Goal: Task Accomplishment & Management: Manage account settings

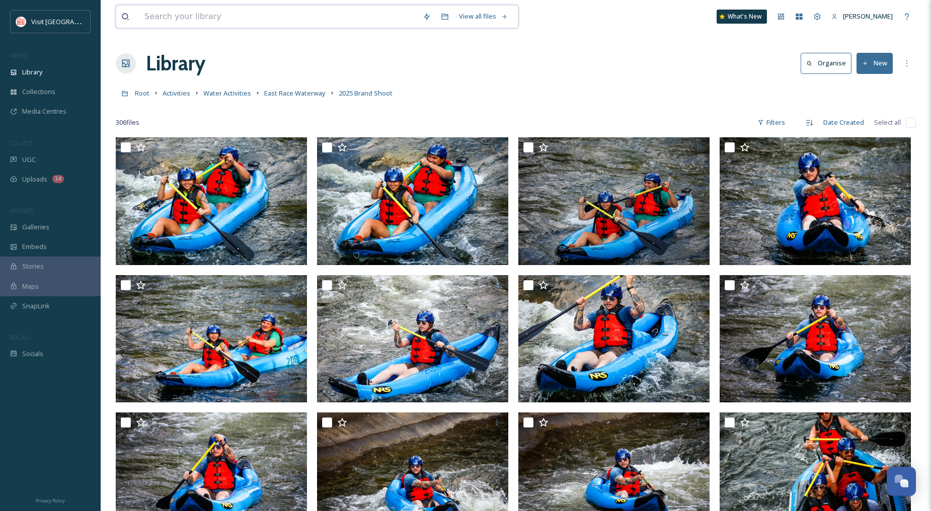
click at [260, 18] on input at bounding box center [278, 17] width 278 height 22
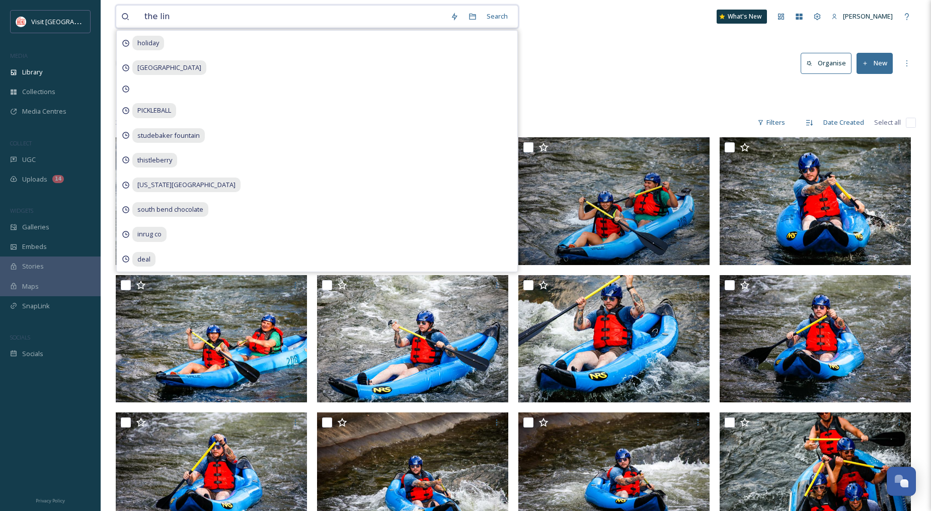
type input "the link"
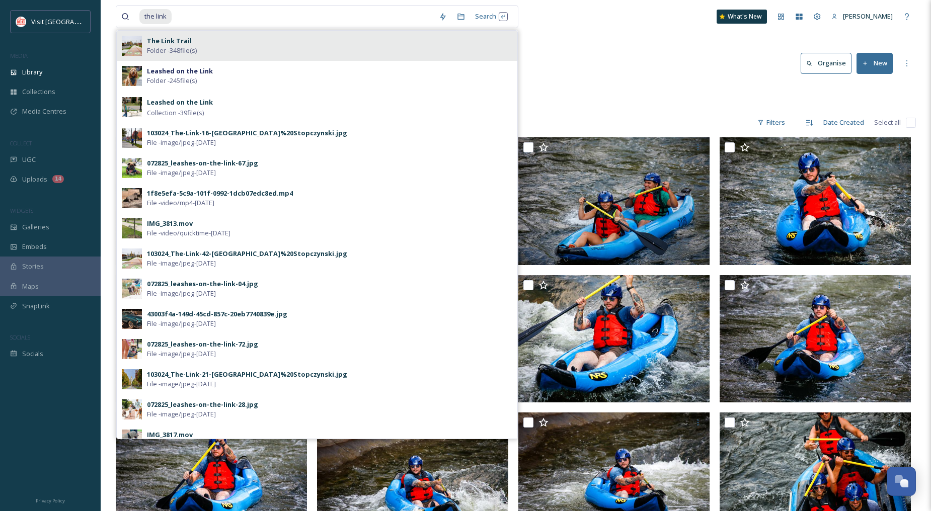
click at [257, 37] on div "The Link Trail Folder - 348 file(s)" at bounding box center [329, 45] width 365 height 19
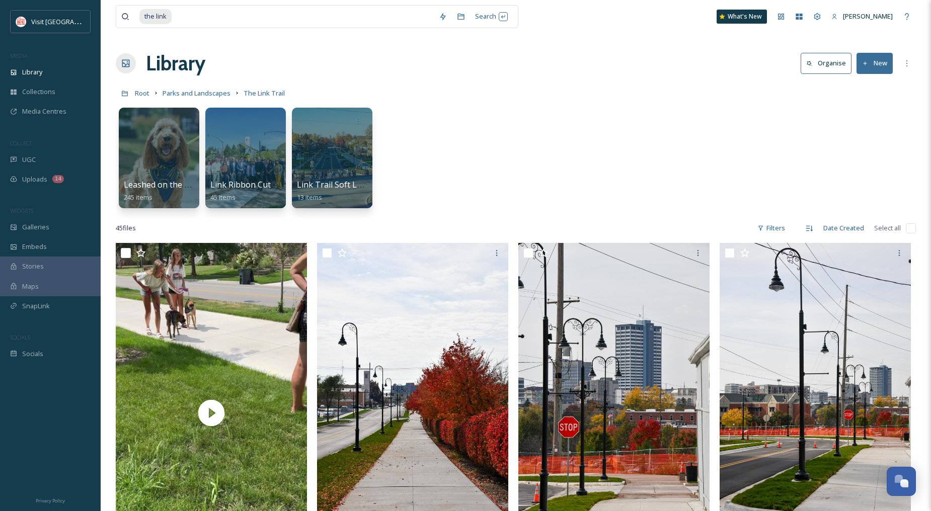
click at [608, 21] on div "the link Search What's [GEOGRAPHIC_DATA][PERSON_NAME]" at bounding box center [516, 16] width 800 height 33
click at [244, 147] on div at bounding box center [245, 158] width 82 height 103
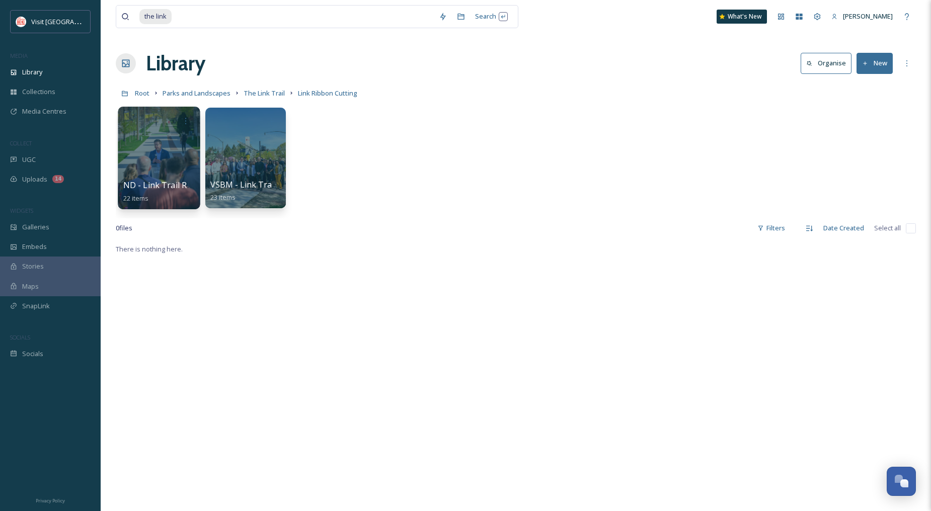
click at [171, 157] on div at bounding box center [159, 158] width 82 height 103
click at [252, 155] on div at bounding box center [245, 158] width 82 height 103
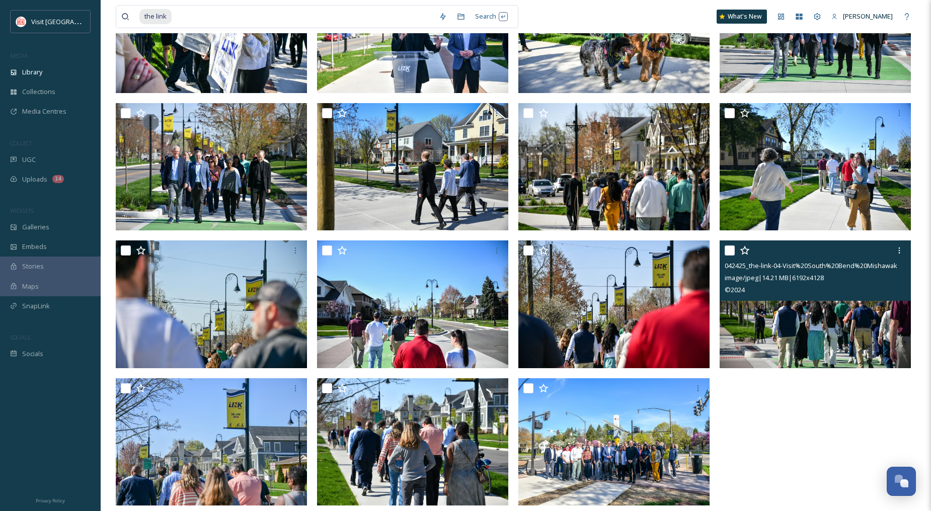
scroll to position [458, 0]
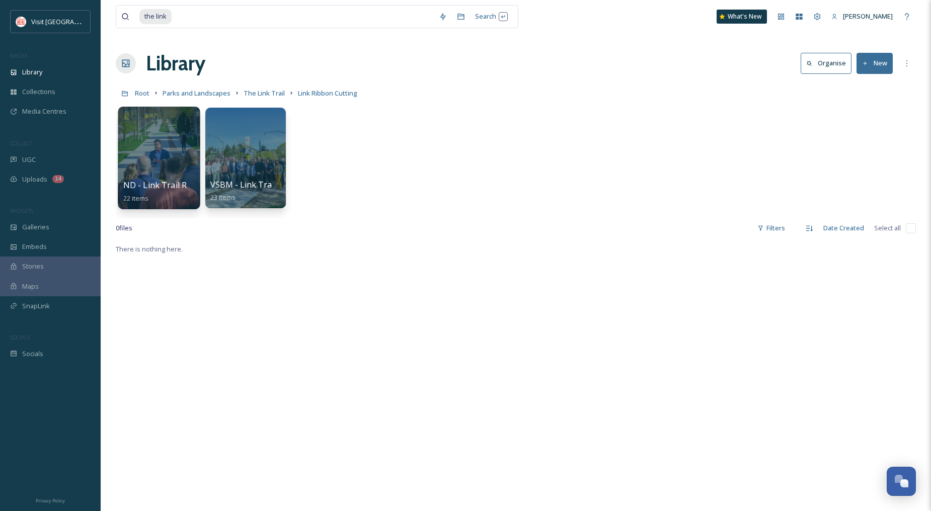
click at [160, 148] on div at bounding box center [159, 158] width 82 height 103
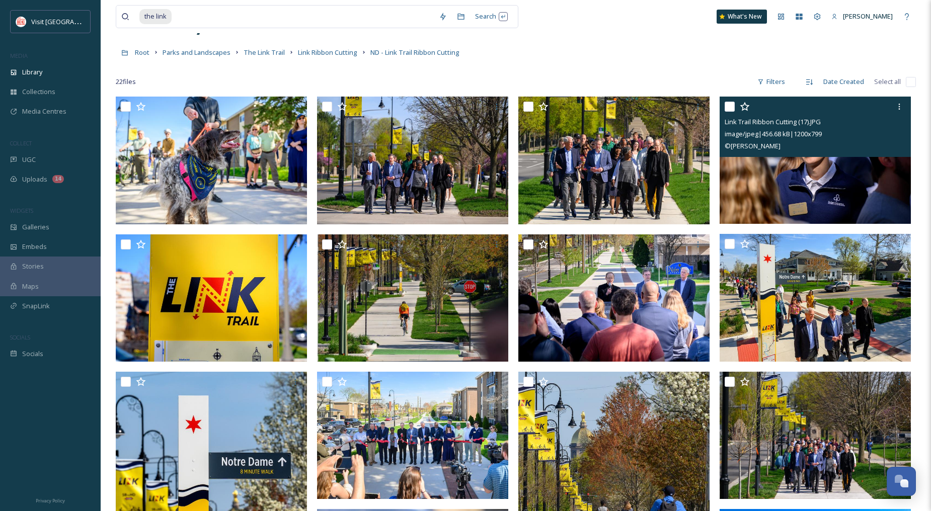
scroll to position [168, 0]
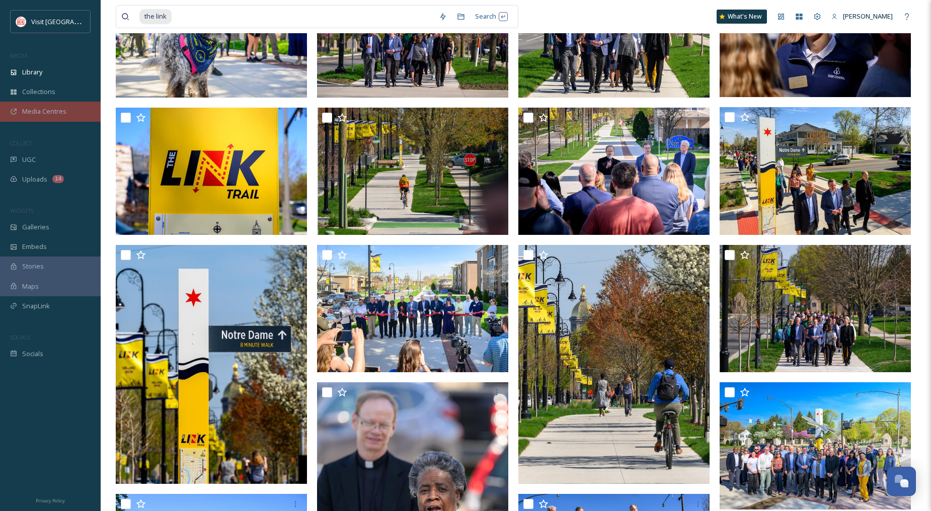
click at [57, 113] on span "Media Centres" at bounding box center [44, 112] width 44 height 10
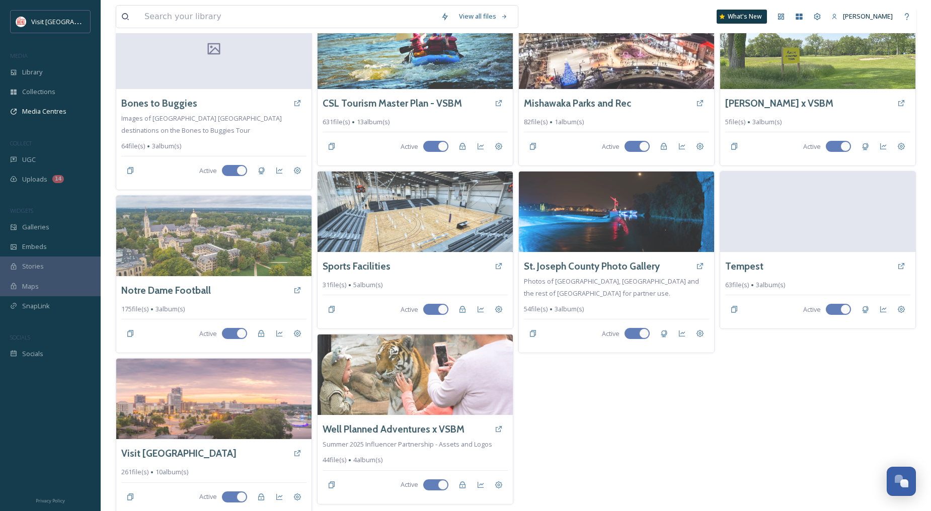
scroll to position [91, 0]
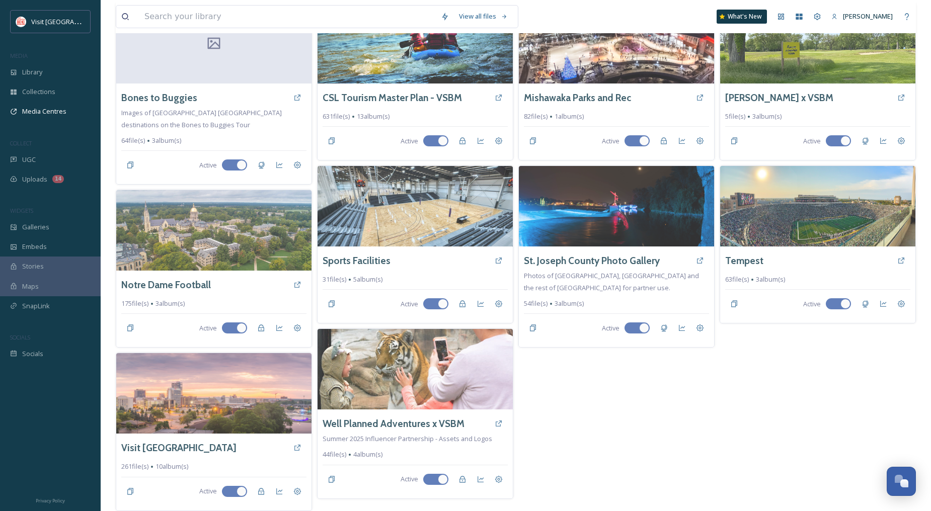
click at [628, 415] on div "Mishawaka Parks and Rec 82 file(s) 1 album(s) Active [GEOGRAPHIC_DATA] Photo Ga…" at bounding box center [616, 257] width 196 height 509
drag, startPoint x: 635, startPoint y: 415, endPoint x: 557, endPoint y: 428, distance: 78.6
click at [557, 428] on div "Mishawaka Parks and Rec 82 file(s) 1 album(s) Active [GEOGRAPHIC_DATA] Photo Ga…" at bounding box center [616, 257] width 196 height 509
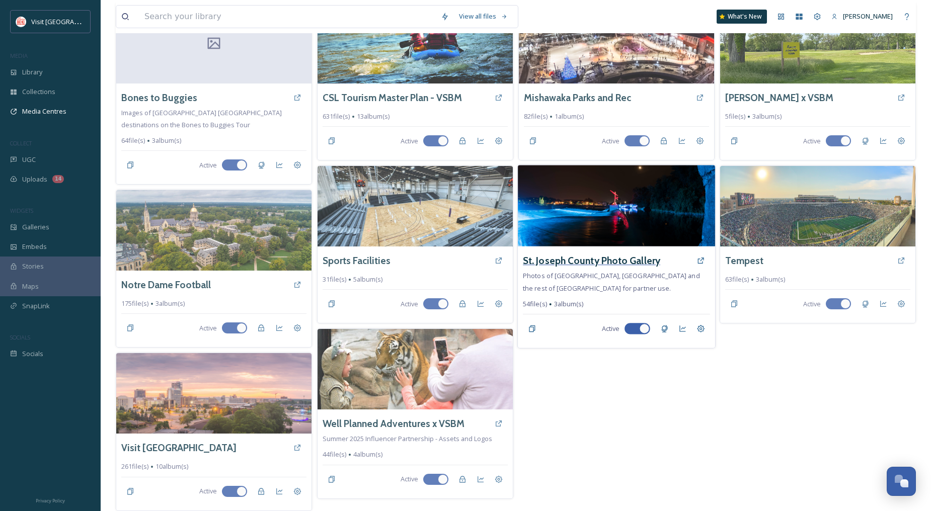
scroll to position [0, 0]
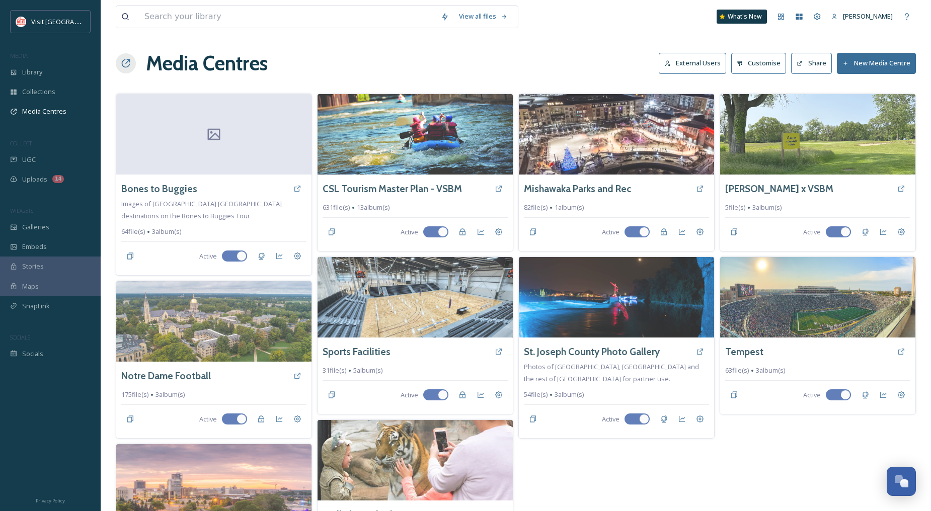
click at [883, 60] on button "New Media Centre" at bounding box center [876, 63] width 79 height 21
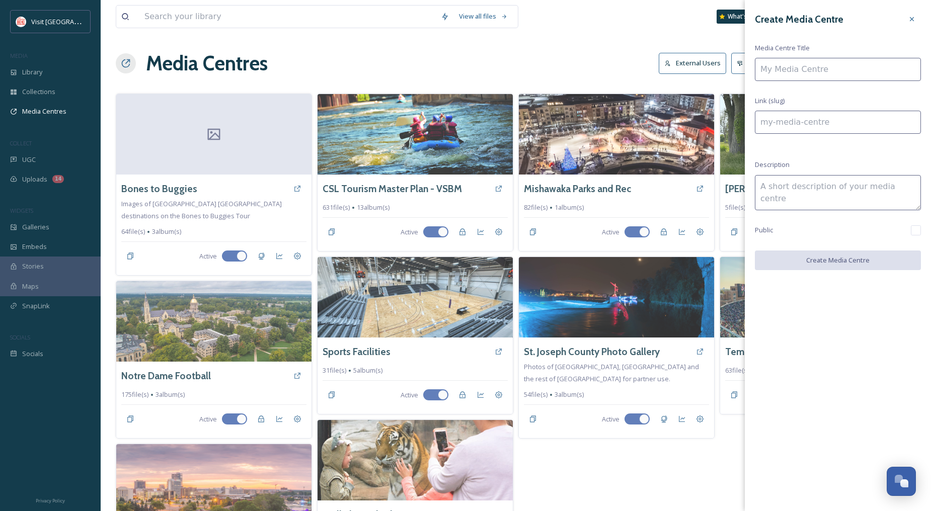
click at [870, 68] on input at bounding box center [838, 69] width 166 height 23
type input "T"
type input "t"
type input "TH"
type input "th"
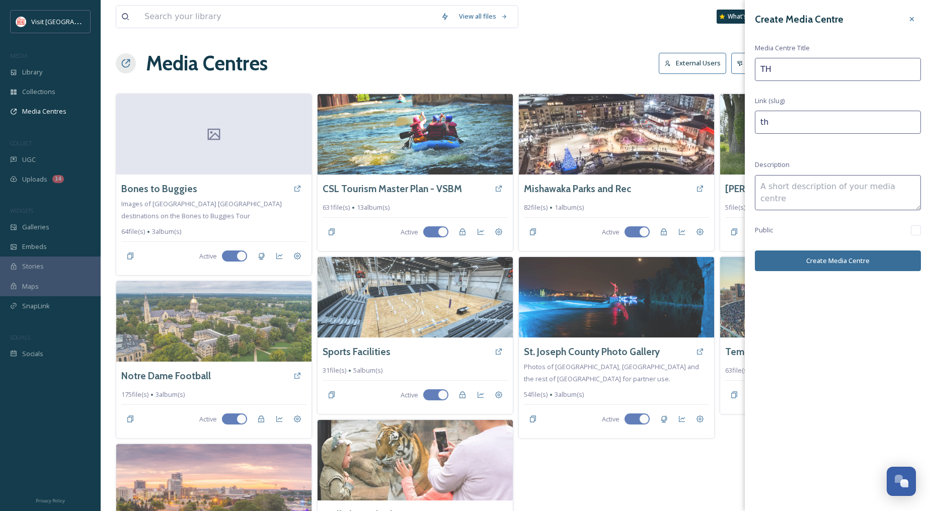
type input "THe"
type input "the"
type input "THe"
type input "the-"
type input "THe L"
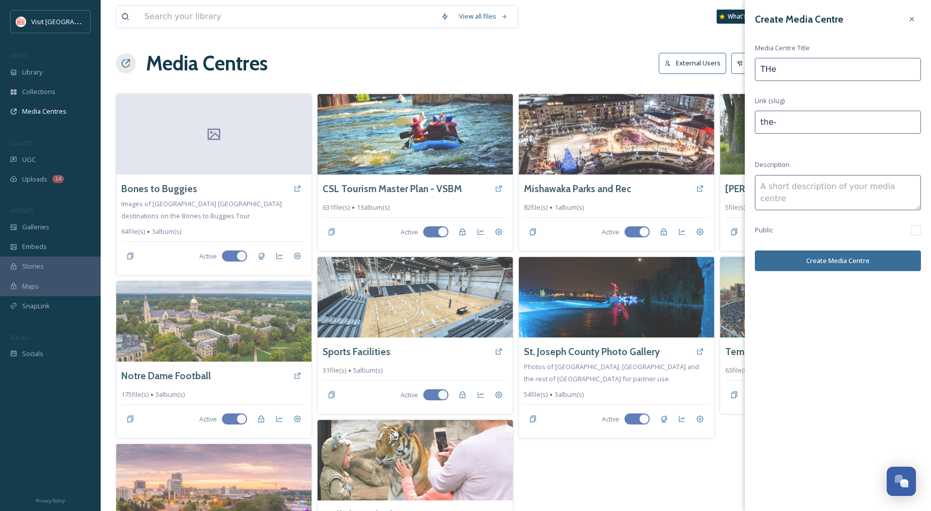
type input "the-l"
type input "THe Li"
type input "the-li"
type input "THe L"
type input "the-l"
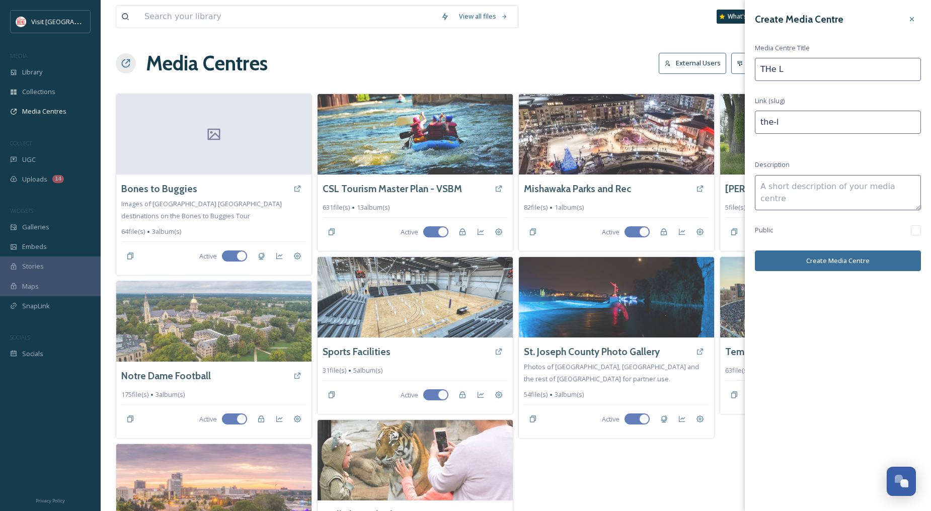
type input "THe"
type input "the-"
type input "THe"
type input "the"
type input "TH"
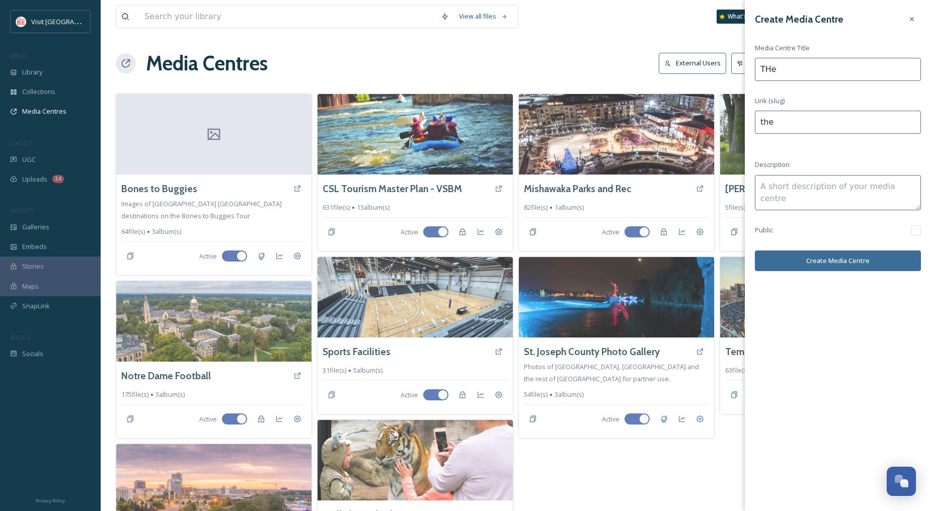
type input "th"
type input "T"
type input "t"
type input "Th"
type input "th"
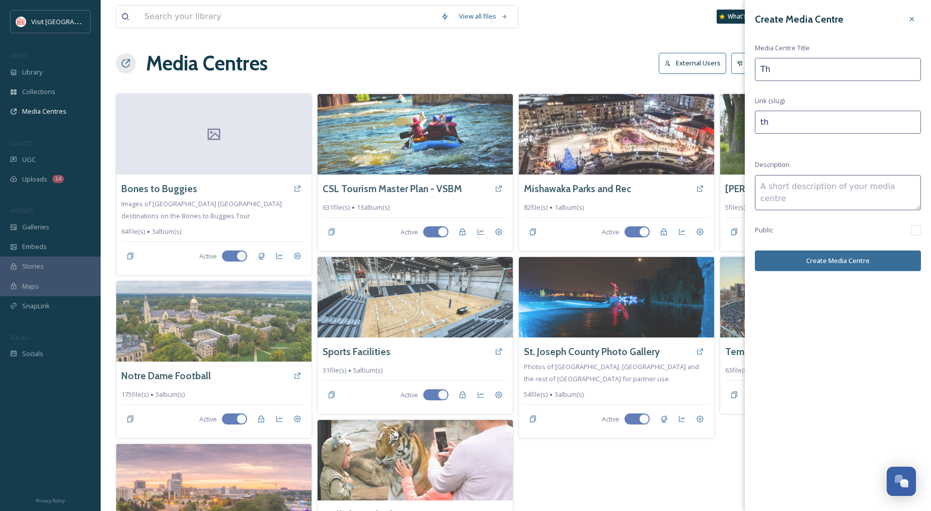
type input "The"
type input "the"
type input "The"
type input "the-"
type input "The L"
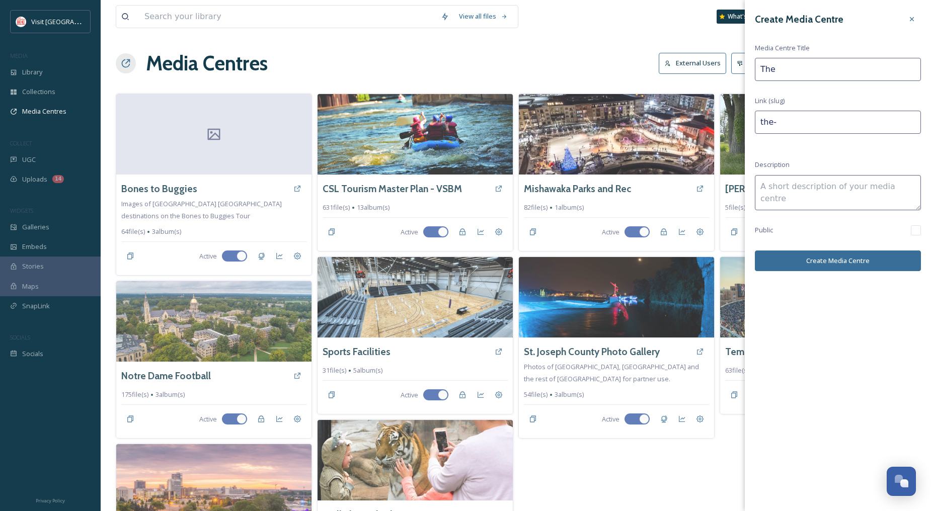
type input "the-l"
type input "The Li"
type input "the-li"
type input "The Lin"
type input "the-lin"
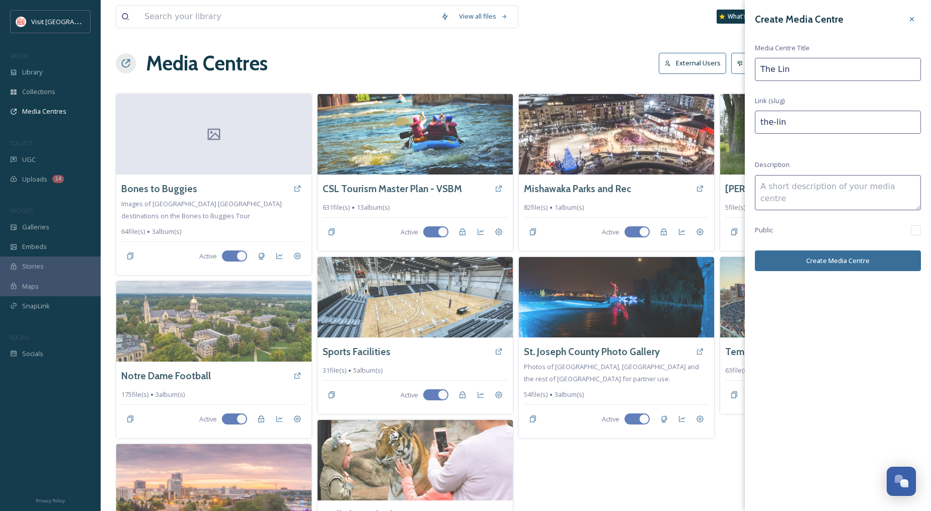
type input "The Link"
type input "the-link"
type input "The Link"
type input "the-link-"
type input "The Link T"
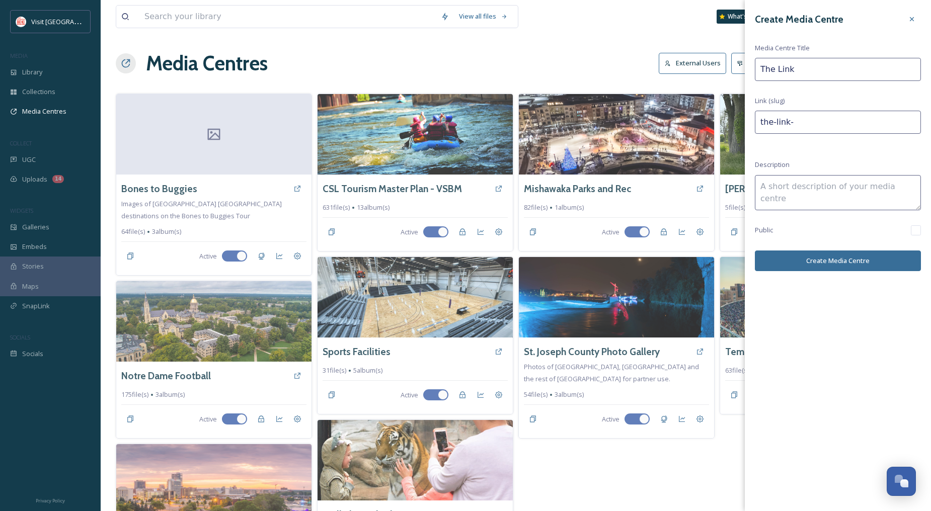
type input "the-link-t"
type input "The Link Tr"
type input "the-link-tr"
type input "The Link Tra"
type input "the-link-tra"
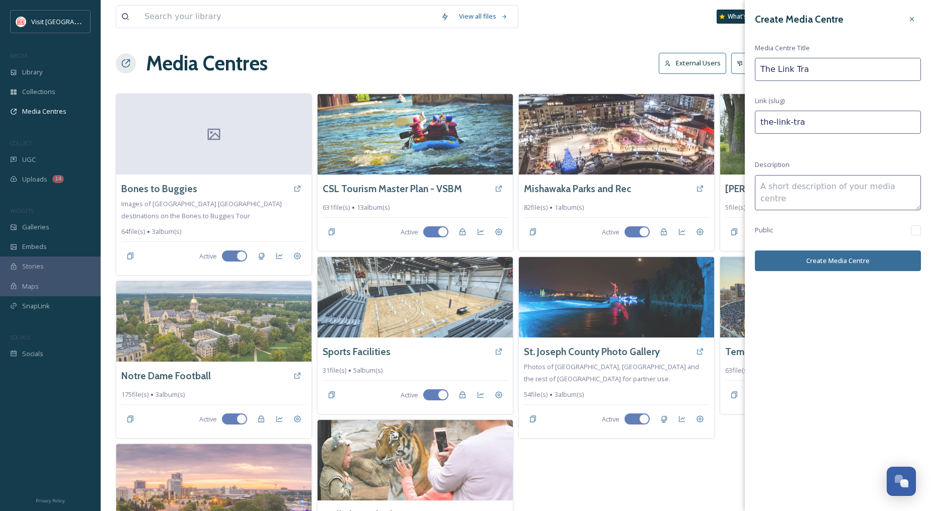
type input "The Link Trai"
type input "the-link-trai"
type input "The Link Trail"
type input "the-link-trail"
type input "The Link Trail"
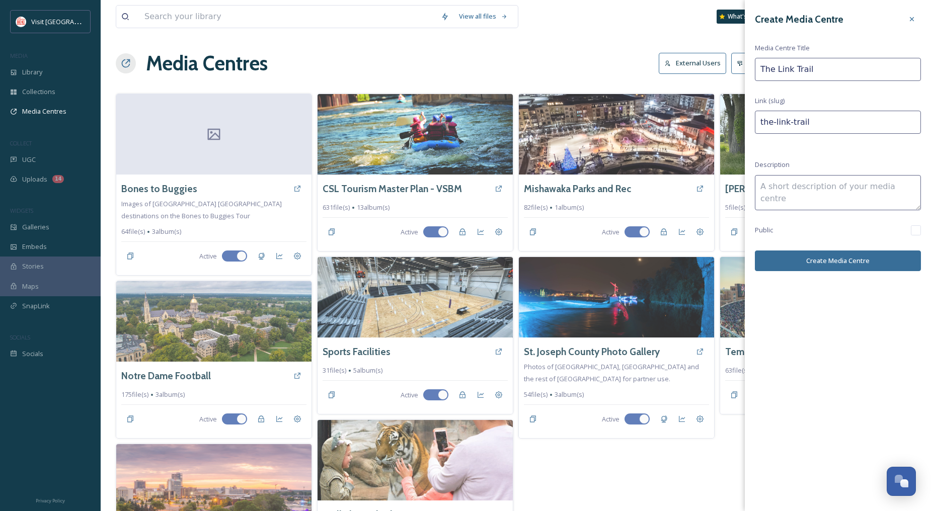
click at [821, 262] on button "Create Media Centre" at bounding box center [838, 261] width 166 height 21
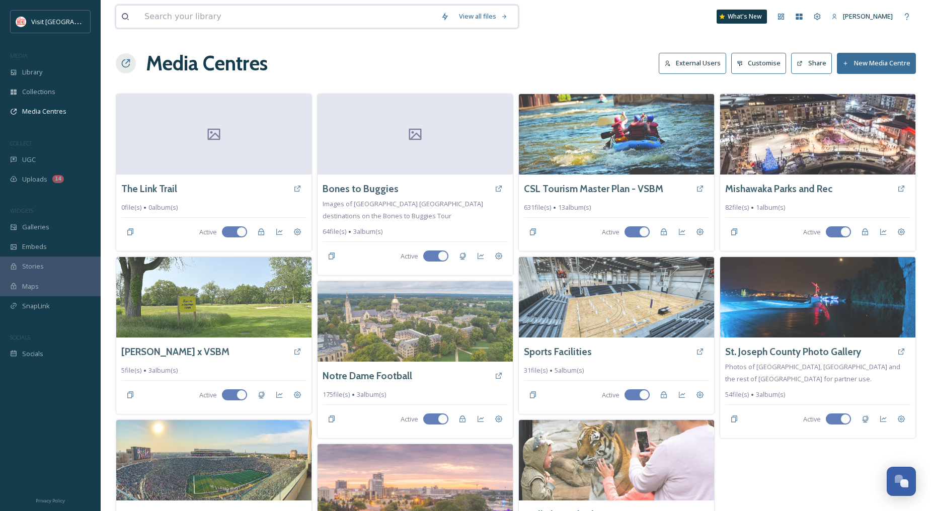
click at [195, 9] on input at bounding box center [287, 17] width 296 height 22
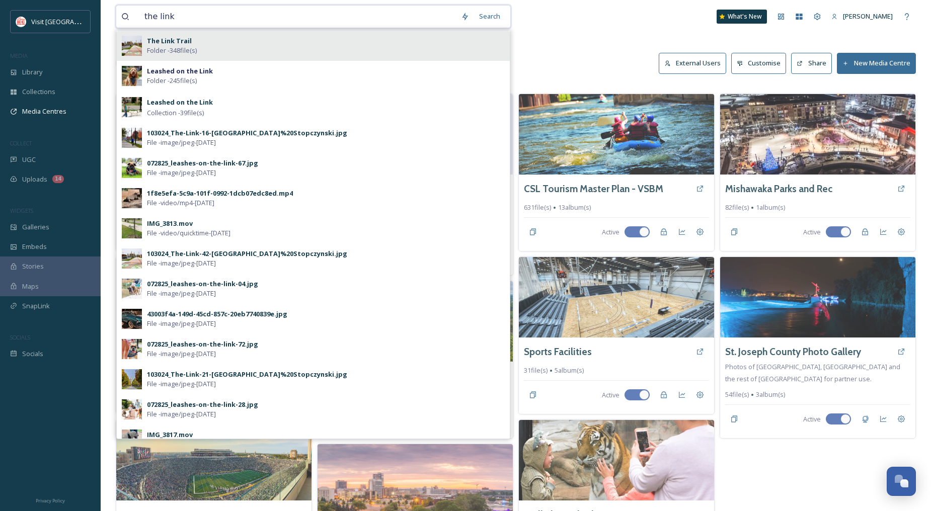
type input "the link"
click at [194, 44] on div "The Link Trail Folder - 348 file(s)" at bounding box center [326, 45] width 358 height 19
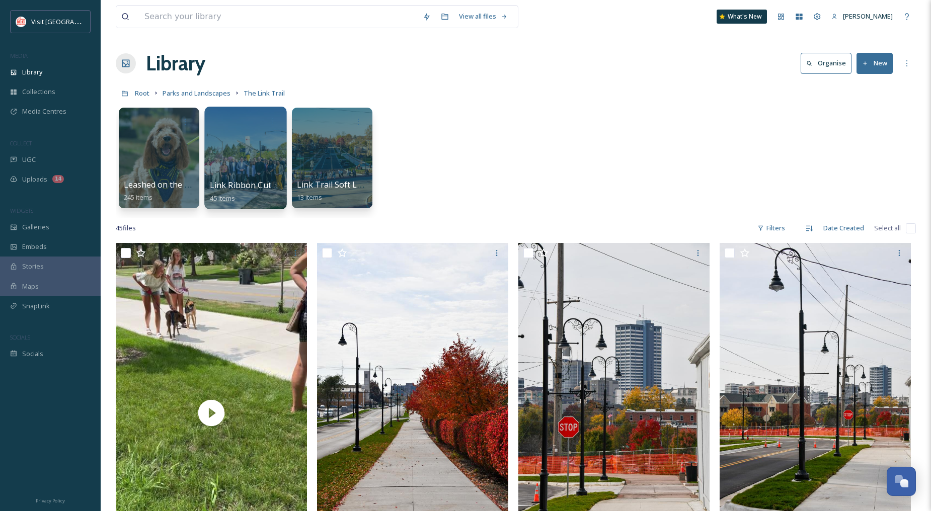
click at [270, 147] on div at bounding box center [245, 158] width 82 height 103
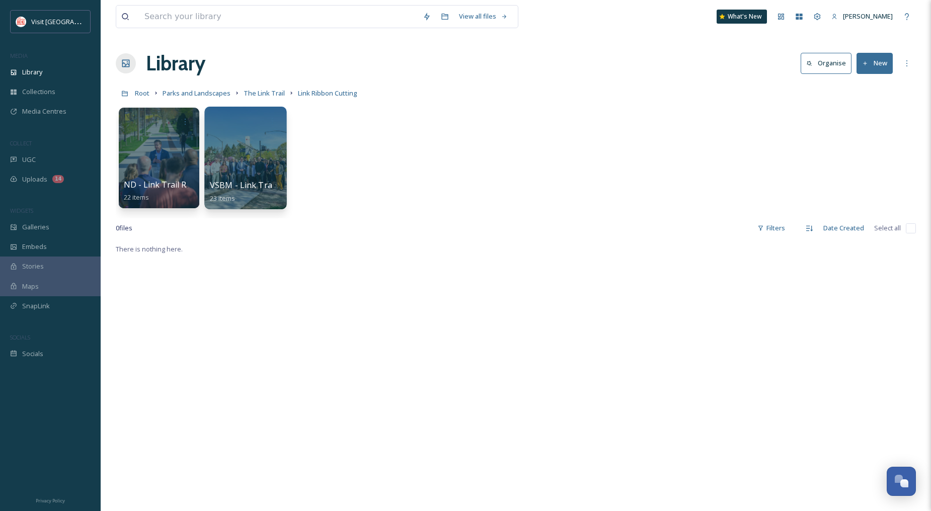
click at [274, 151] on div at bounding box center [245, 158] width 82 height 103
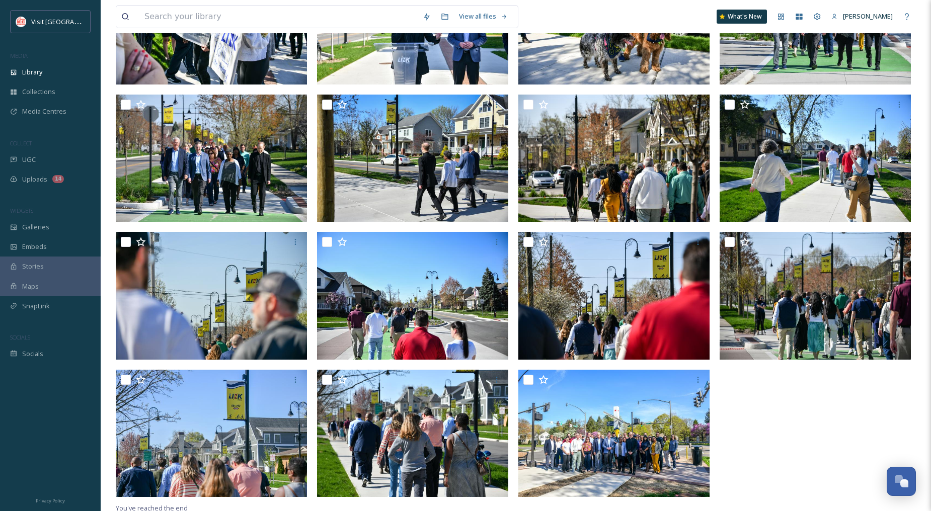
scroll to position [458, 0]
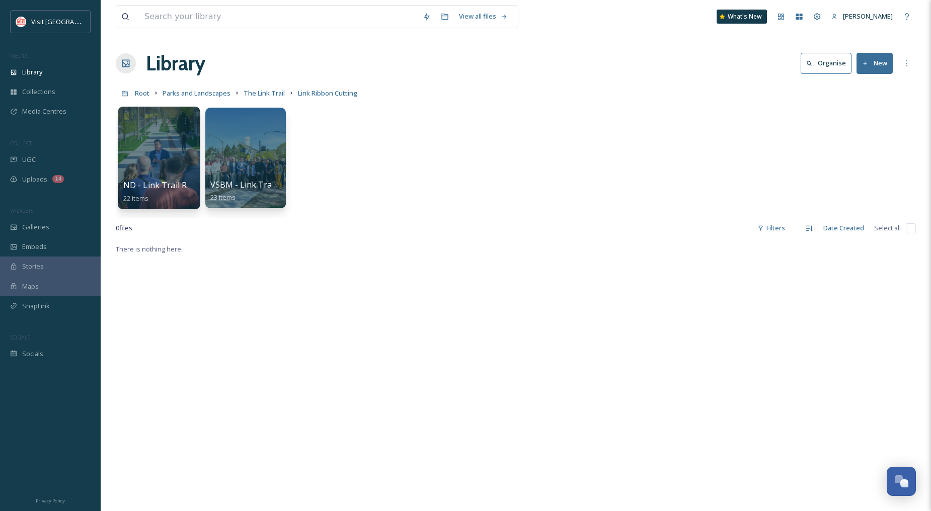
click at [173, 158] on div at bounding box center [159, 158] width 82 height 103
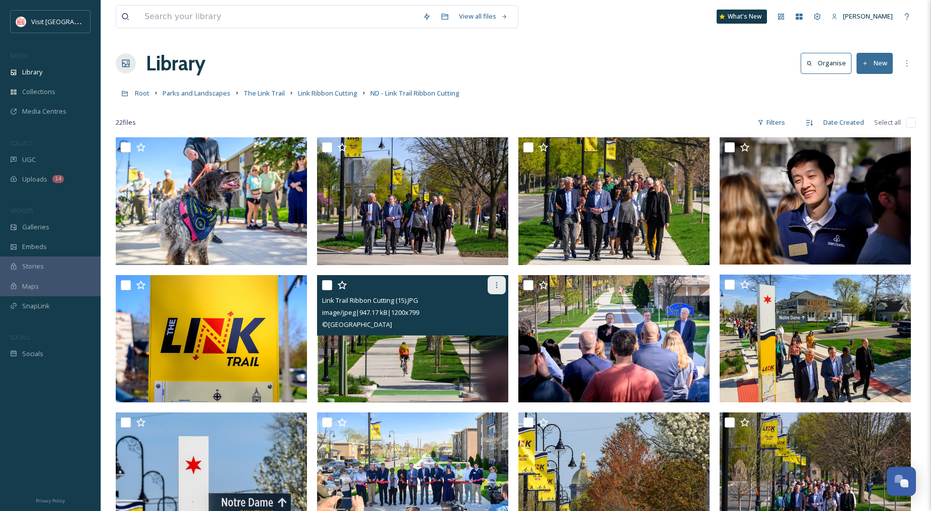
click at [487, 280] on div at bounding box center [496, 285] width 18 height 18
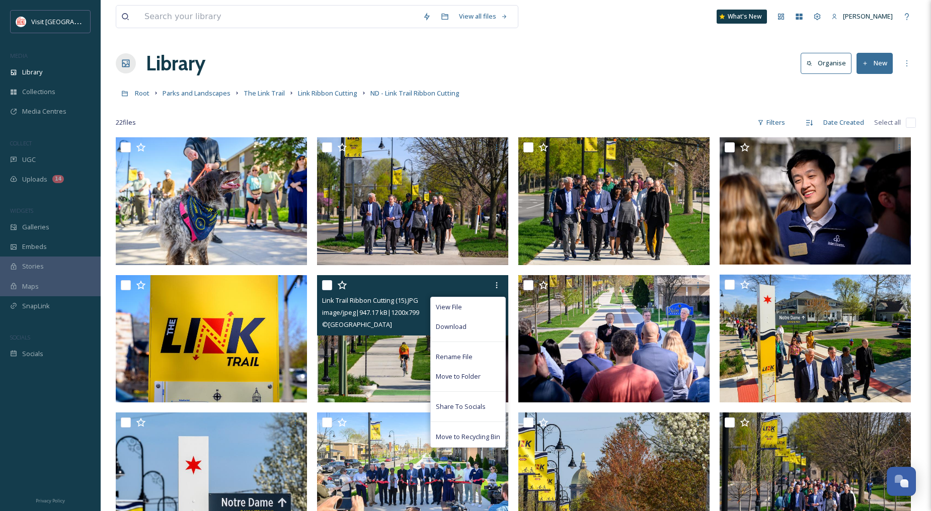
click at [375, 350] on img at bounding box center [412, 338] width 191 height 127
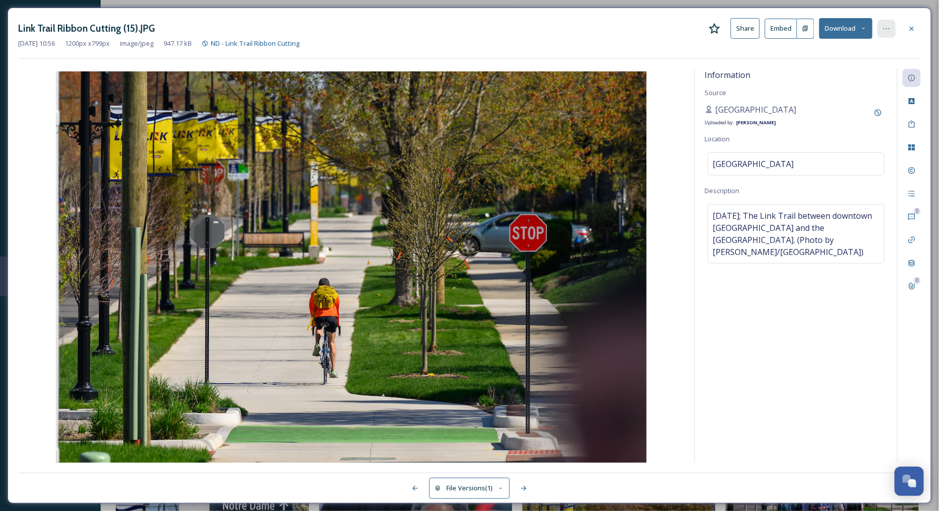
click at [879, 30] on div at bounding box center [886, 29] width 18 height 18
click at [889, 29] on icon at bounding box center [886, 29] width 8 height 8
click at [887, 31] on icon at bounding box center [886, 29] width 8 height 8
click at [737, 331] on div "Information Source [GEOGRAPHIC_DATA] Uploaded by: [PERSON_NAME] Location [GEOGR…" at bounding box center [796, 265] width 202 height 393
click at [888, 32] on icon at bounding box center [886, 29] width 8 height 8
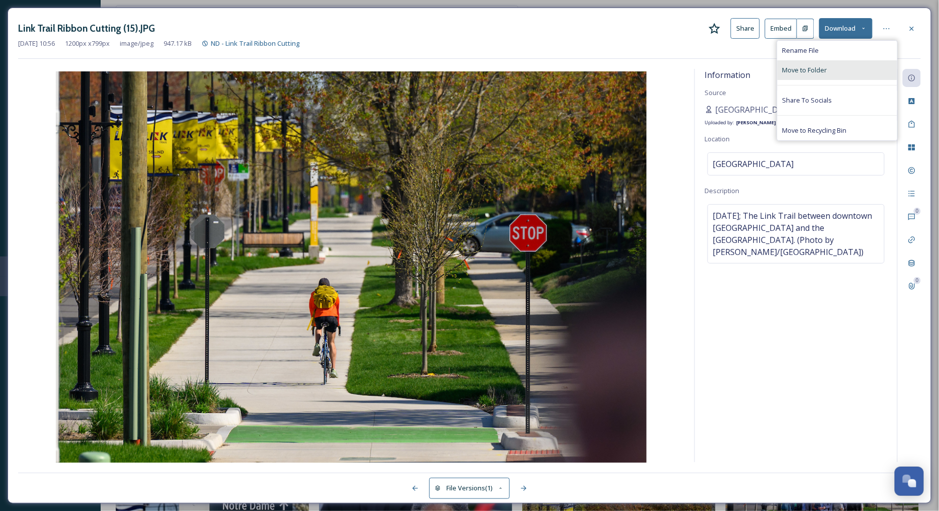
click at [827, 68] on span "Move to Folder" at bounding box center [804, 70] width 45 height 10
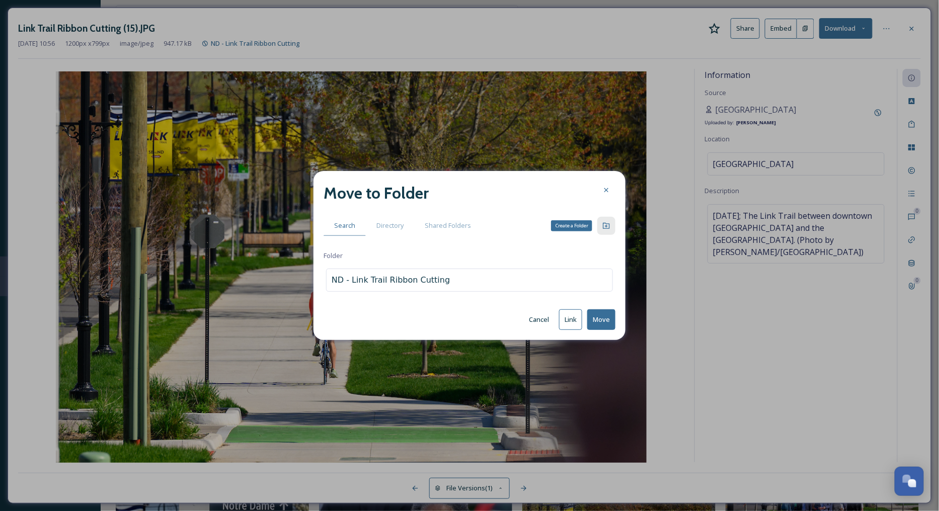
click at [607, 224] on icon at bounding box center [606, 226] width 8 height 8
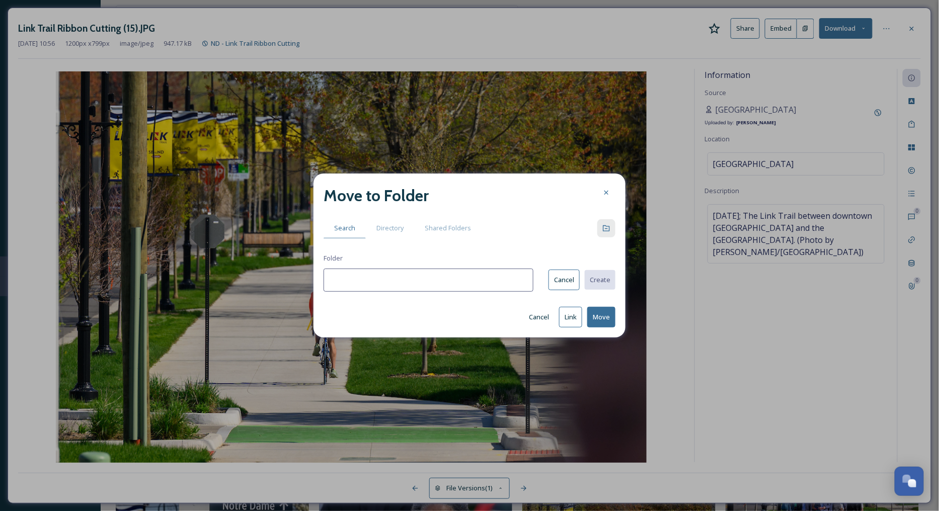
click at [563, 286] on button "Cancel" at bounding box center [563, 280] width 31 height 21
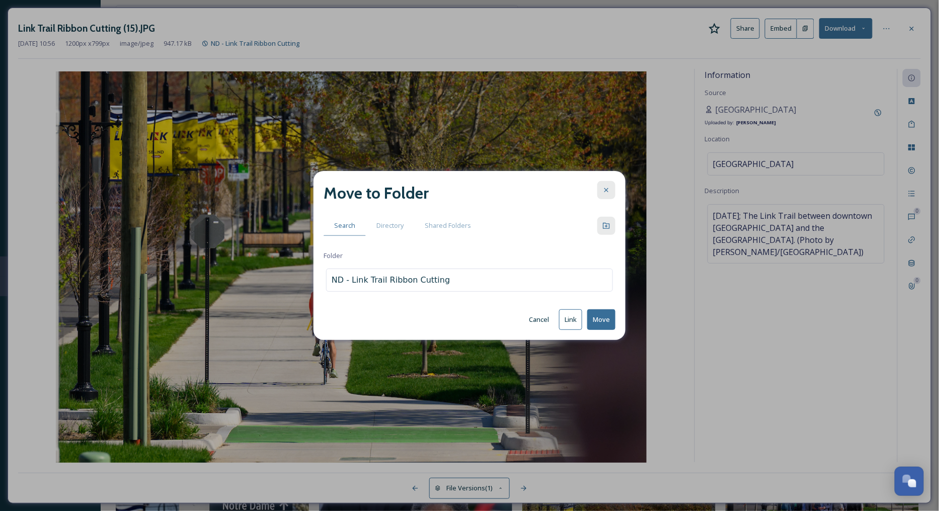
click at [605, 189] on icon at bounding box center [606, 190] width 4 height 4
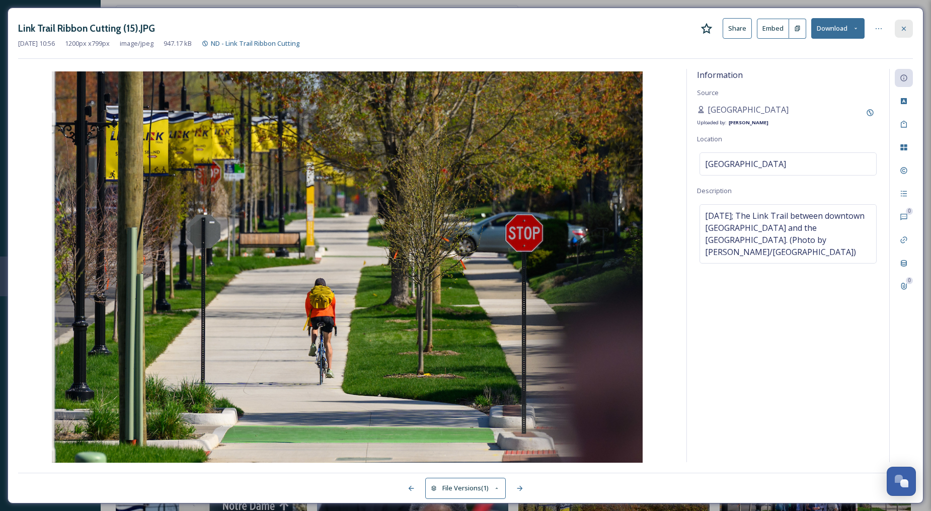
click at [906, 29] on icon at bounding box center [903, 29] width 8 height 8
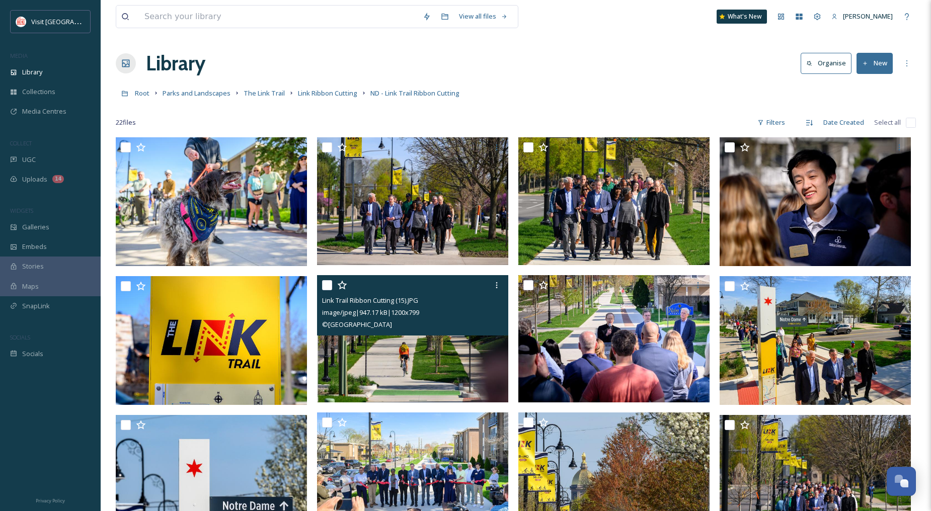
click at [328, 282] on input "checkbox" at bounding box center [327, 285] width 10 height 10
checkbox input "true"
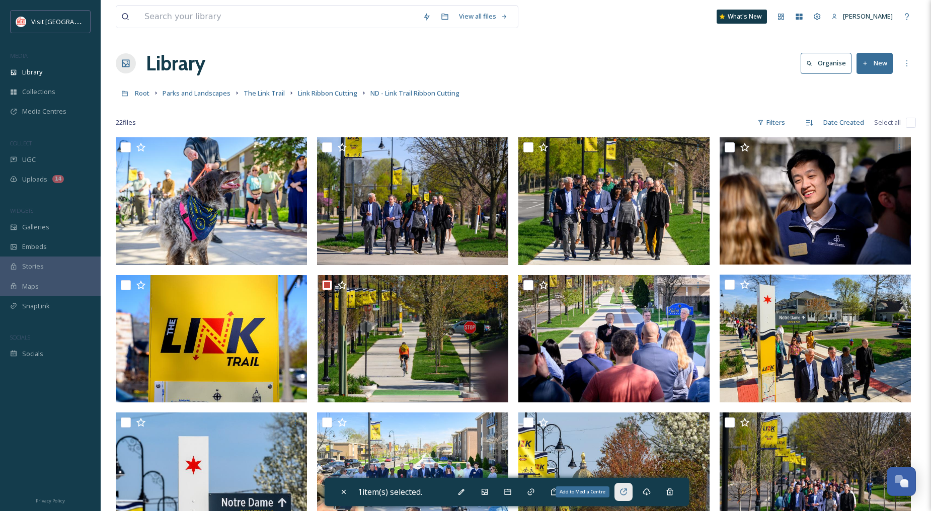
click at [629, 497] on div "Add to Media Centre" at bounding box center [623, 492] width 18 height 18
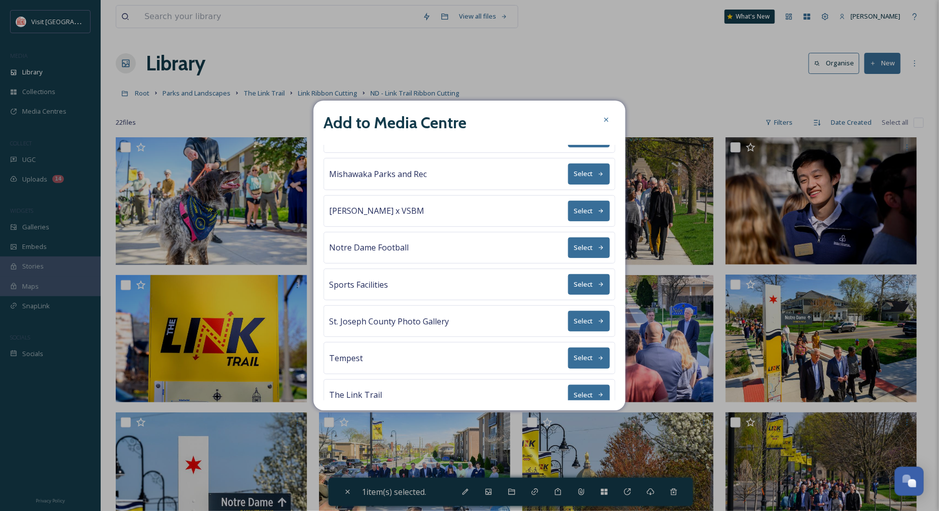
scroll to position [151, 0]
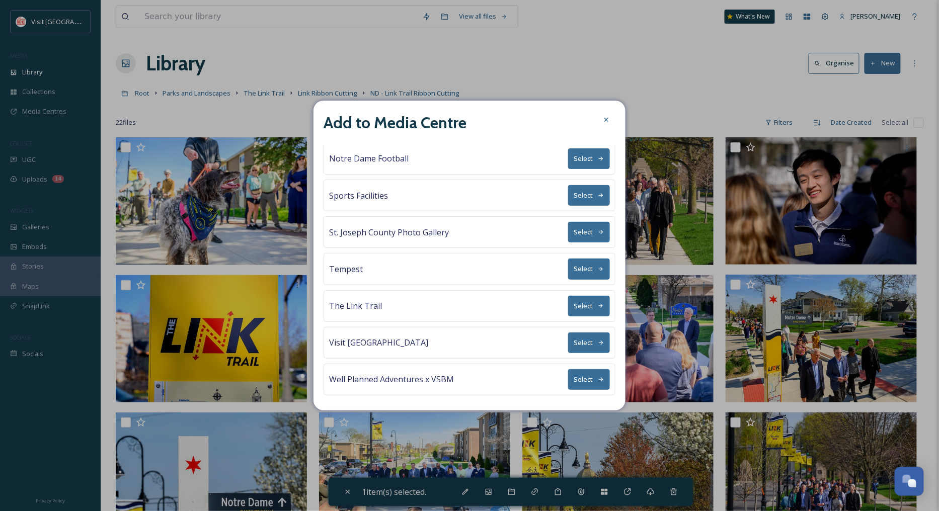
click at [577, 302] on button "Select" at bounding box center [589, 306] width 42 height 21
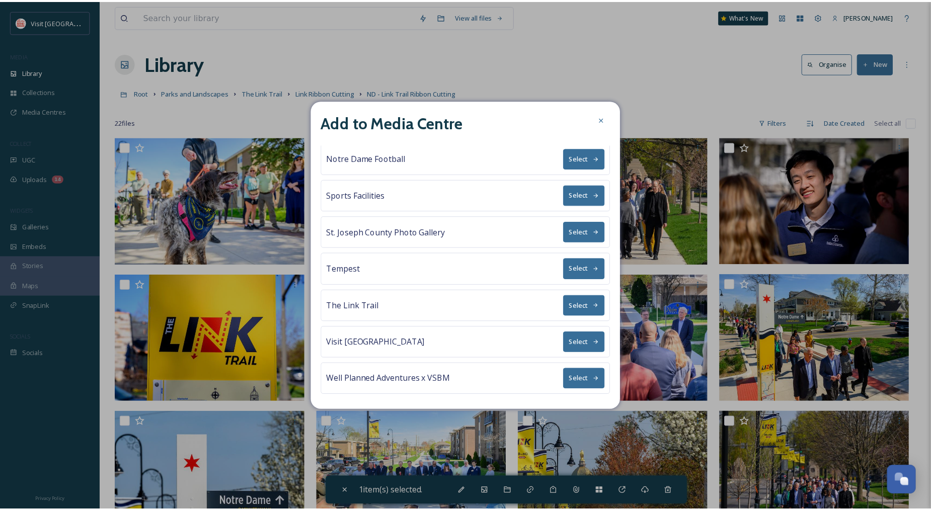
scroll to position [0, 0]
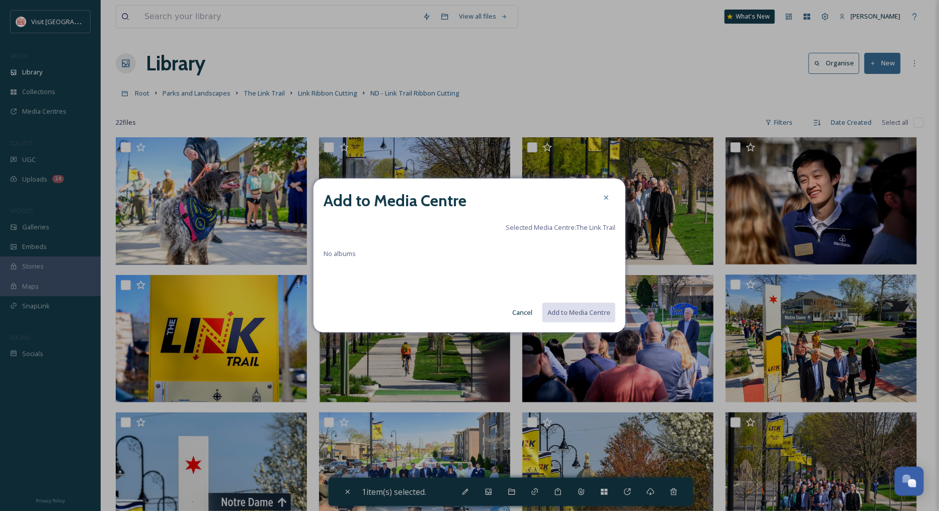
click at [567, 230] on span "Selected Media Centre: The Link Trail" at bounding box center [561, 228] width 110 height 10
click at [345, 255] on span "No albums" at bounding box center [339, 253] width 32 height 9
click at [360, 195] on h2 "Add to Media Centre" at bounding box center [394, 201] width 143 height 24
click at [605, 197] on icon at bounding box center [606, 198] width 8 height 8
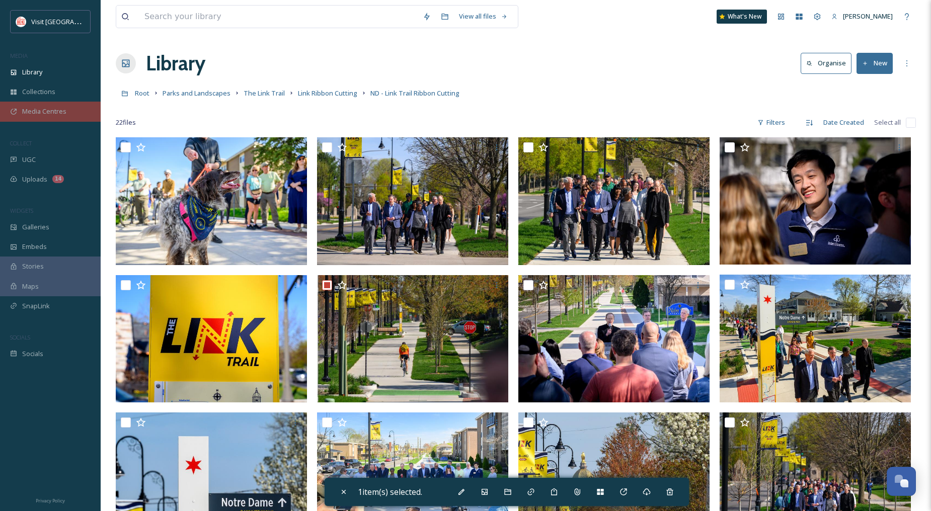
click at [48, 111] on span "Media Centres" at bounding box center [44, 112] width 44 height 10
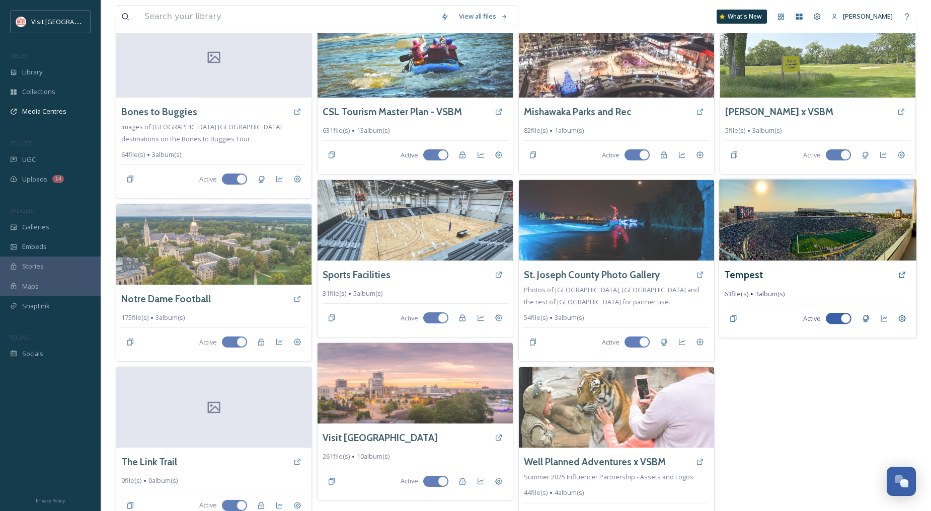
scroll to position [103, 0]
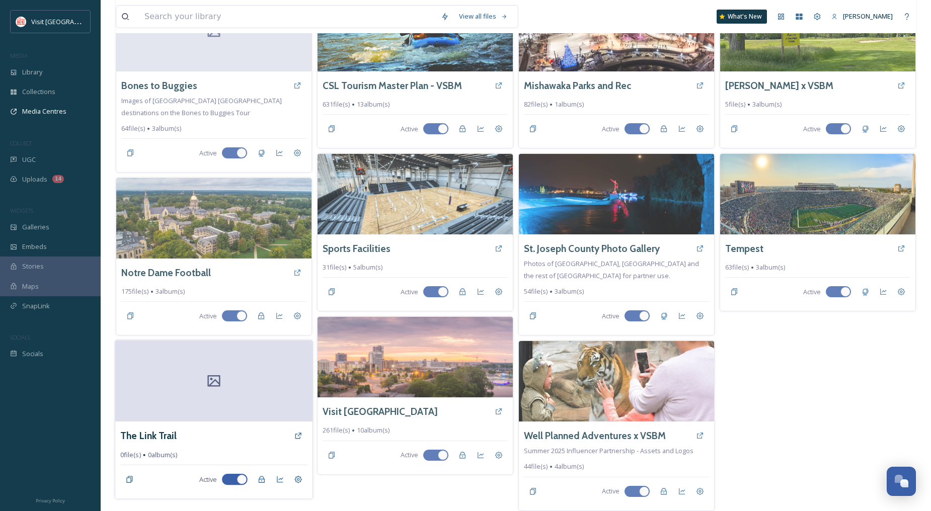
click at [225, 374] on div at bounding box center [213, 381] width 197 height 81
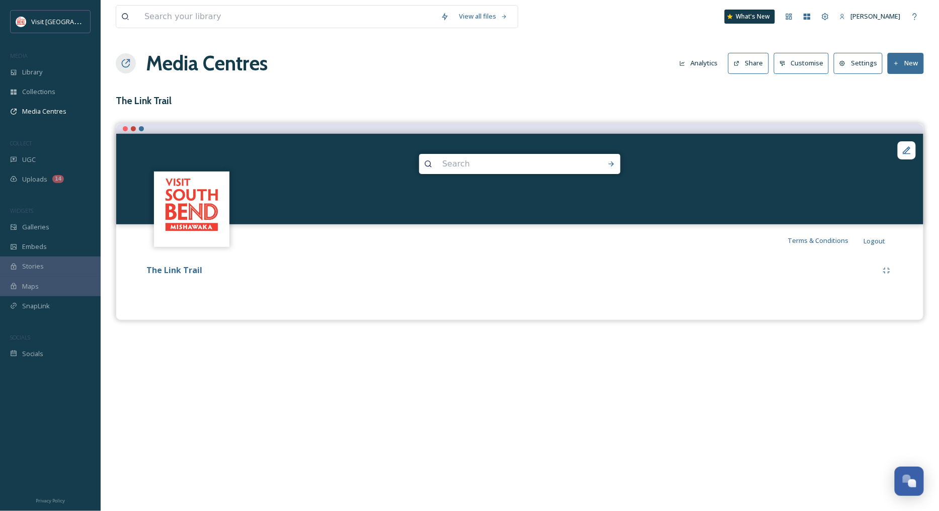
click at [905, 54] on button "New" at bounding box center [905, 63] width 36 height 21
click at [899, 92] on div "Add Files" at bounding box center [901, 87] width 43 height 20
click at [899, 85] on span "Add Files" at bounding box center [898, 87] width 27 height 10
click at [897, 105] on span "Add Album" at bounding box center [901, 107] width 33 height 10
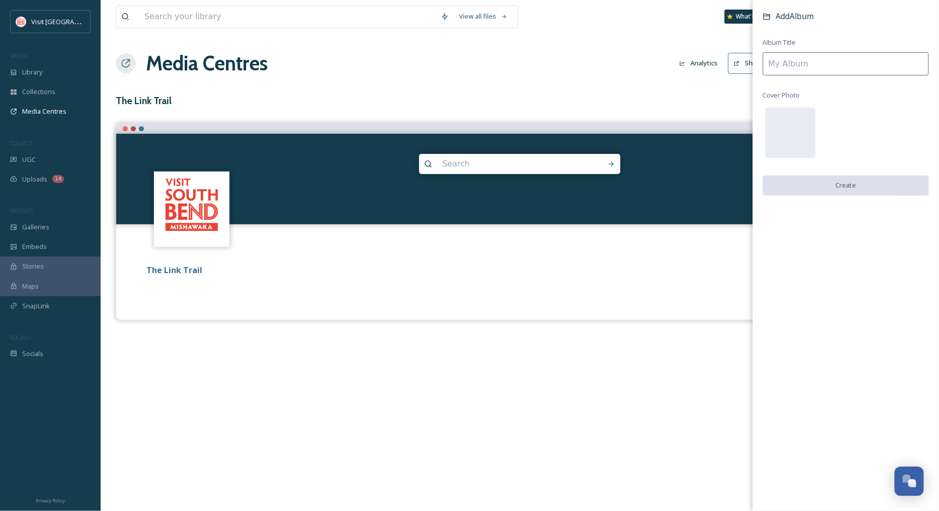
click at [842, 65] on input at bounding box center [846, 63] width 166 height 23
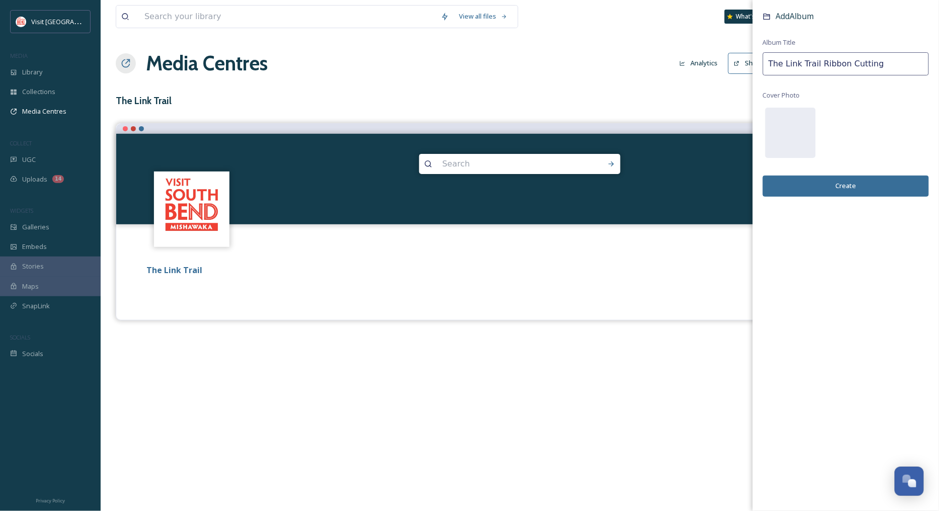
type input "The Link Trail Ribbon Cutting"
click at [860, 192] on button "Create" at bounding box center [846, 186] width 166 height 21
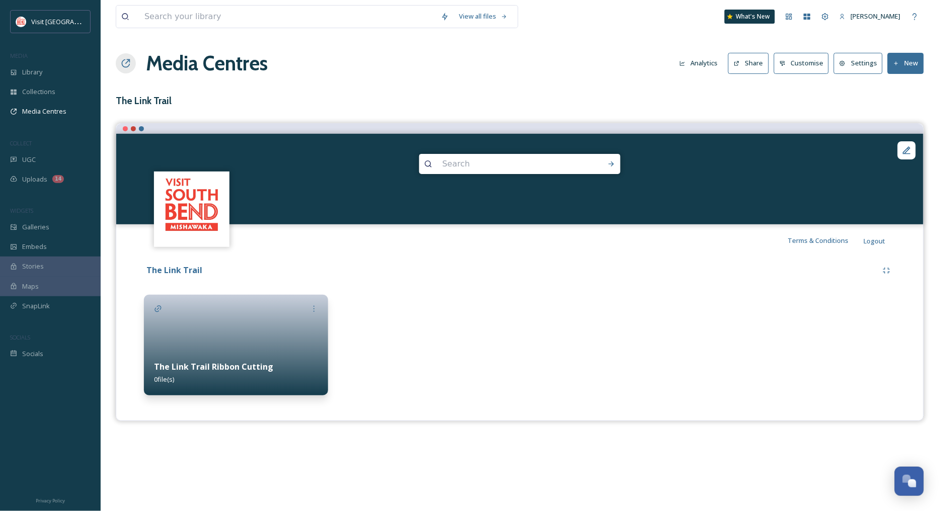
click at [294, 351] on div "The Link Trail Ribbon Cutting 0 file(s)" at bounding box center [236, 373] width 184 height 45
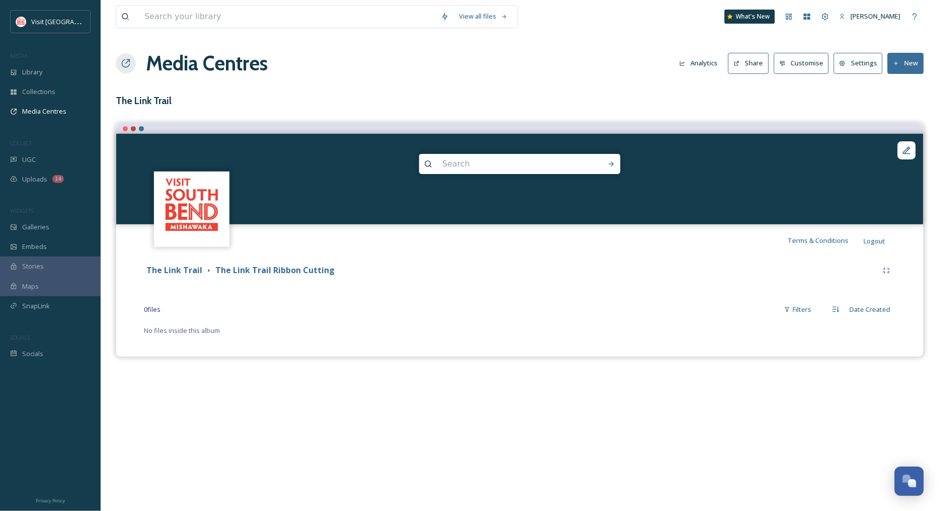
click at [907, 61] on button "New" at bounding box center [905, 63] width 36 height 21
click at [909, 89] on span "Add Files" at bounding box center [898, 87] width 27 height 10
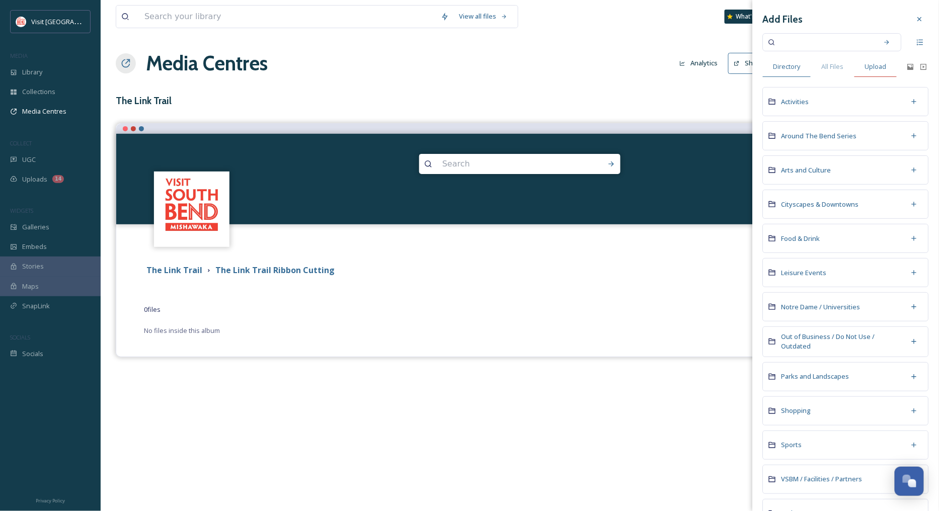
click at [879, 67] on span "Upload" at bounding box center [876, 67] width 22 height 10
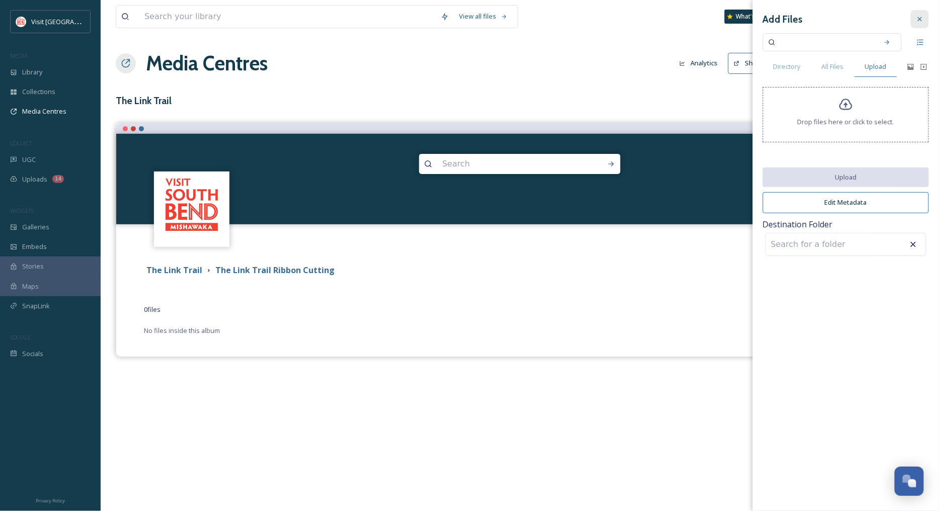
click at [918, 16] on icon at bounding box center [920, 19] width 8 height 8
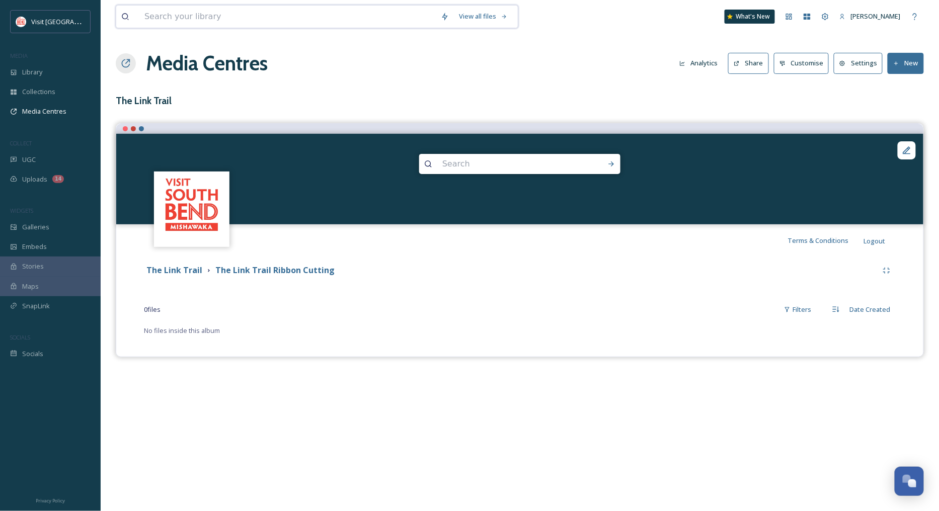
drag, startPoint x: 229, startPoint y: 8, endPoint x: 224, endPoint y: 5, distance: 5.2
click at [229, 8] on input at bounding box center [287, 17] width 296 height 22
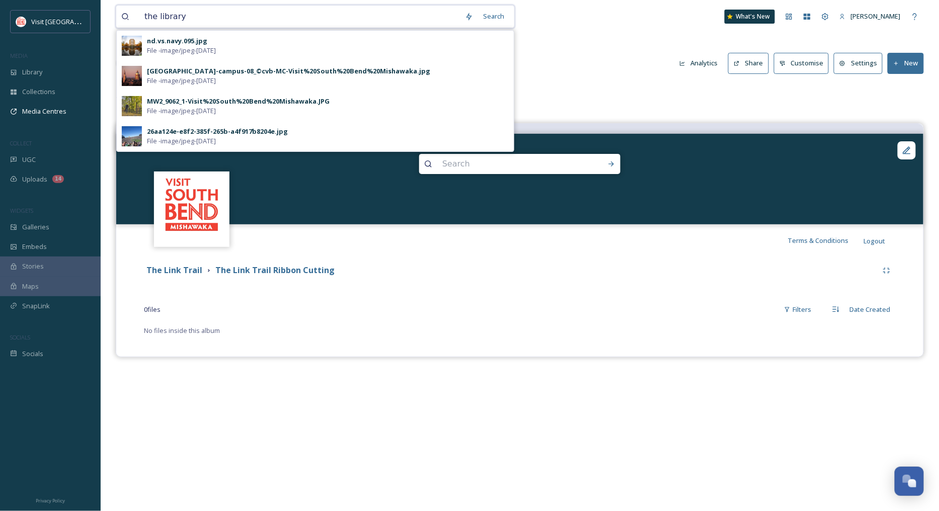
drag, startPoint x: 222, startPoint y: 11, endPoint x: 93, endPoint y: 17, distance: 128.9
click at [93, 17] on div "Visit [GEOGRAPHIC_DATA] MEDIA Library Collections Media Centres COLLECT UGC Upl…" at bounding box center [469, 255] width 939 height 511
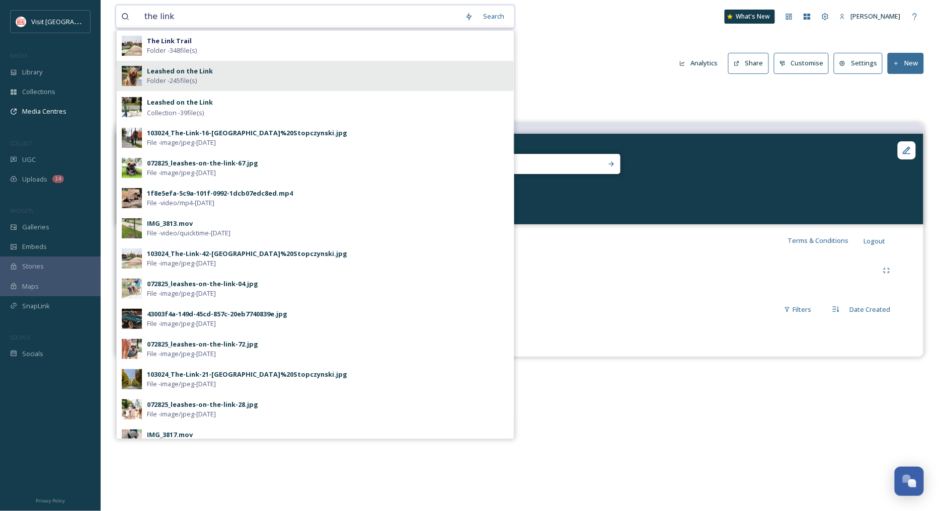
type input "the link"
click at [259, 64] on div "Leashed on the Link Folder - 245 file(s)" at bounding box center [315, 76] width 397 height 30
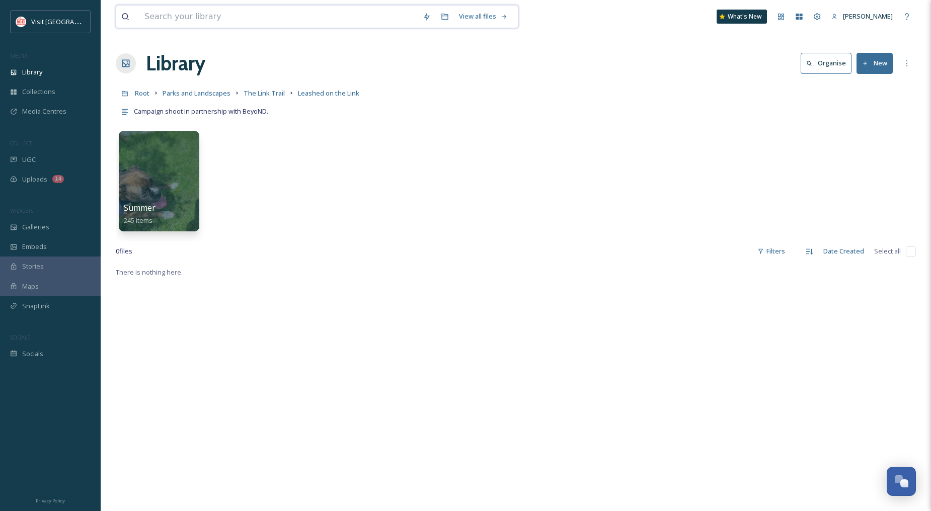
click at [290, 18] on input at bounding box center [278, 17] width 278 height 22
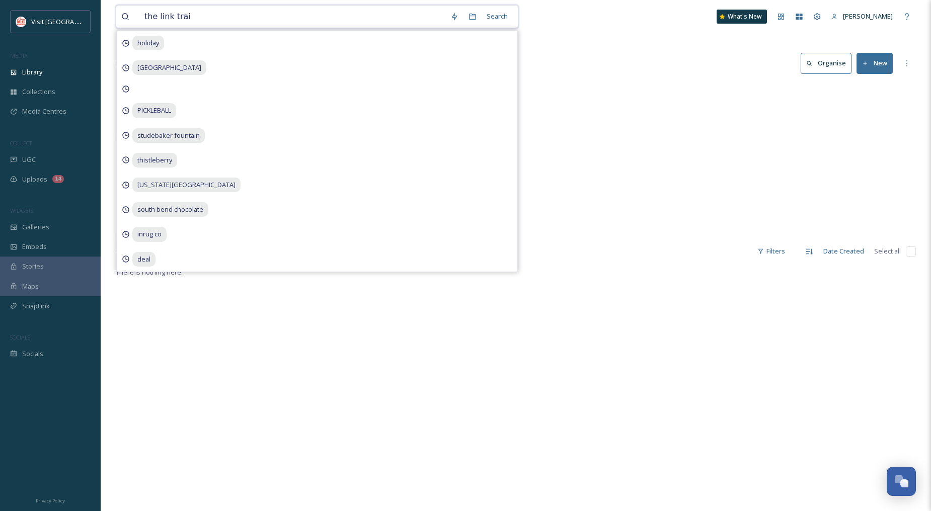
type input "the link trail"
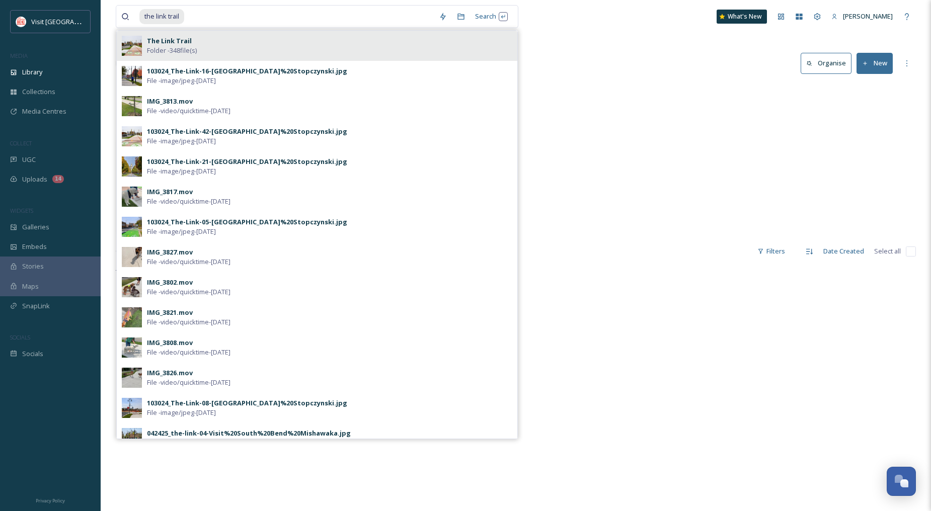
click at [286, 53] on div "The Link Trail Folder - 348 file(s)" at bounding box center [329, 45] width 365 height 19
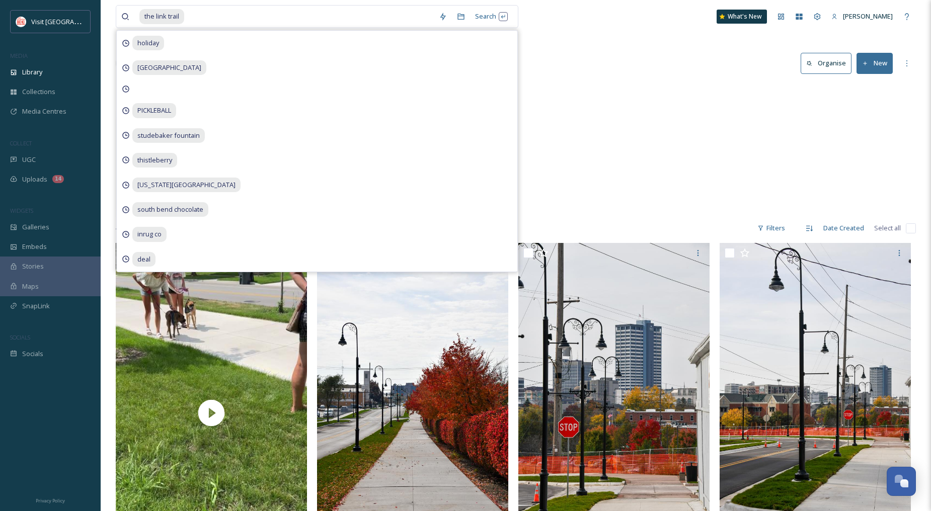
click at [621, 72] on div "Library Organise New" at bounding box center [516, 63] width 800 height 30
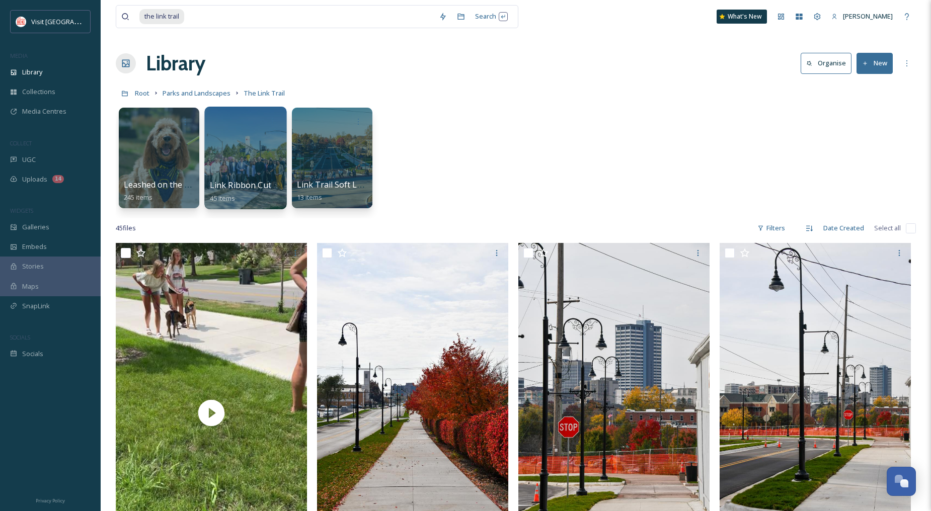
click at [253, 135] on div at bounding box center [245, 158] width 82 height 103
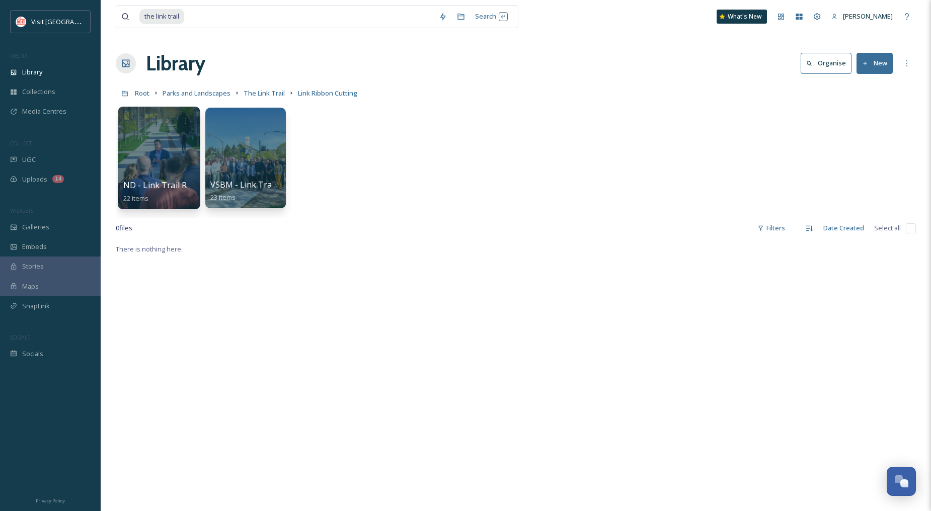
click at [160, 136] on div at bounding box center [159, 158] width 82 height 103
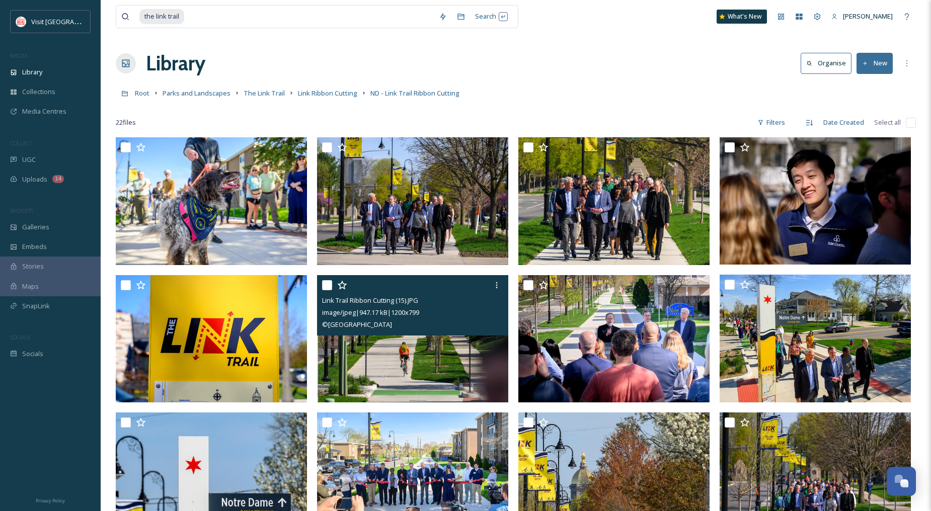
click at [328, 285] on input "checkbox" at bounding box center [327, 285] width 10 height 10
checkbox input "true"
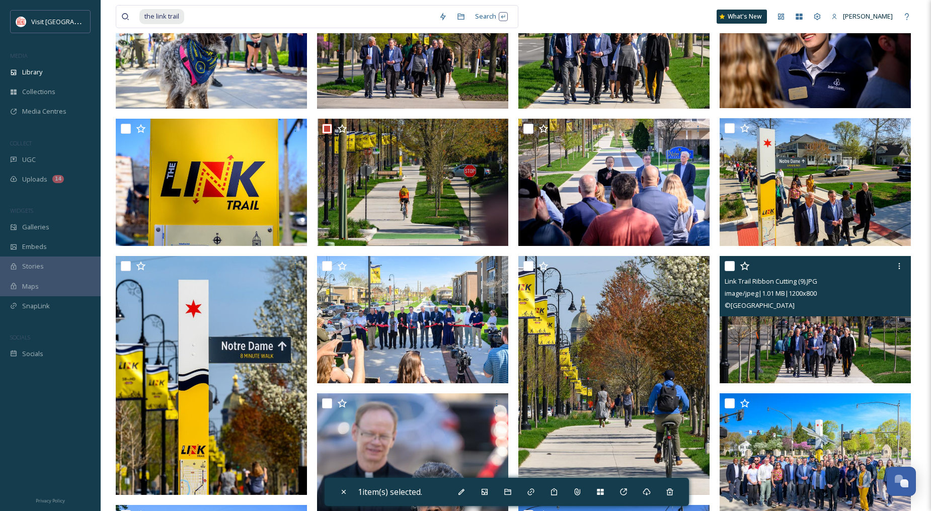
scroll to position [168, 0]
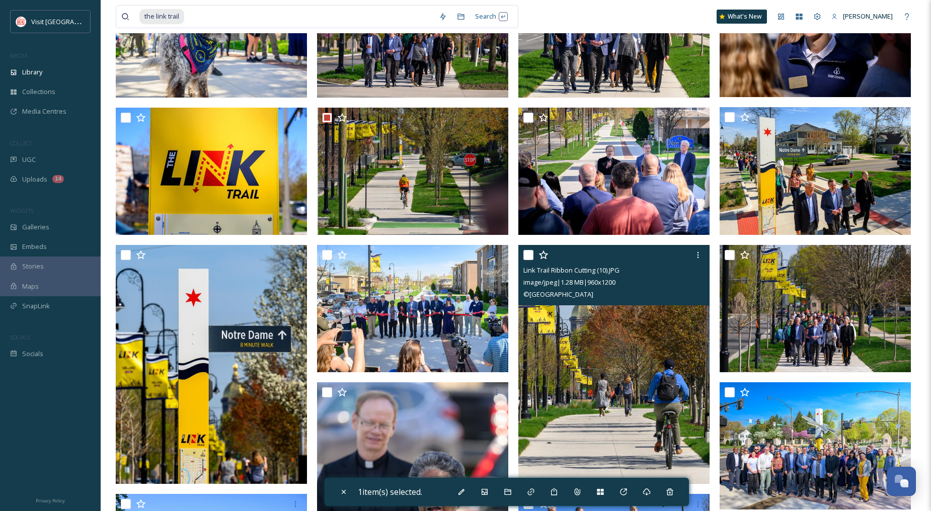
click at [532, 256] on input "checkbox" at bounding box center [528, 255] width 10 height 10
checkbox input "true"
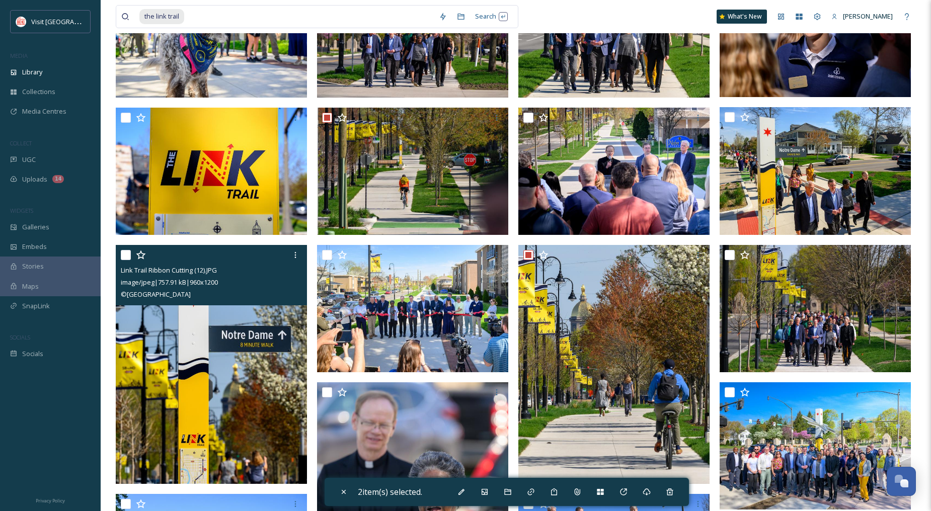
click at [129, 258] on input "checkbox" at bounding box center [126, 255] width 10 height 10
checkbox input "true"
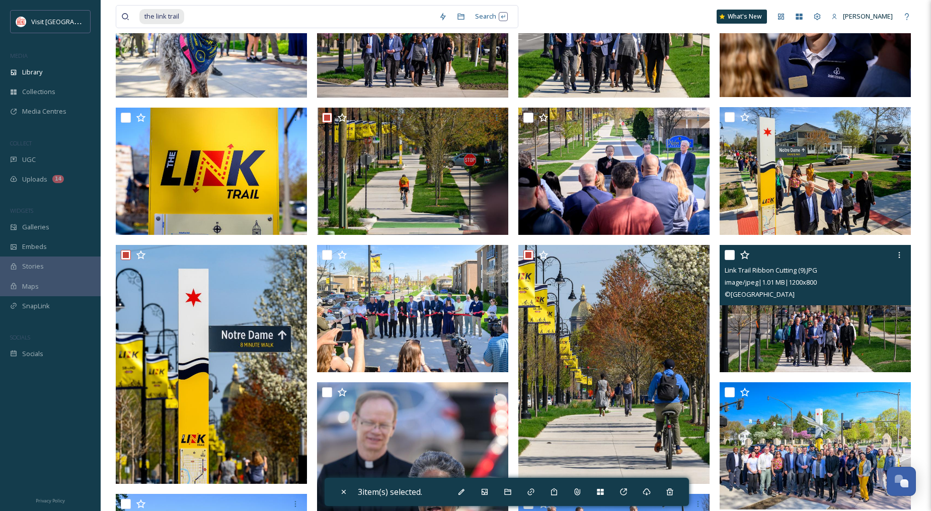
scroll to position [223, 0]
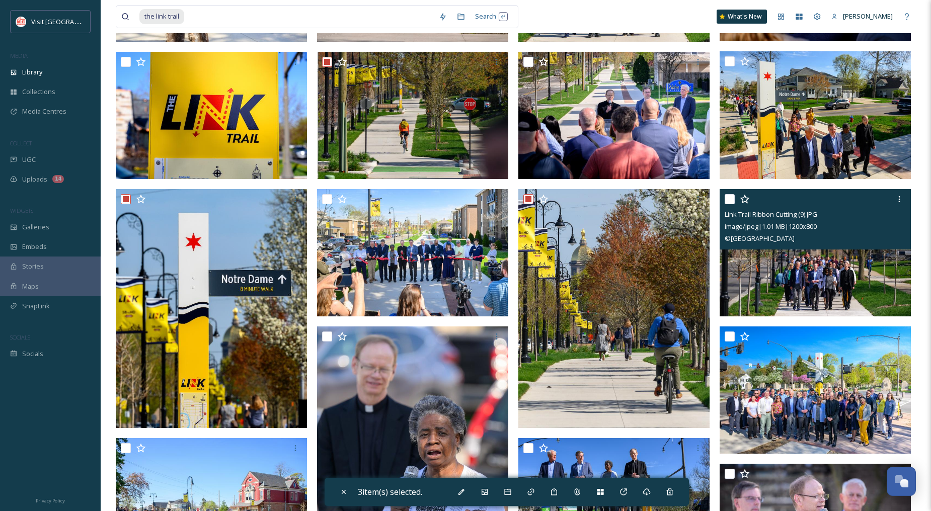
click at [732, 200] on input "checkbox" at bounding box center [729, 199] width 10 height 10
checkbox input "true"
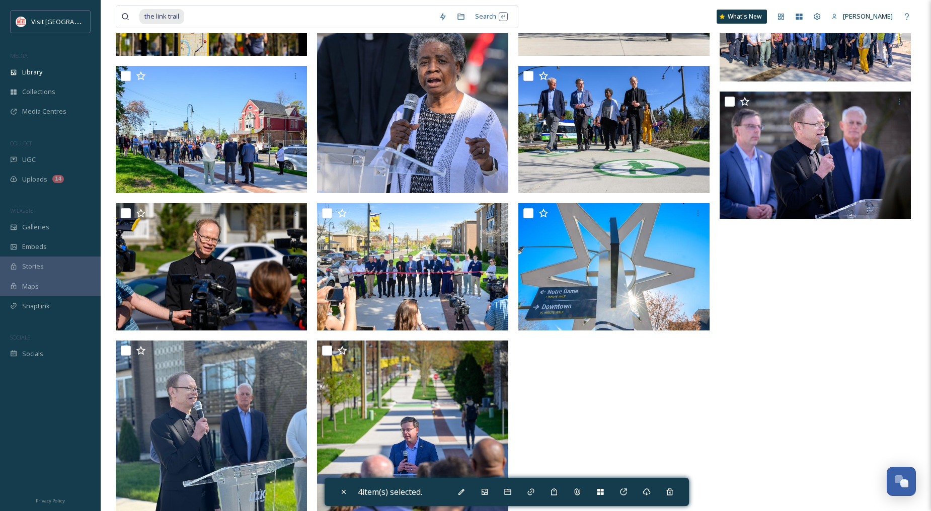
scroll to position [615, 0]
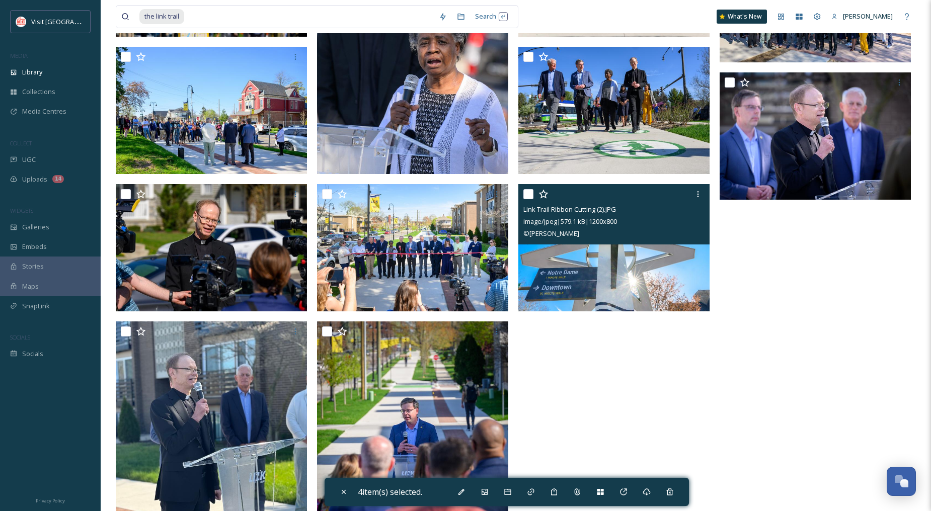
click at [528, 191] on input "checkbox" at bounding box center [528, 194] width 10 height 10
checkbox input "true"
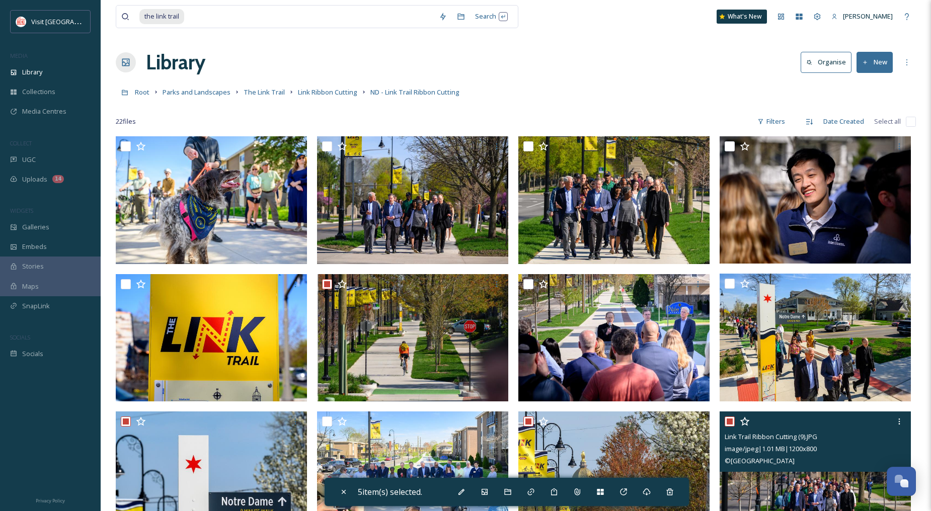
scroll to position [0, 0]
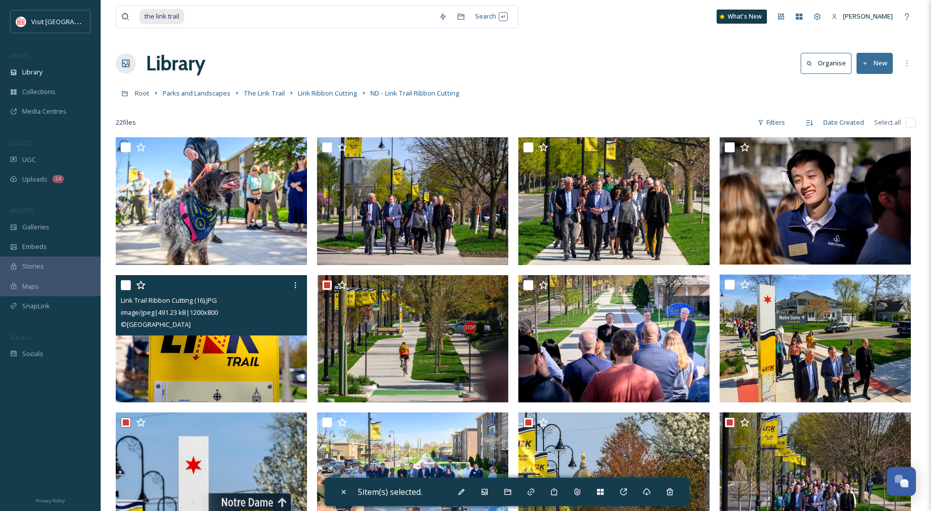
click at [127, 285] on input "checkbox" at bounding box center [126, 285] width 10 height 10
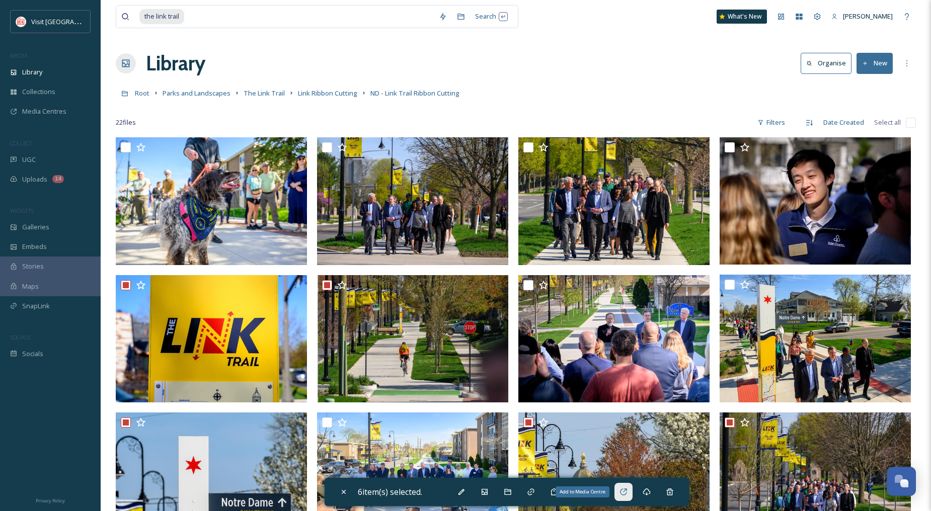
click at [626, 487] on div "Add to Media Centre" at bounding box center [623, 492] width 18 height 18
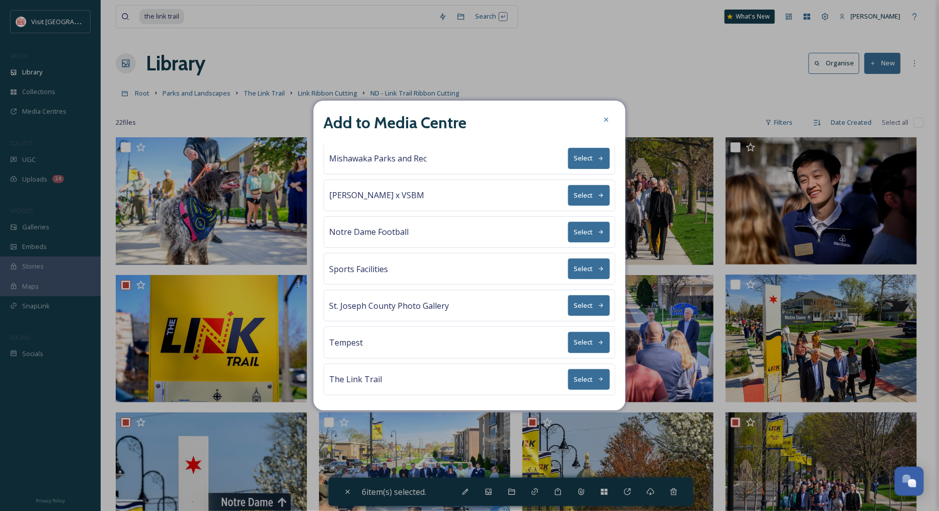
scroll to position [151, 0]
click at [587, 307] on button "Select" at bounding box center [589, 306] width 42 height 21
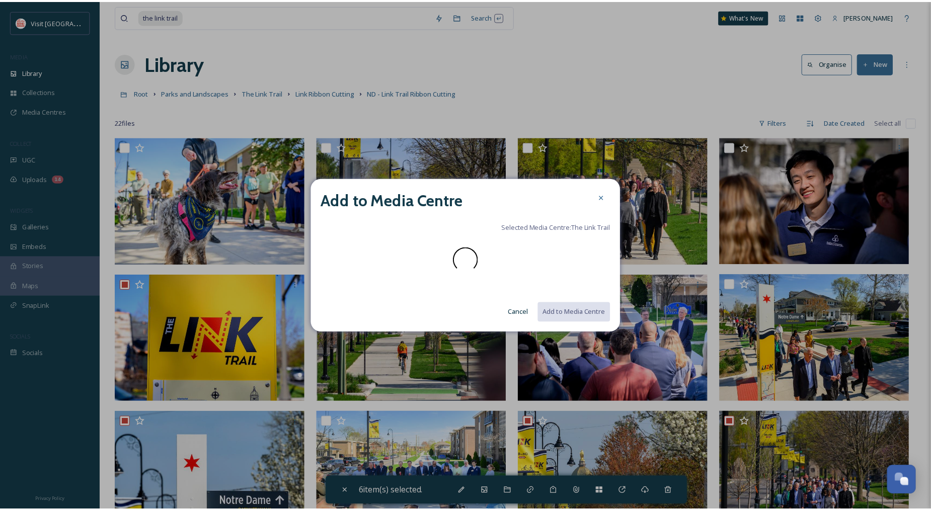
scroll to position [0, 0]
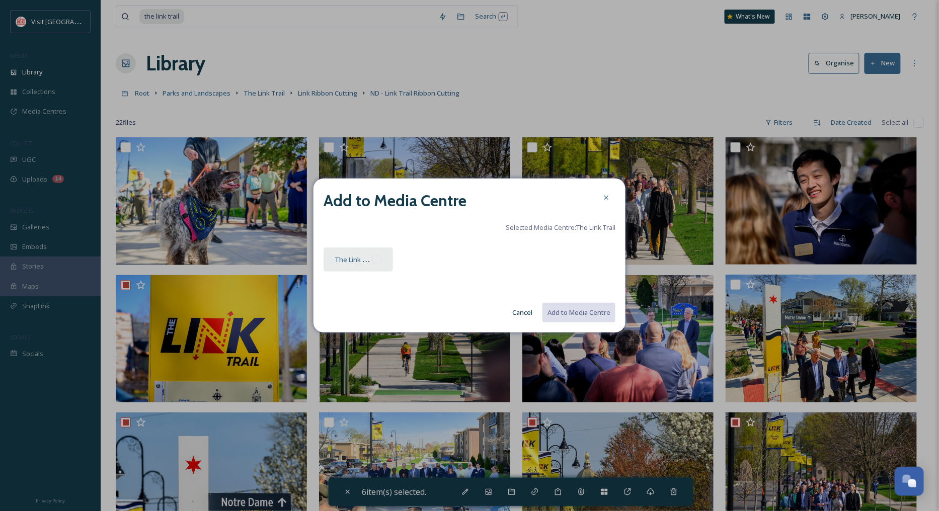
click at [374, 259] on div at bounding box center [377, 260] width 10 height 10
click at [596, 309] on button "Add to Media Centre" at bounding box center [578, 312] width 74 height 21
checkbox input "false"
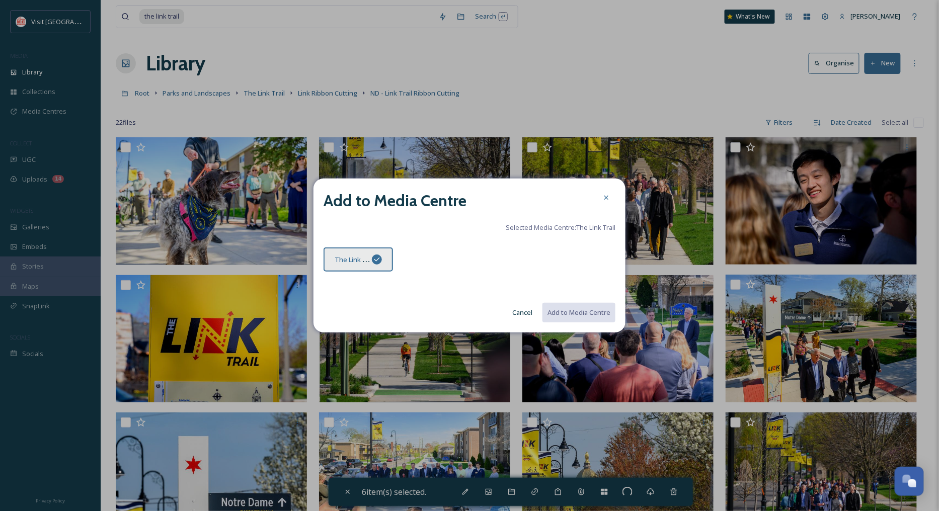
checkbox input "false"
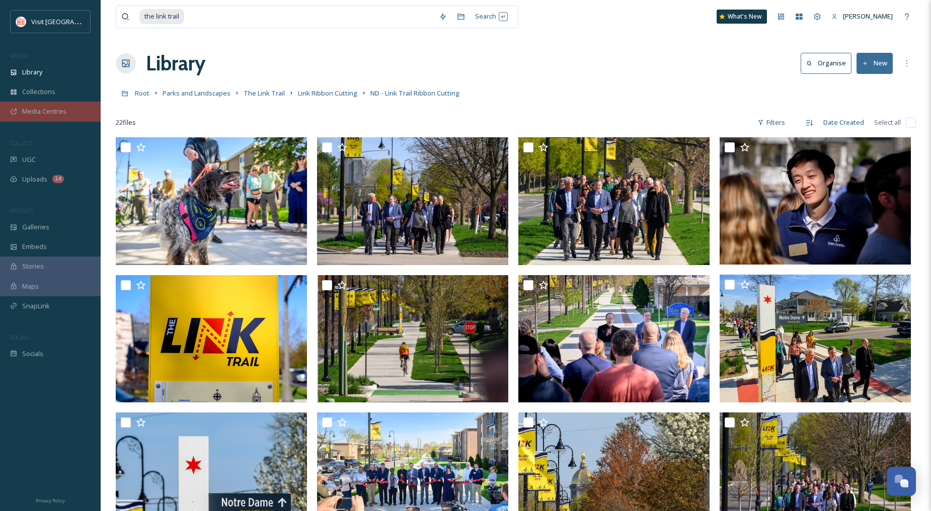
click at [34, 113] on span "Media Centres" at bounding box center [44, 112] width 44 height 10
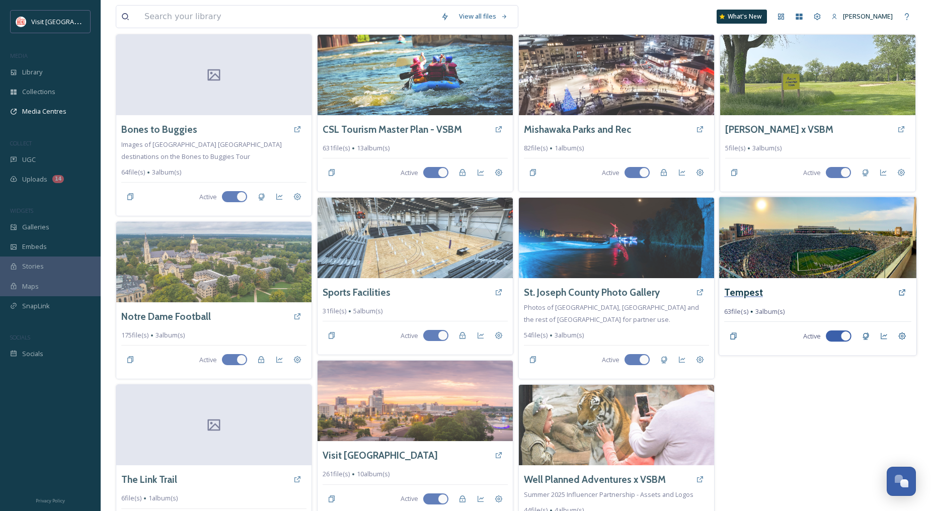
scroll to position [103, 0]
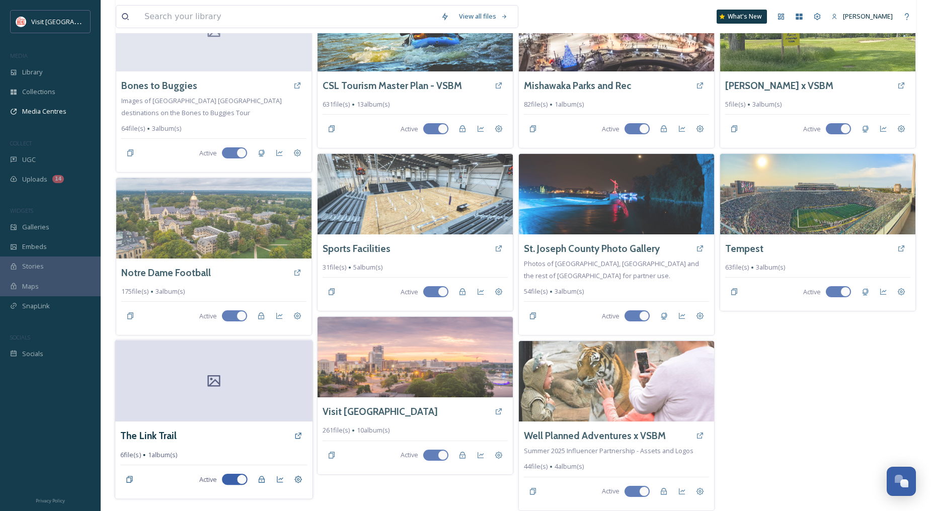
click at [227, 389] on div at bounding box center [213, 381] width 197 height 81
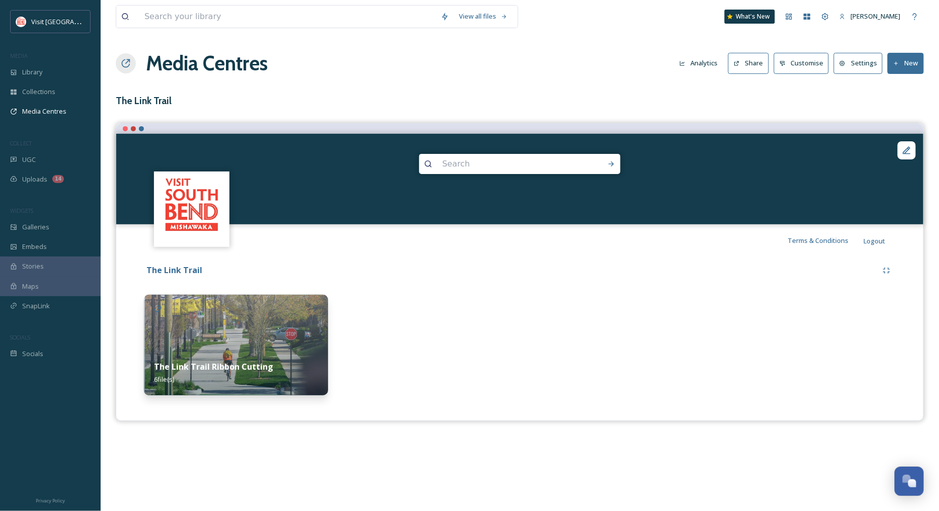
click at [918, 63] on button "New" at bounding box center [905, 63] width 36 height 21
click at [904, 109] on span "Add Album" at bounding box center [901, 107] width 33 height 10
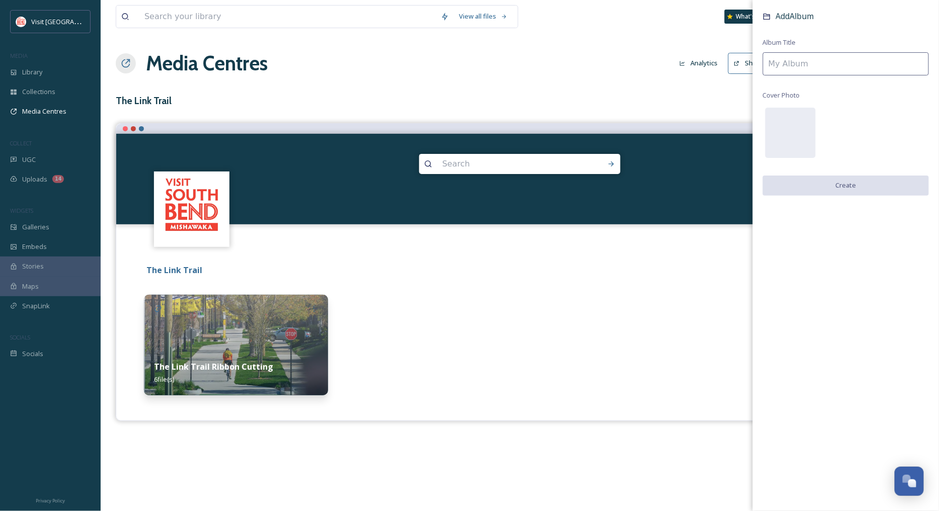
click at [847, 68] on input at bounding box center [846, 63] width 166 height 23
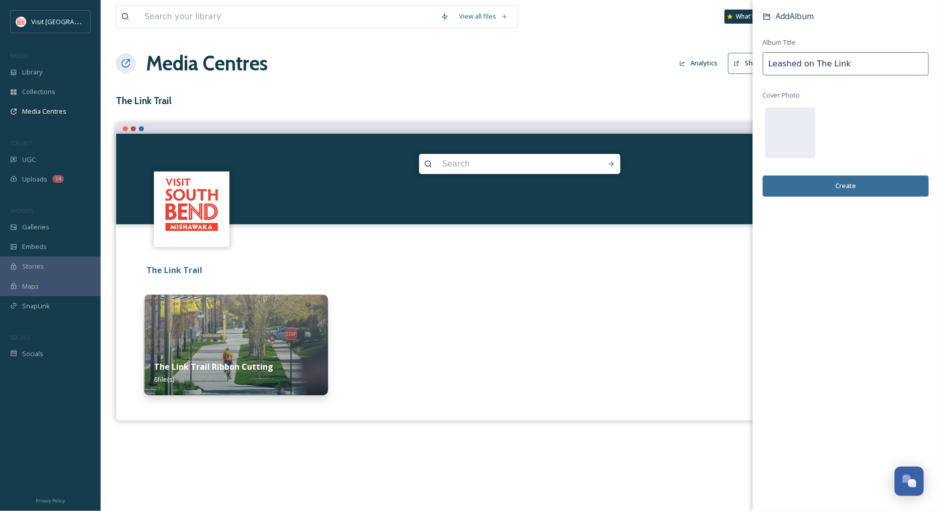
type input "Leashed on The Link"
click at [872, 188] on button "Create" at bounding box center [846, 186] width 166 height 21
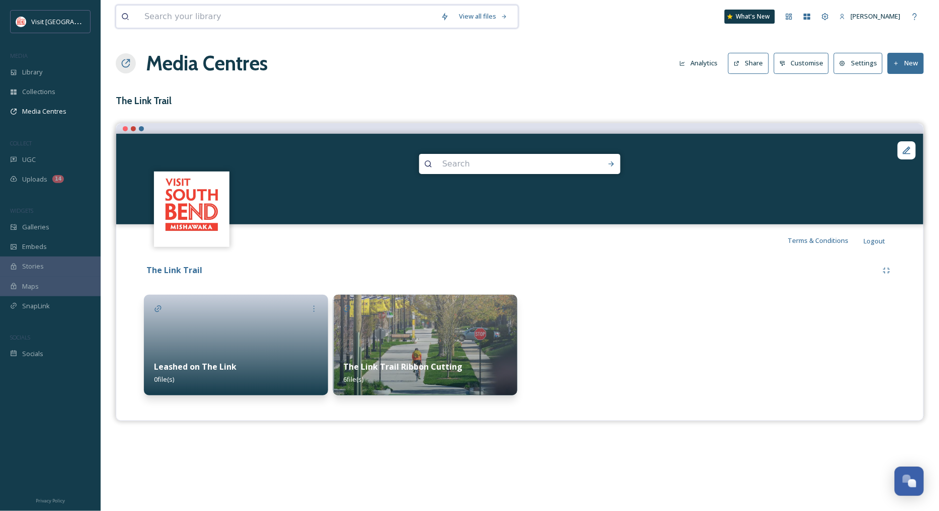
click at [182, 11] on input at bounding box center [287, 17] width 296 height 22
type input "the link"
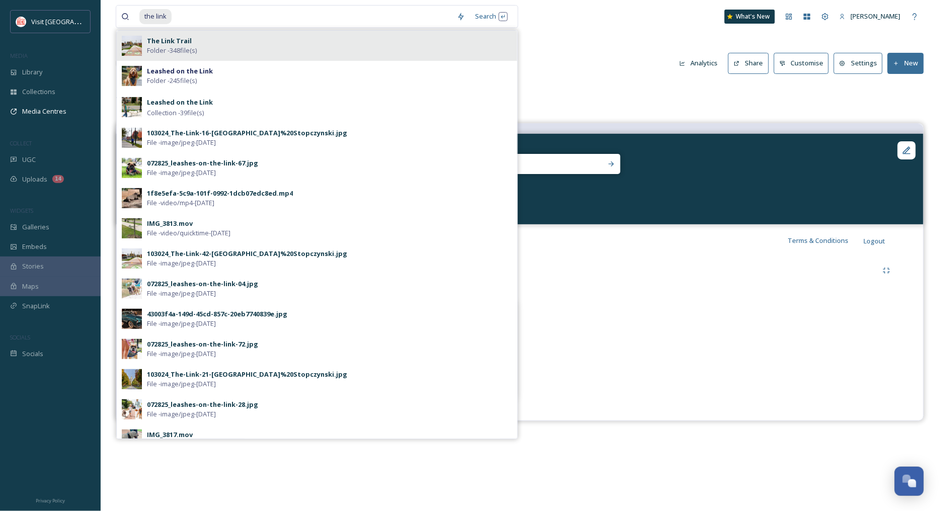
click at [181, 39] on strong "The Link Trail" at bounding box center [169, 40] width 45 height 9
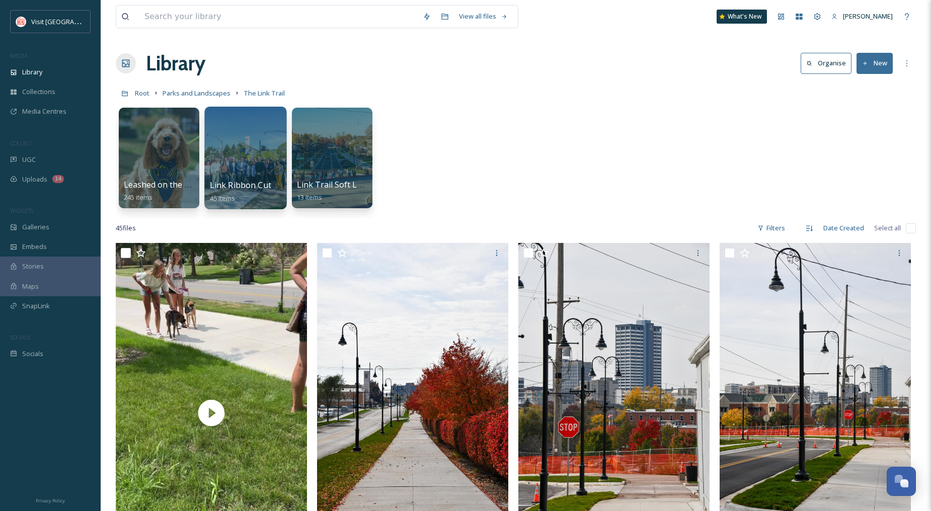
click at [223, 151] on div at bounding box center [245, 158] width 82 height 103
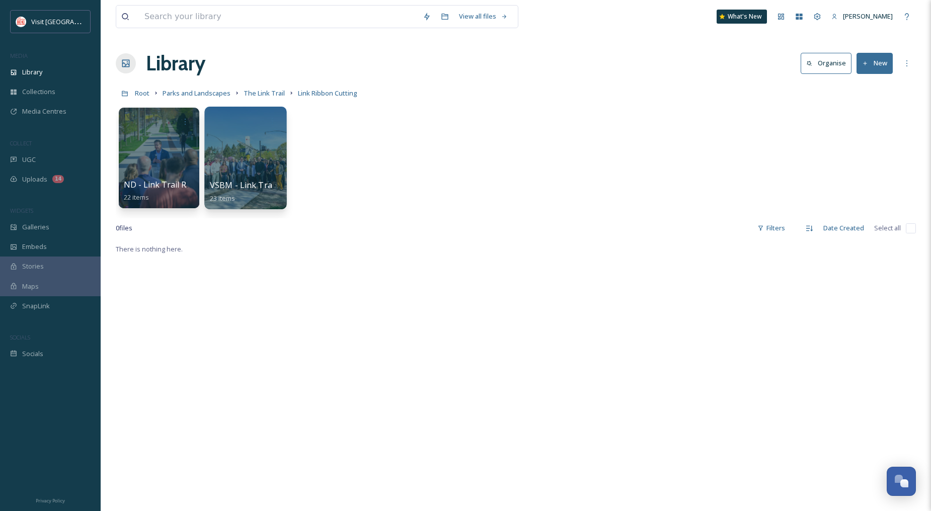
click at [238, 154] on div at bounding box center [245, 158] width 82 height 103
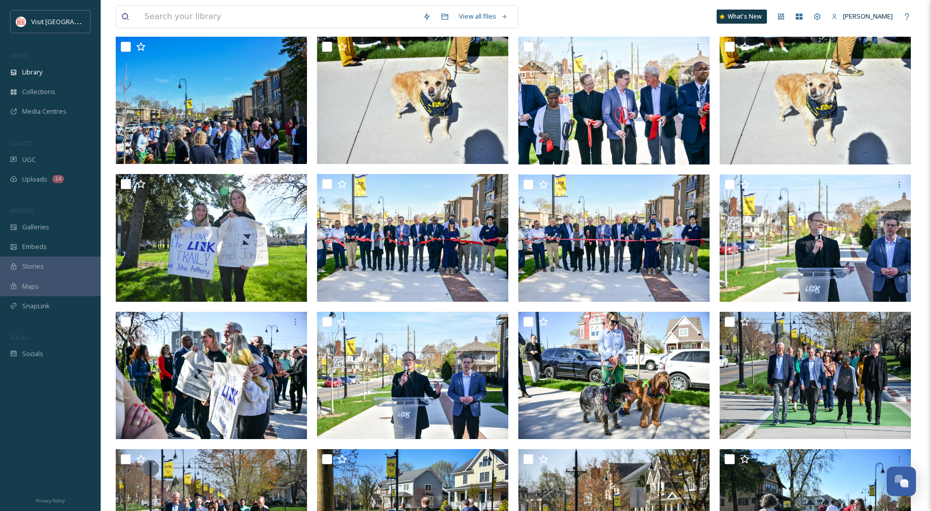
scroll to position [112, 0]
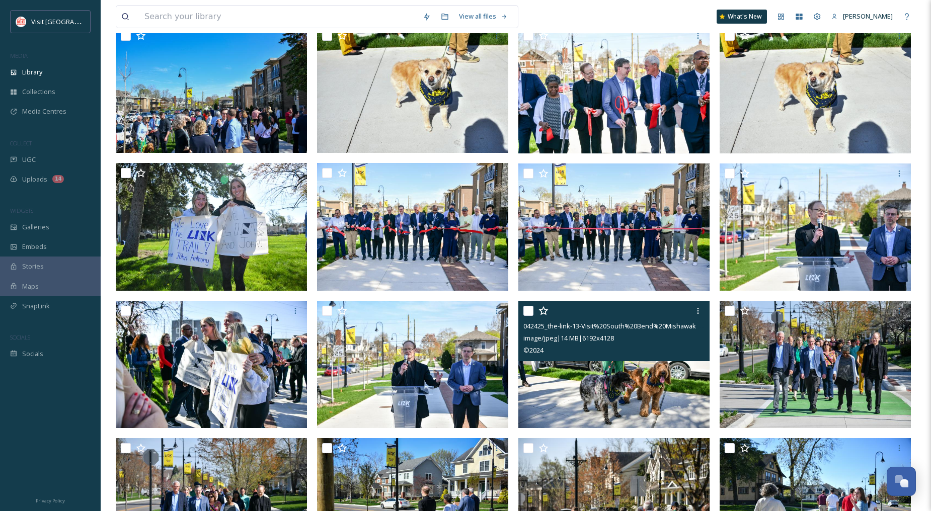
click at [527, 310] on input "checkbox" at bounding box center [528, 311] width 10 height 10
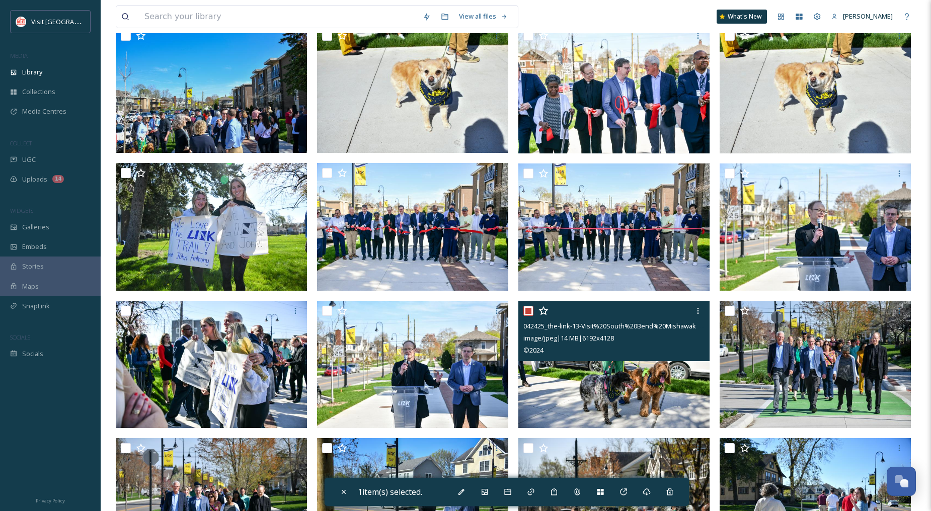
click at [525, 309] on input "checkbox" at bounding box center [528, 311] width 10 height 10
checkbox input "false"
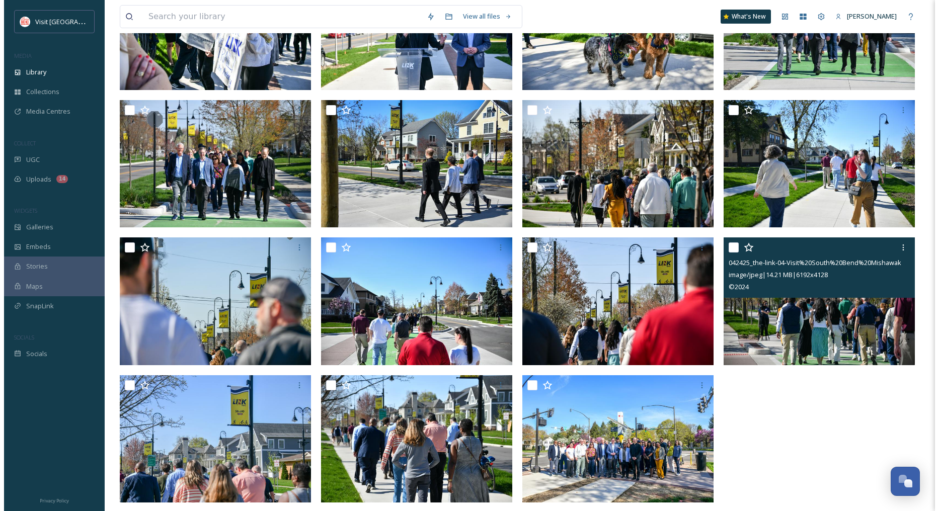
scroll to position [458, 0]
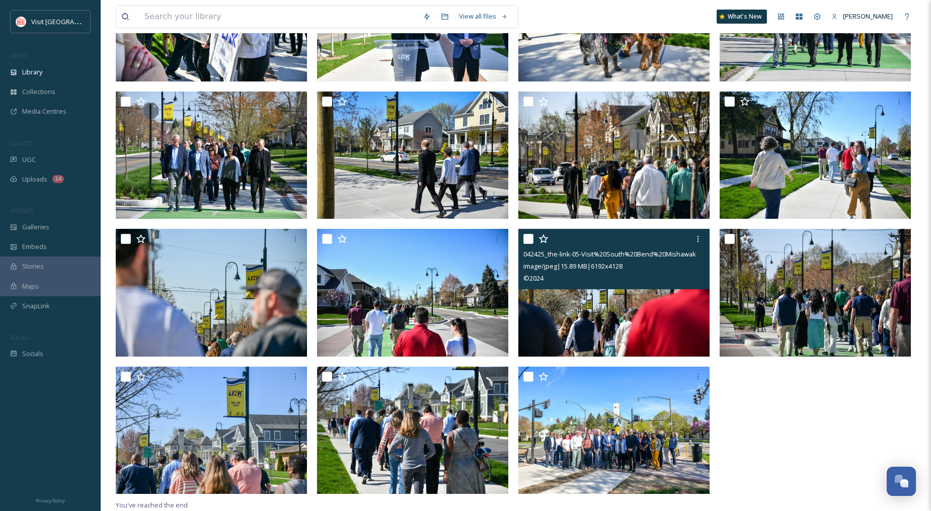
click at [531, 238] on input "checkbox" at bounding box center [528, 239] width 10 height 10
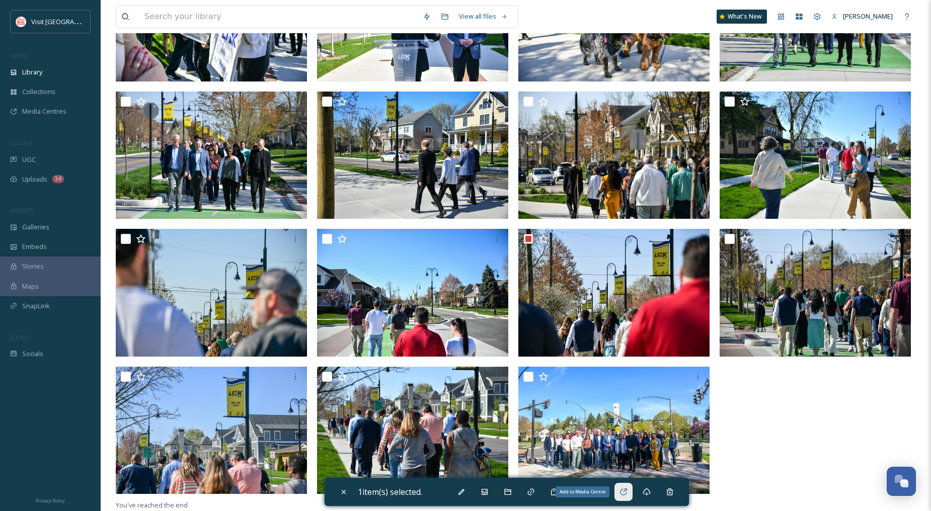
click at [626, 491] on icon at bounding box center [623, 492] width 8 height 8
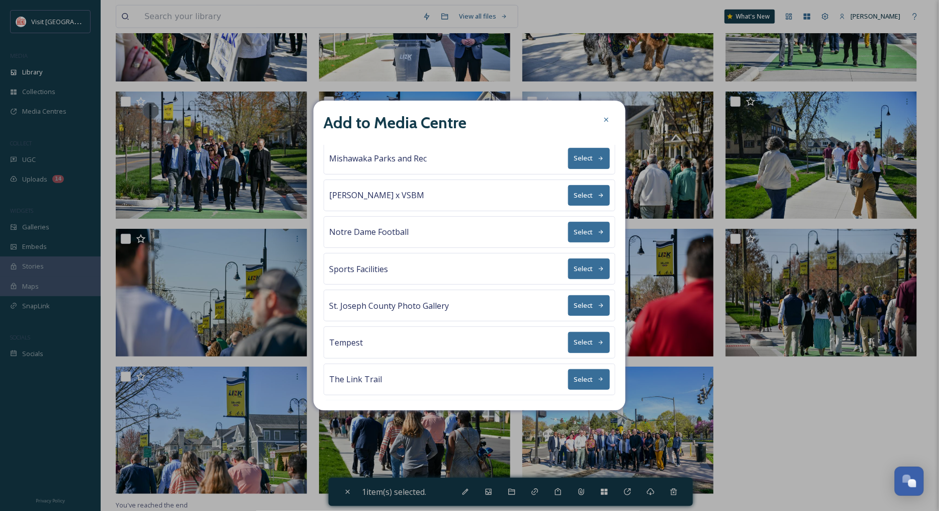
scroll to position [151, 0]
click at [598, 304] on icon at bounding box center [601, 306] width 7 height 7
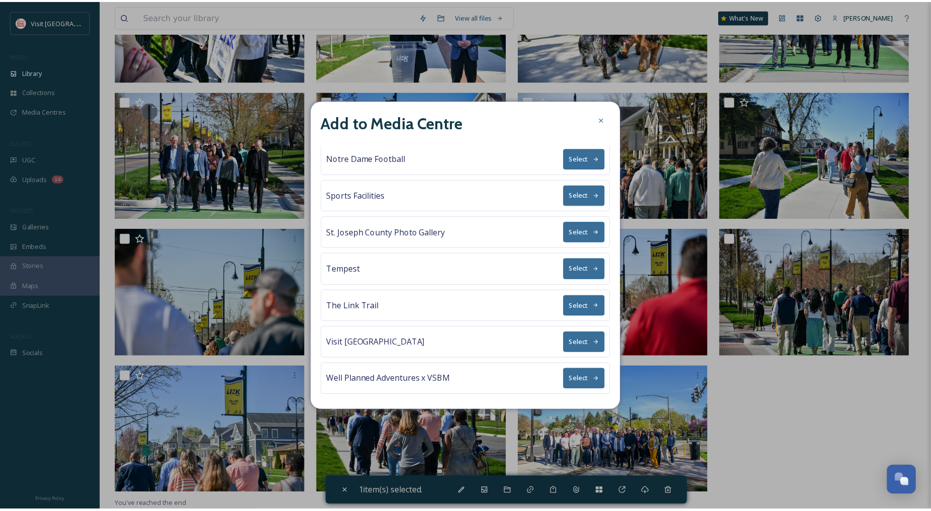
scroll to position [0, 0]
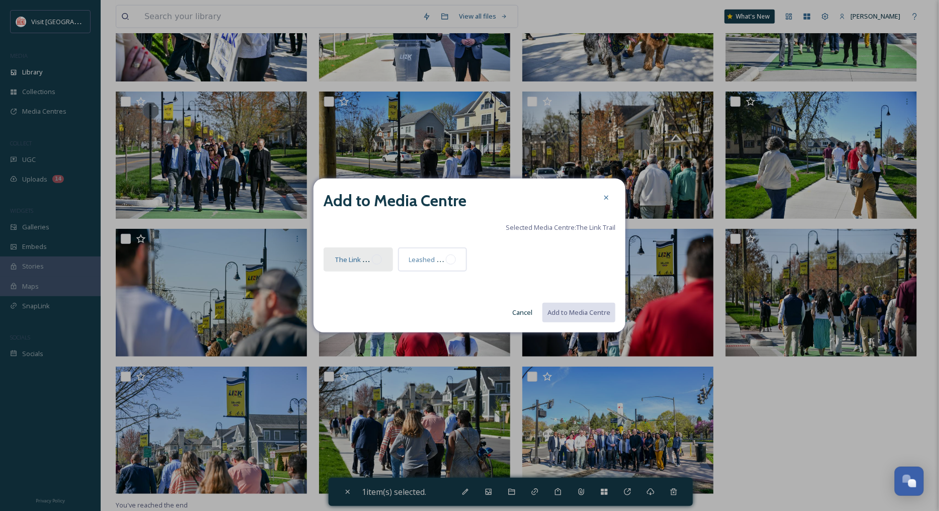
click at [376, 255] on div at bounding box center [377, 260] width 10 height 10
click at [602, 313] on button "Add to Media Centre" at bounding box center [578, 312] width 74 height 21
checkbox input "false"
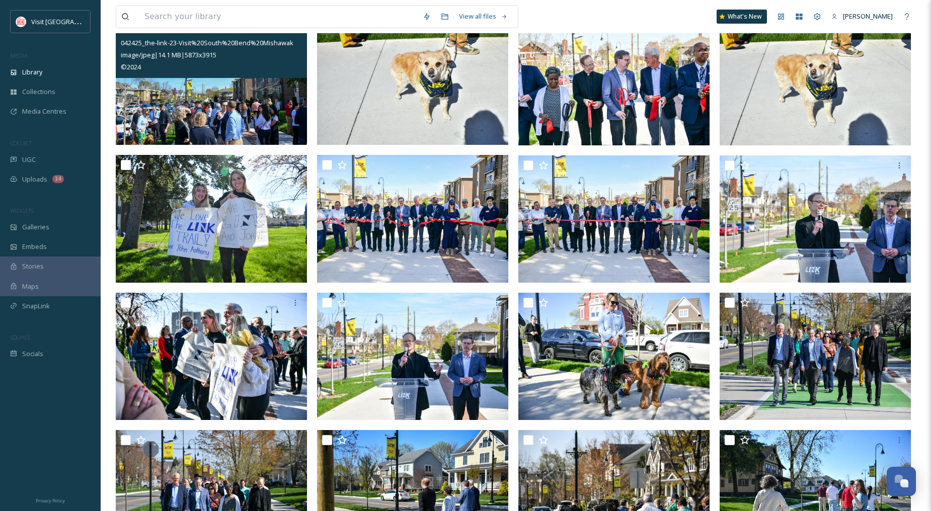
scroll to position [67, 0]
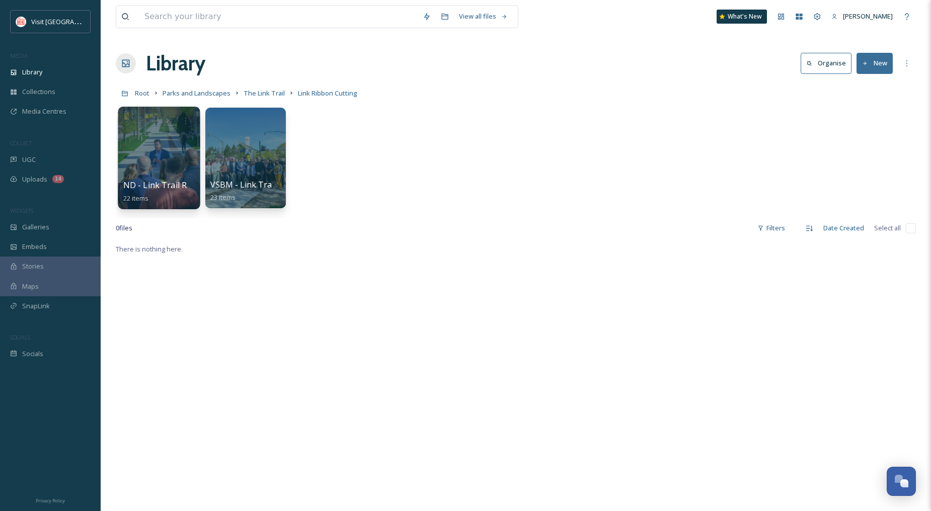
click at [156, 151] on div at bounding box center [159, 158] width 82 height 103
click at [273, 170] on div at bounding box center [245, 158] width 82 height 103
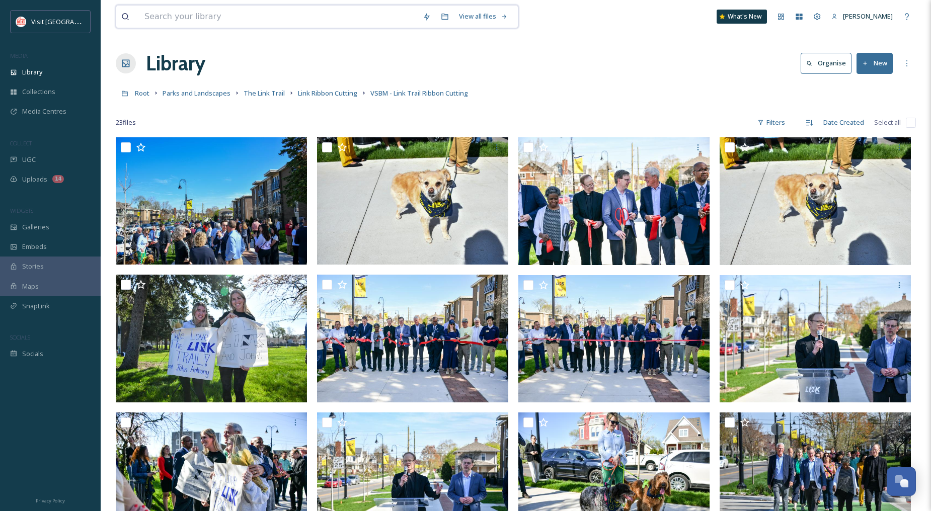
click at [221, 19] on input at bounding box center [278, 17] width 278 height 22
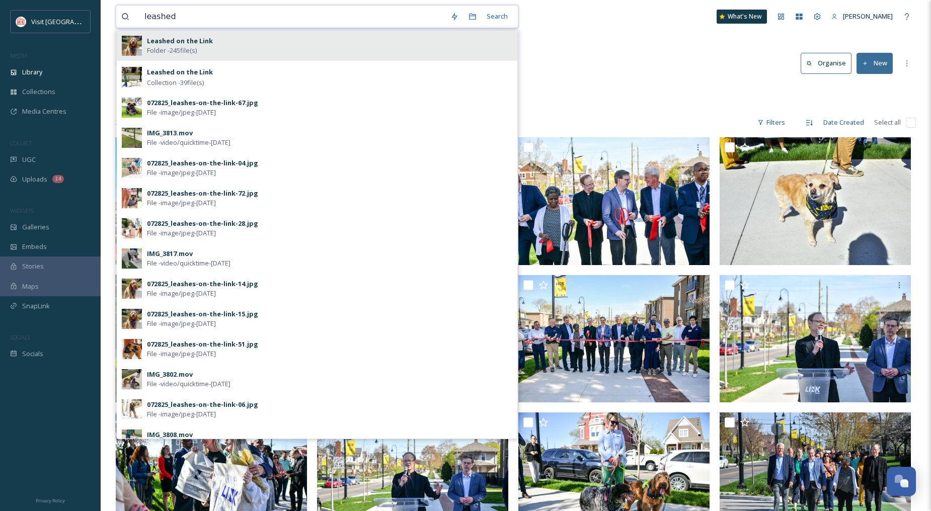
type input "leashed"
click at [193, 45] on span "Leashed on the Link" at bounding box center [180, 41] width 66 height 10
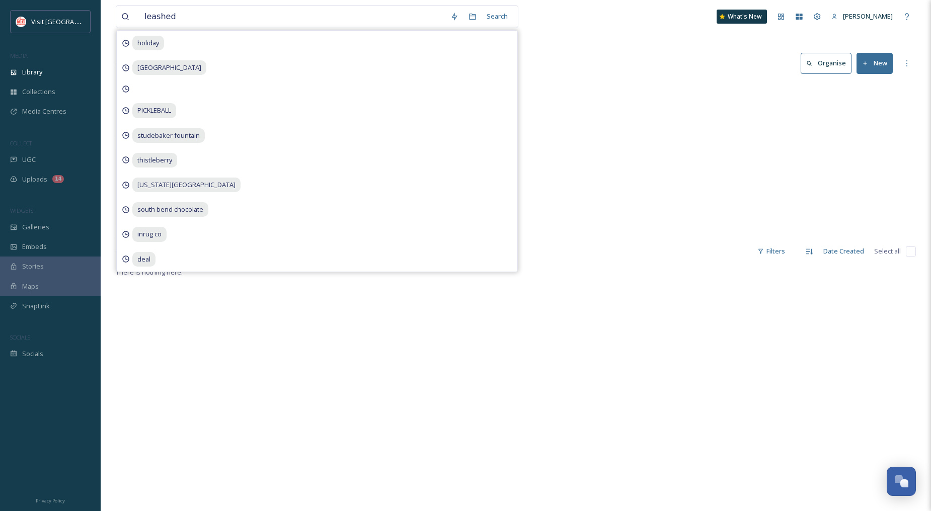
click at [608, 62] on div "Library Organise New" at bounding box center [516, 63] width 800 height 30
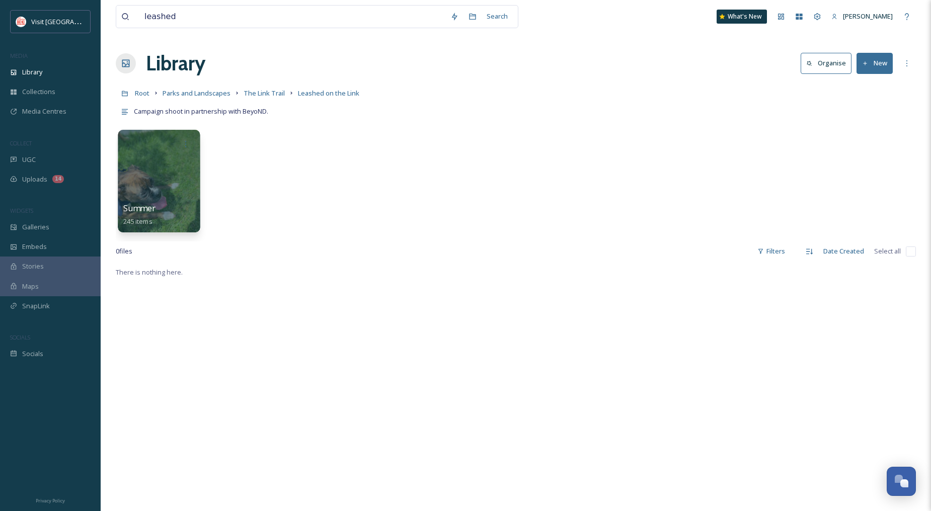
click at [188, 178] on div at bounding box center [159, 181] width 82 height 103
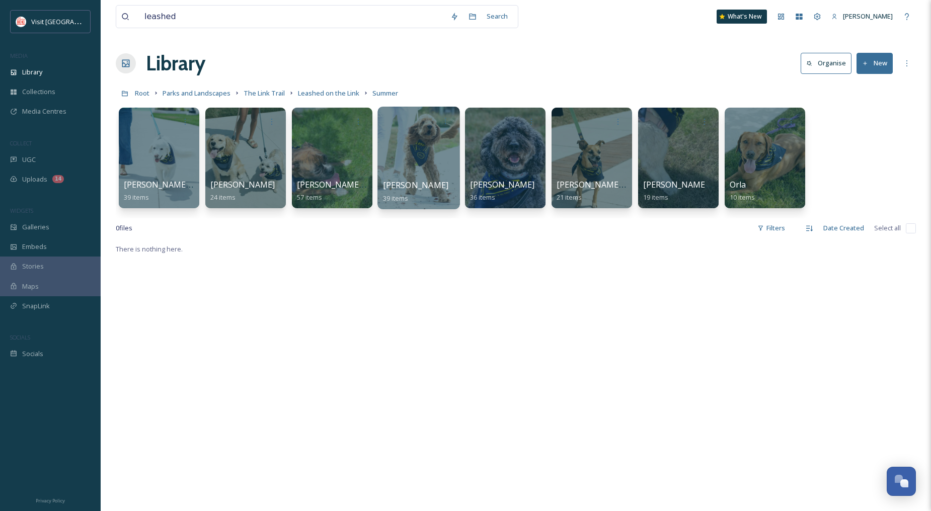
click at [434, 148] on div at bounding box center [418, 158] width 82 height 103
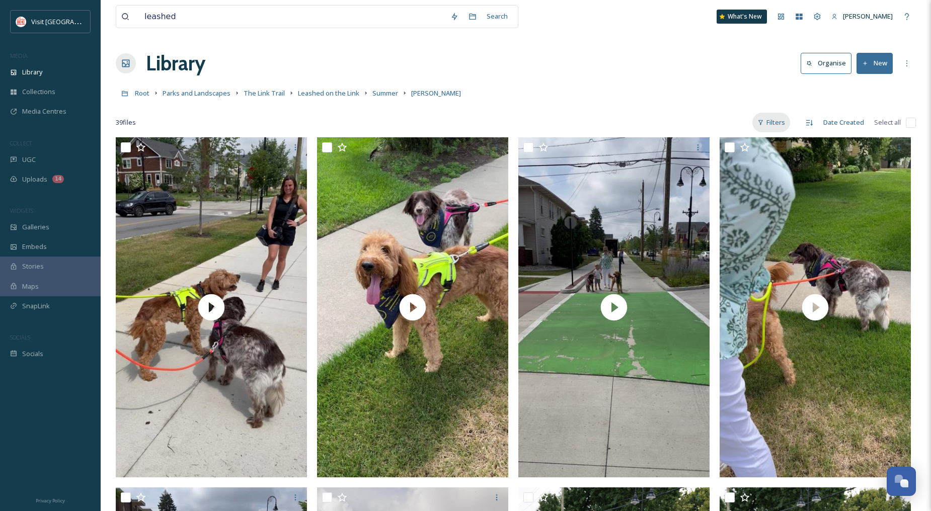
click at [783, 124] on div "Filters" at bounding box center [771, 123] width 38 height 20
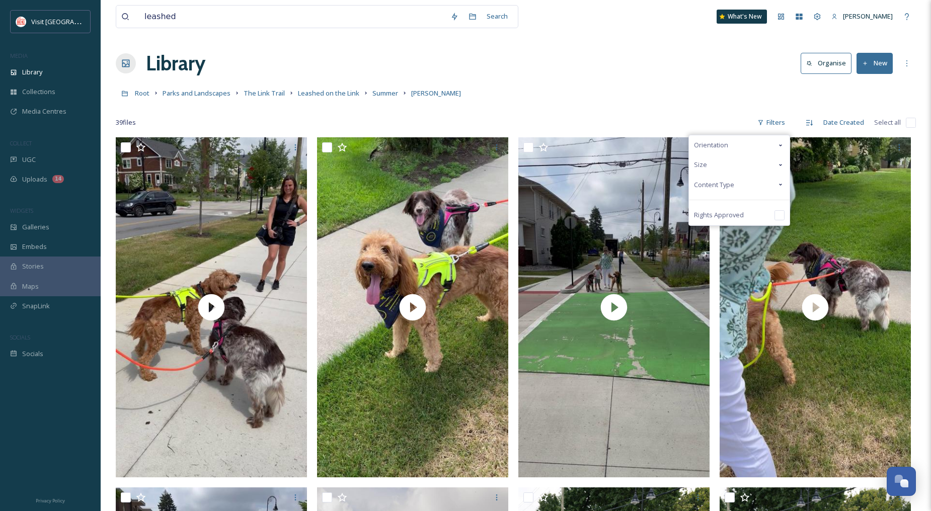
click at [753, 183] on div "Content Type" at bounding box center [739, 185] width 101 height 20
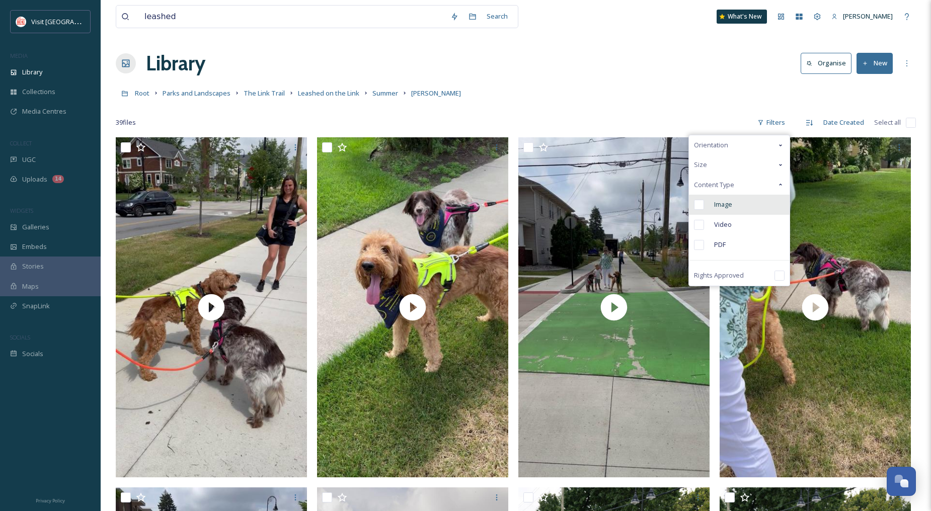
click at [726, 209] on span "Image" at bounding box center [723, 205] width 18 height 10
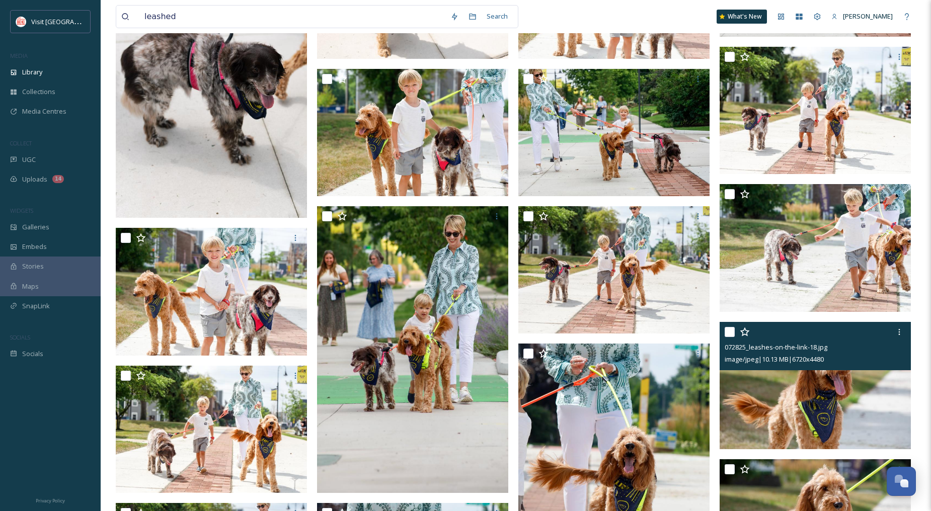
scroll to position [559, 0]
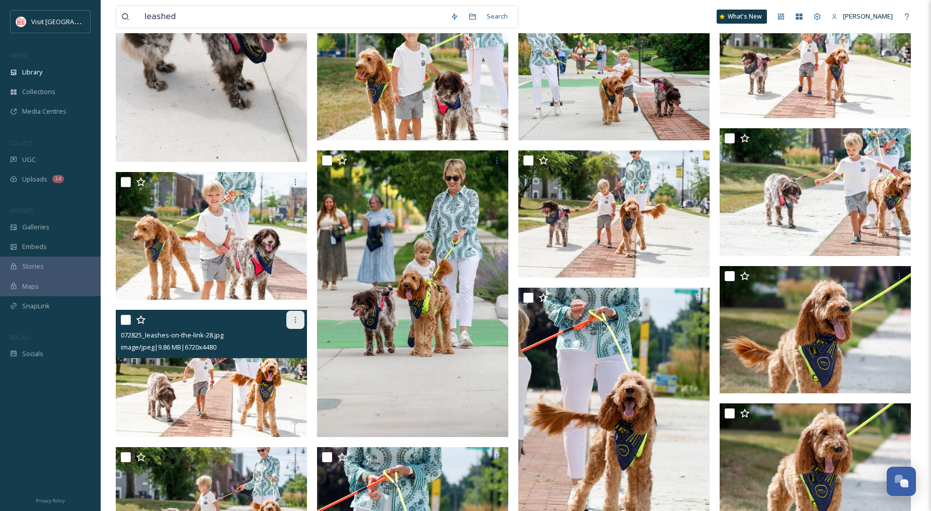
click at [294, 319] on icon at bounding box center [295, 320] width 8 height 8
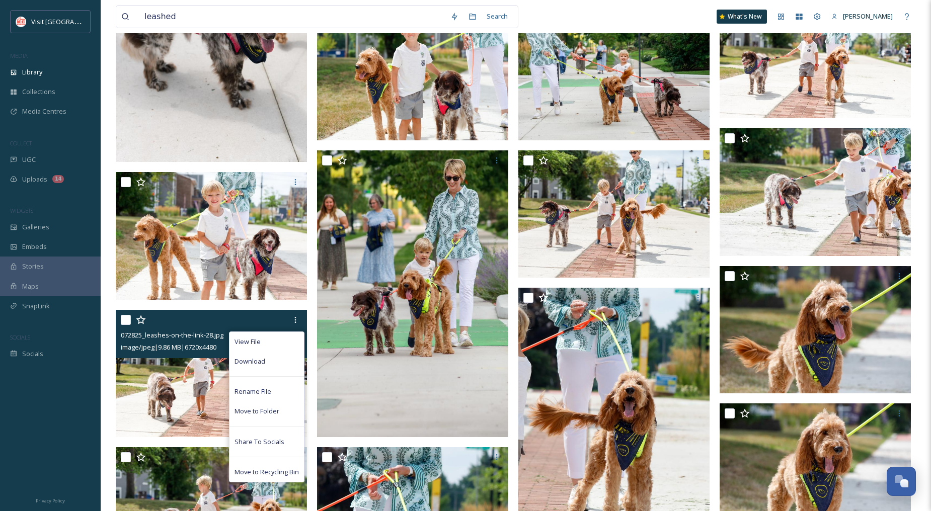
click at [126, 321] on input "checkbox" at bounding box center [126, 320] width 10 height 10
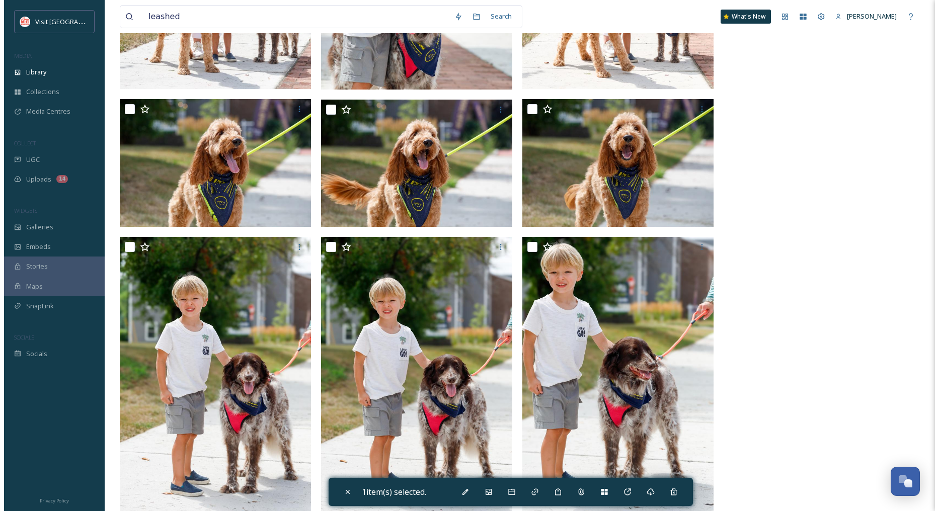
scroll to position [1508, 0]
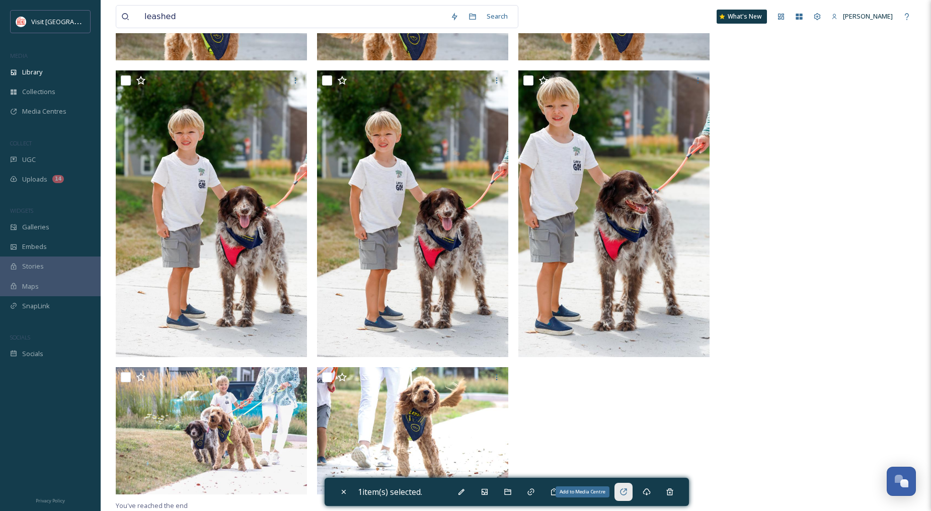
click at [627, 493] on icon at bounding box center [623, 492] width 8 height 8
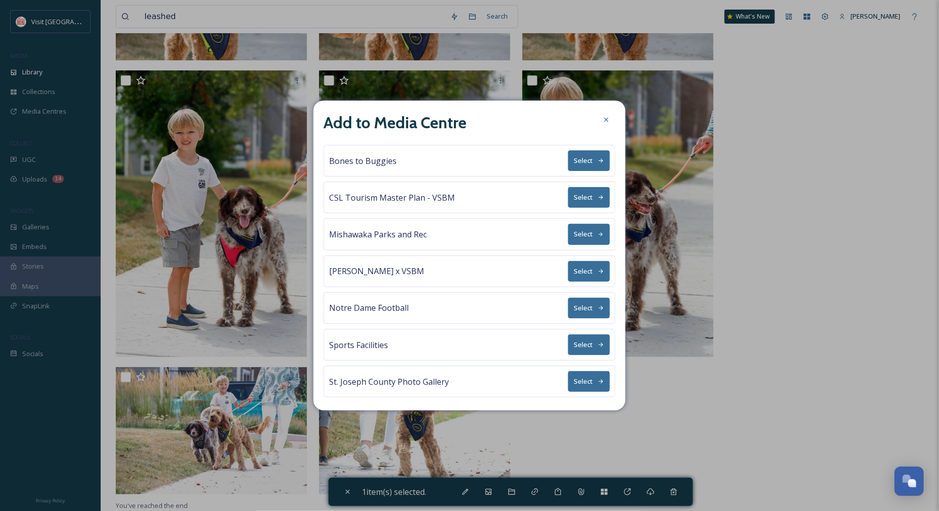
scroll to position [151, 0]
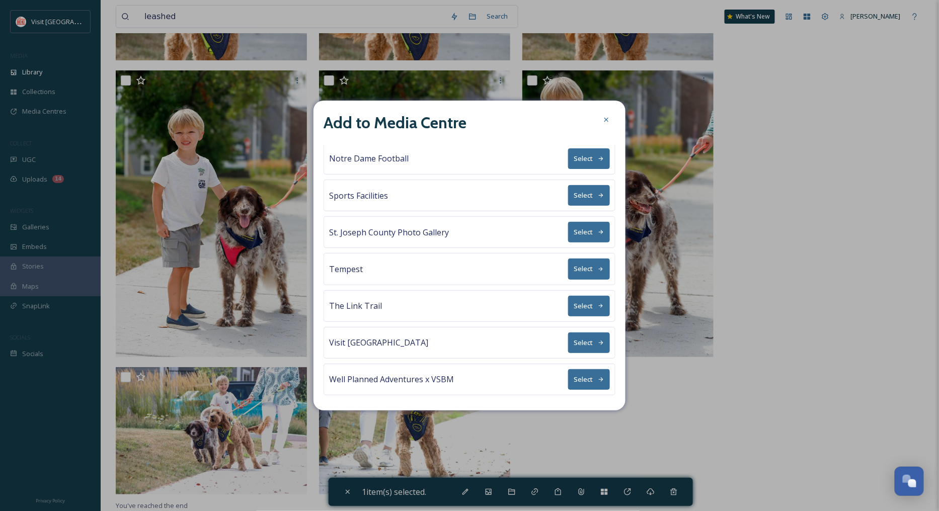
click at [571, 307] on button "Select" at bounding box center [589, 306] width 42 height 21
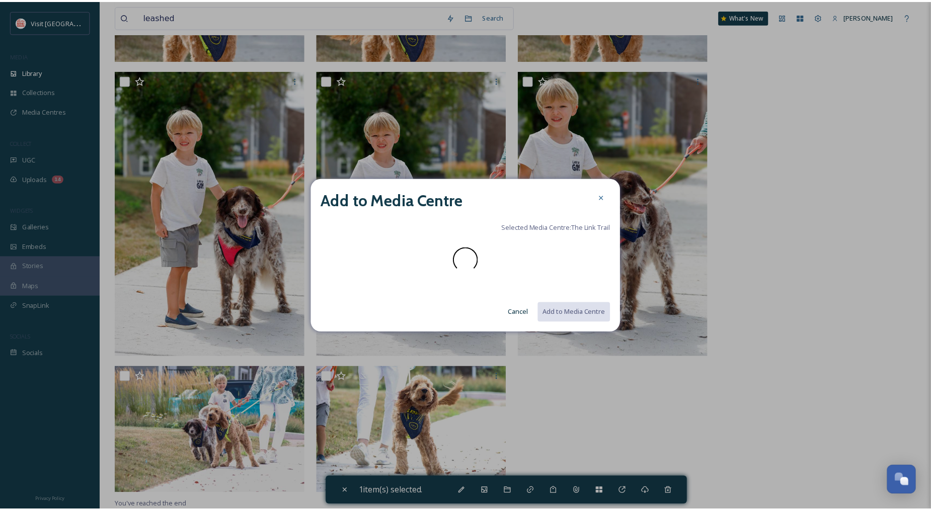
scroll to position [0, 0]
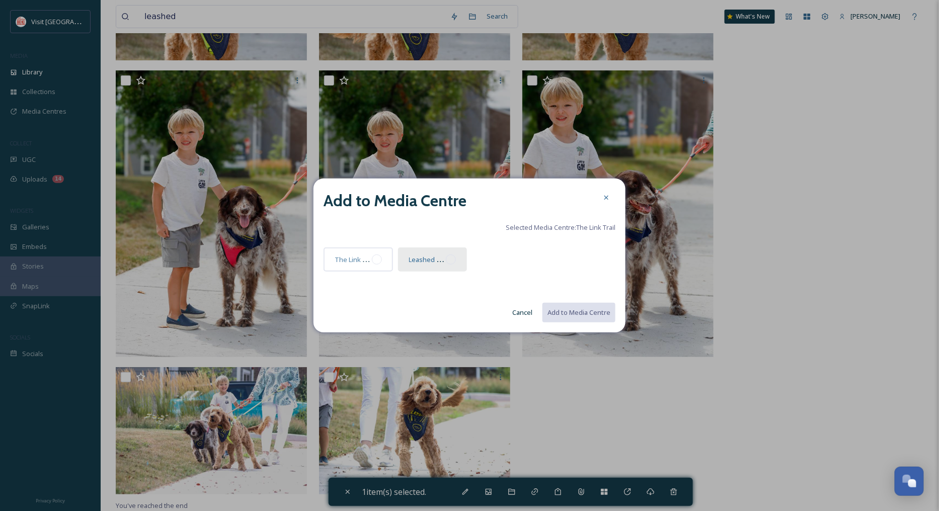
click at [454, 260] on div at bounding box center [451, 260] width 10 height 10
click at [588, 308] on button "Add to Media Centre" at bounding box center [578, 312] width 74 height 21
checkbox input "false"
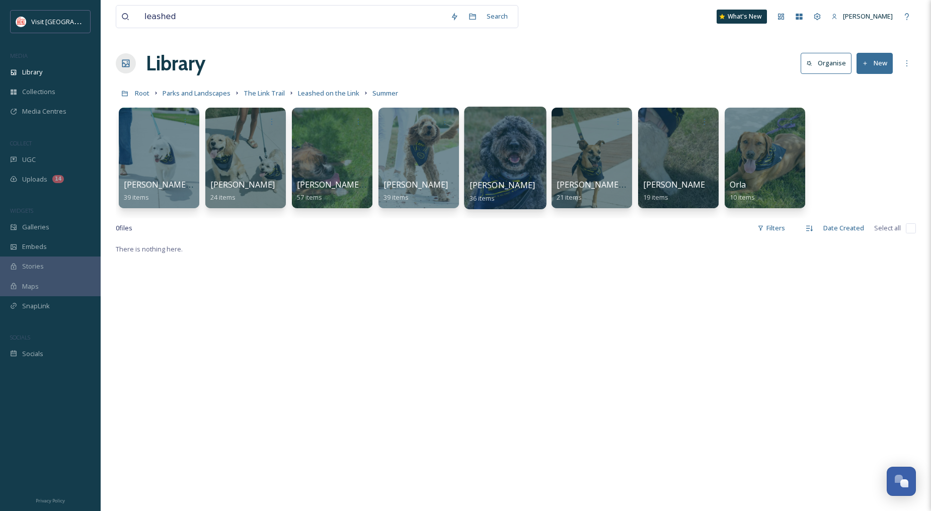
click at [530, 148] on div at bounding box center [505, 158] width 82 height 103
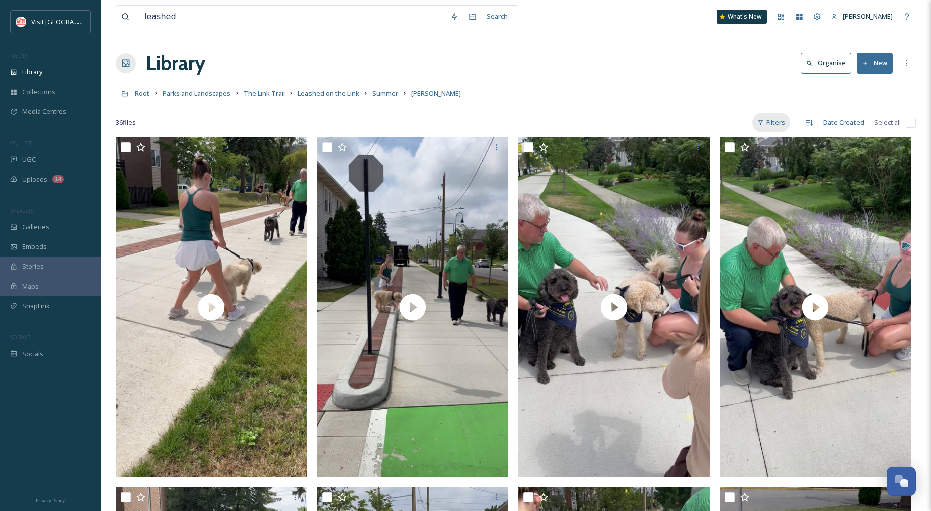
click at [765, 126] on div "Filters" at bounding box center [771, 123] width 38 height 20
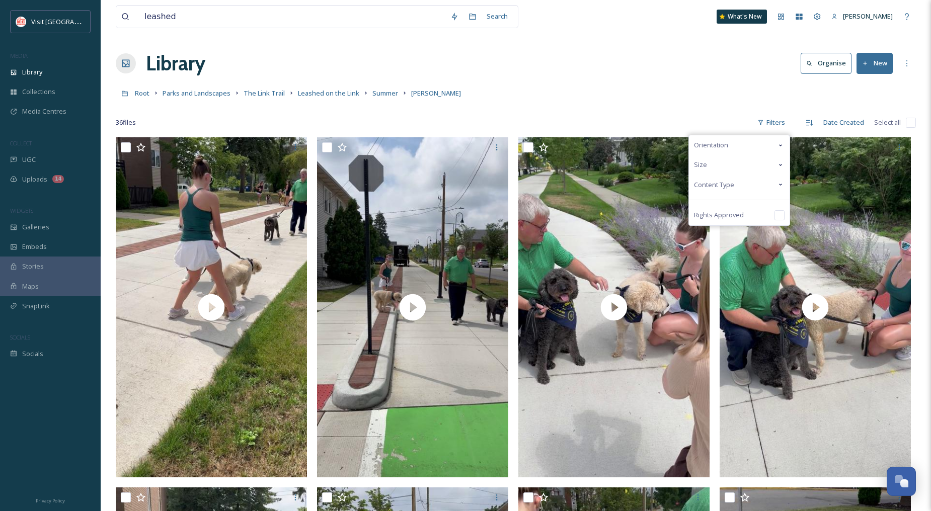
click at [731, 180] on span "Content Type" at bounding box center [714, 185] width 40 height 10
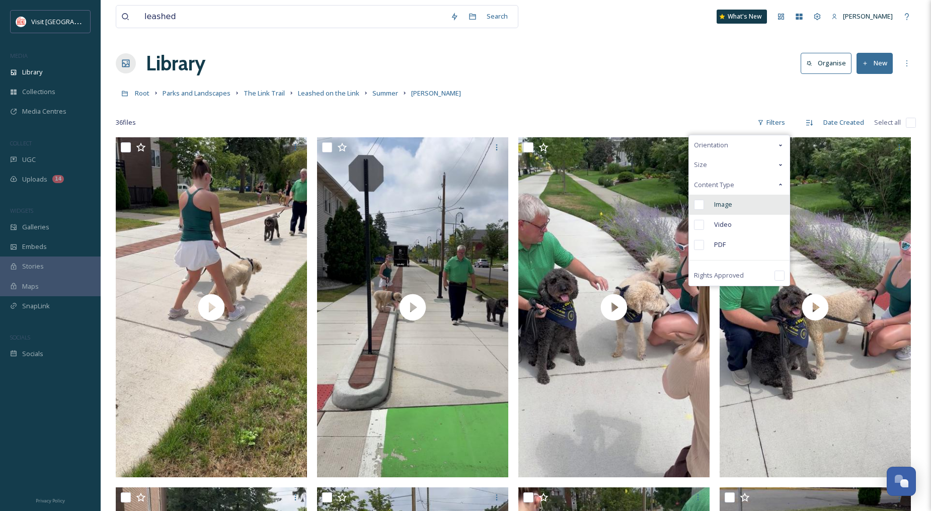
click at [726, 203] on span "Image" at bounding box center [723, 205] width 18 height 10
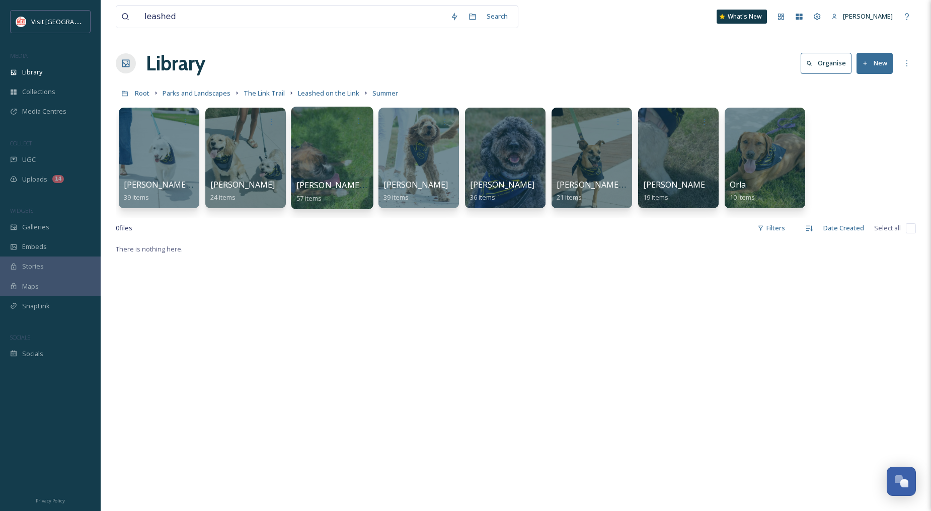
click at [350, 159] on div at bounding box center [332, 158] width 82 height 103
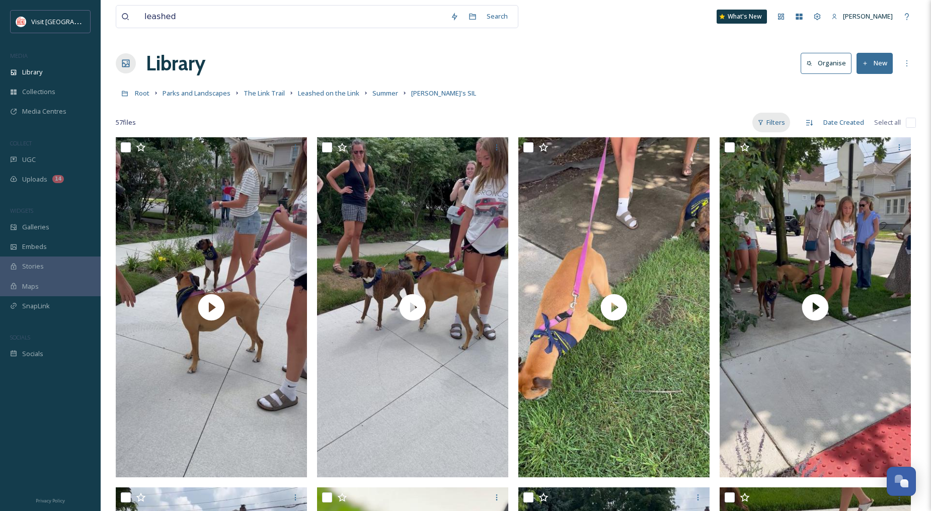
click at [759, 117] on div "Filters" at bounding box center [771, 123] width 38 height 20
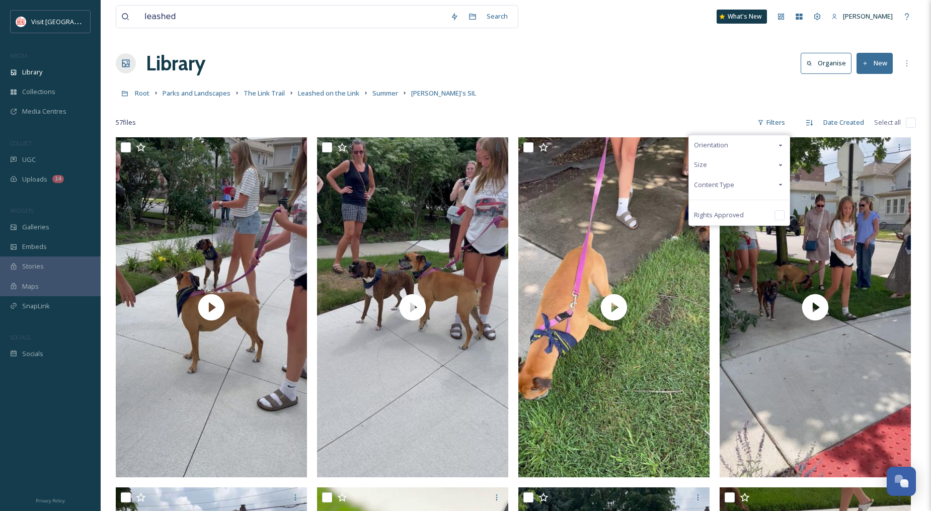
click at [713, 188] on span "Content Type" at bounding box center [714, 185] width 40 height 10
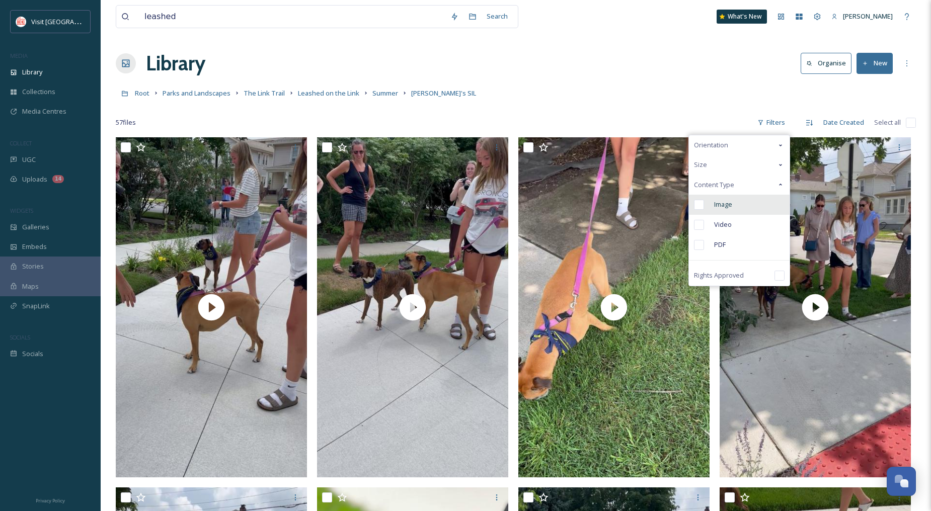
click at [713, 202] on div "Image" at bounding box center [739, 205] width 101 height 20
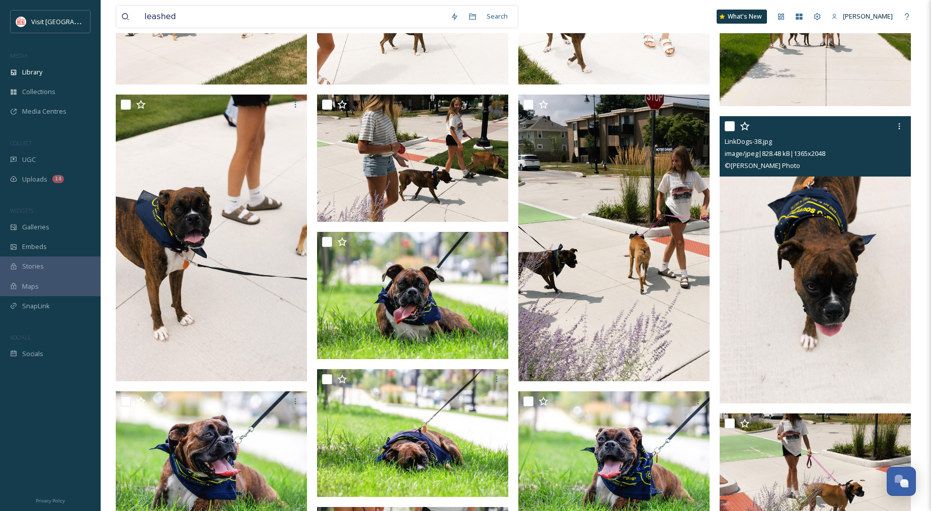
scroll to position [391, 0]
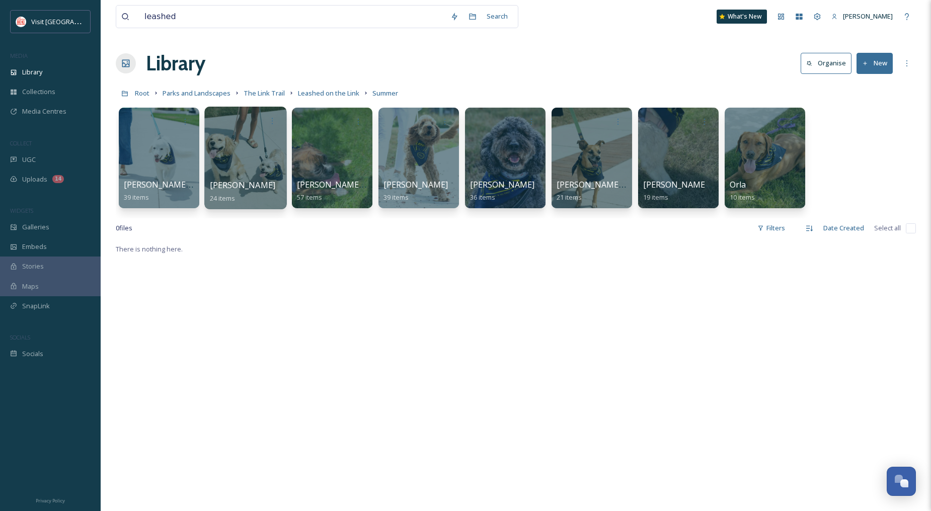
click at [275, 136] on div at bounding box center [245, 158] width 82 height 103
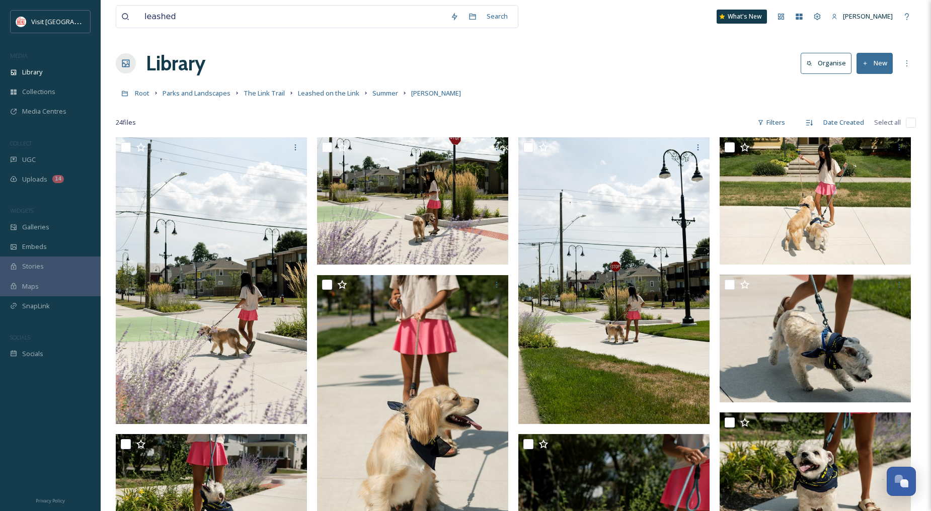
click at [797, 119] on div "24 file s Filters Date Created Select all" at bounding box center [516, 123] width 800 height 20
click at [780, 125] on div "Filters" at bounding box center [771, 123] width 38 height 20
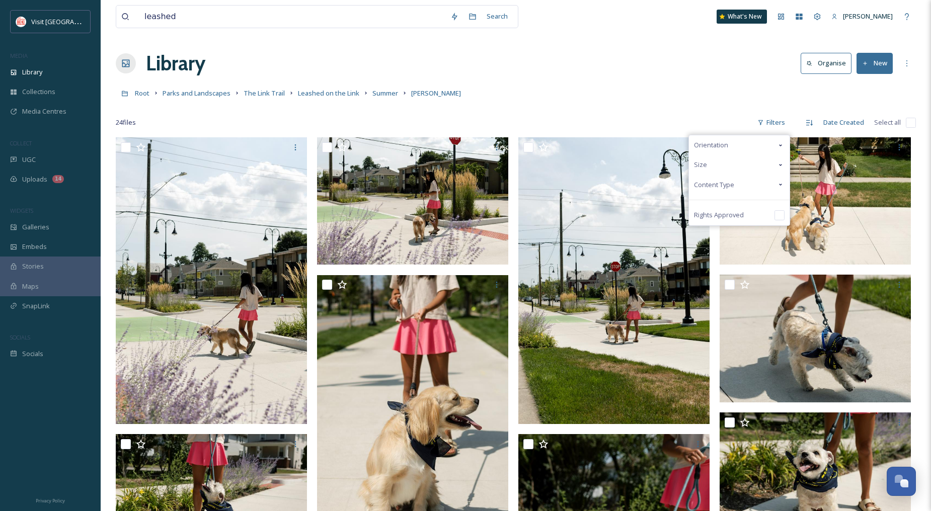
click at [743, 183] on div "Content Type" at bounding box center [739, 185] width 101 height 20
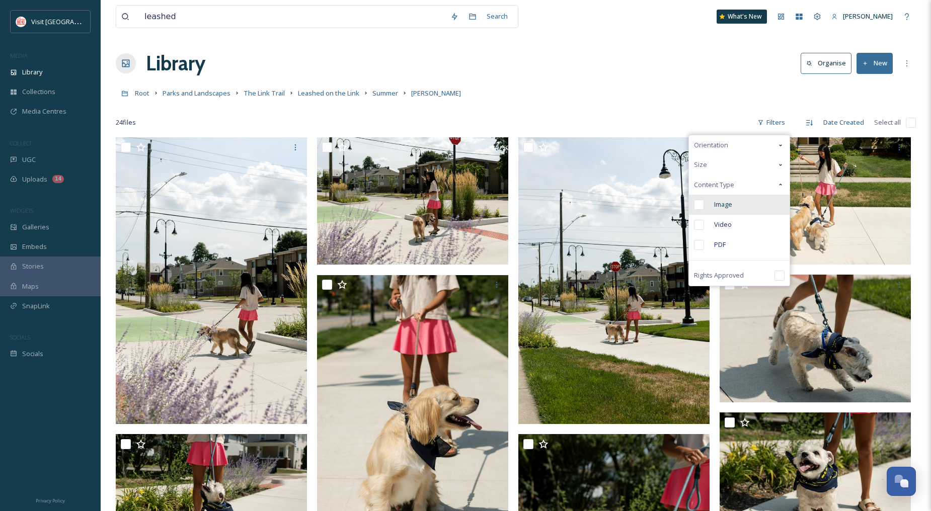
click at [726, 204] on span "Image" at bounding box center [723, 205] width 18 height 10
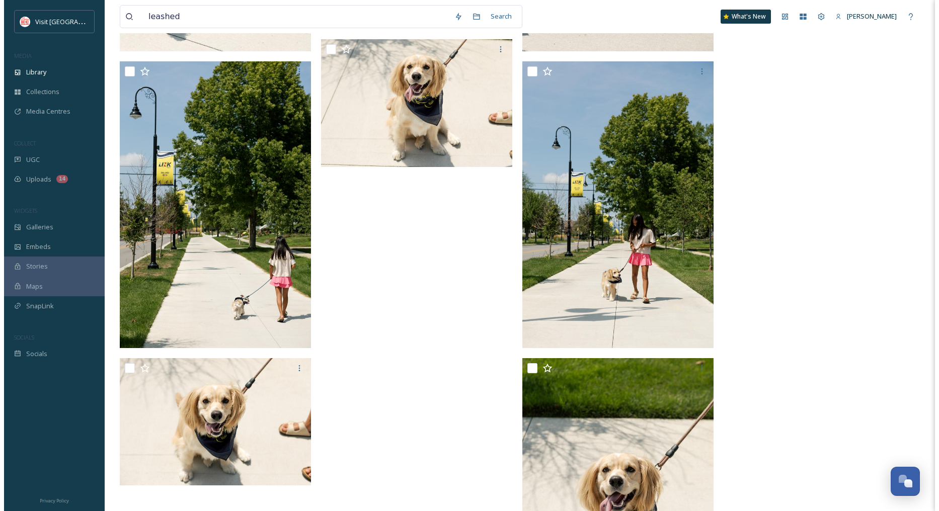
scroll to position [975, 0]
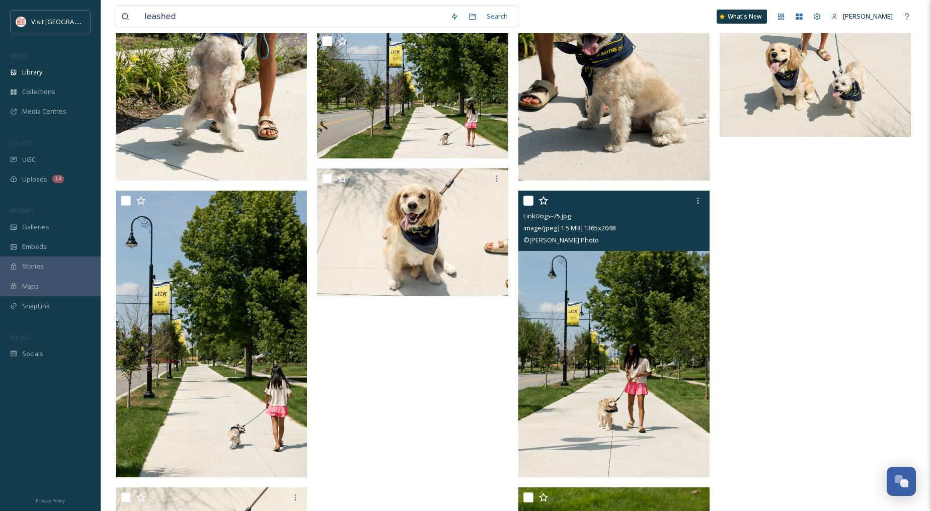
click at [527, 197] on input "checkbox" at bounding box center [528, 201] width 10 height 10
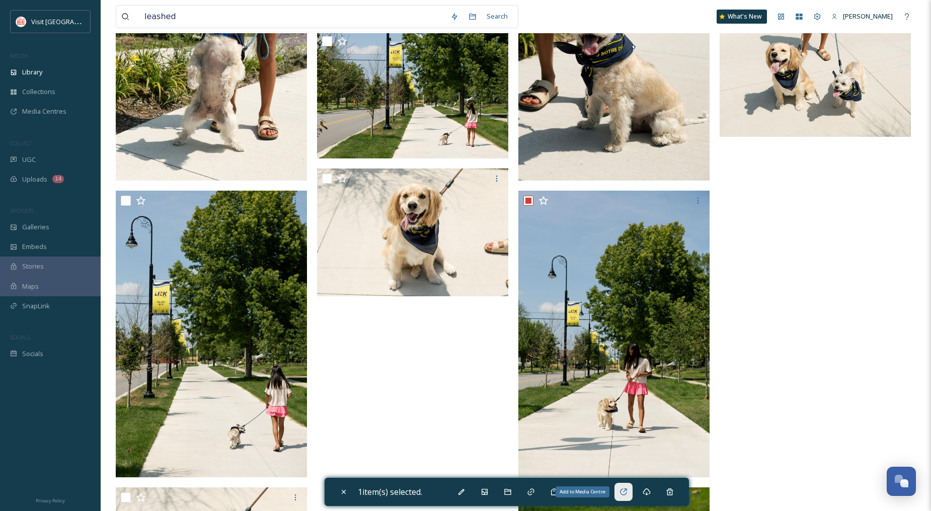
click at [627, 496] on icon at bounding box center [623, 492] width 8 height 8
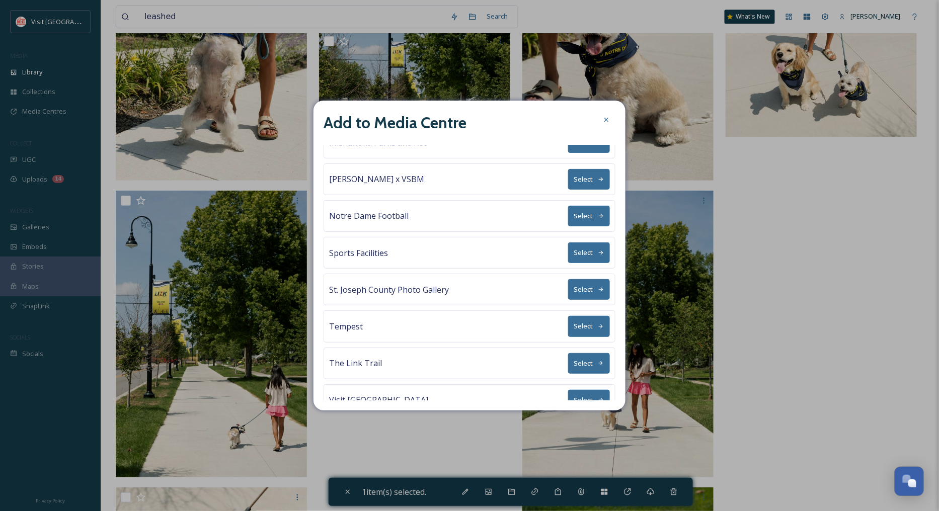
scroll to position [151, 0]
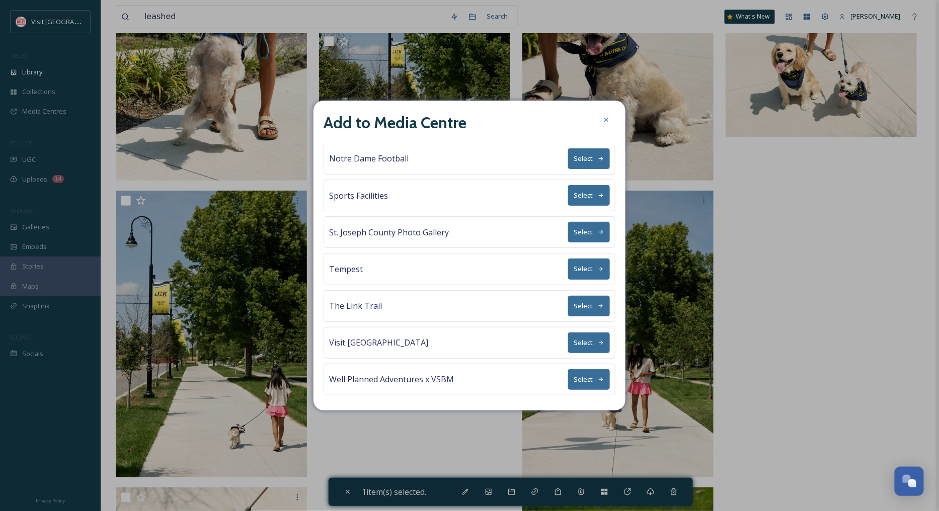
click at [583, 304] on button "Select" at bounding box center [589, 306] width 42 height 21
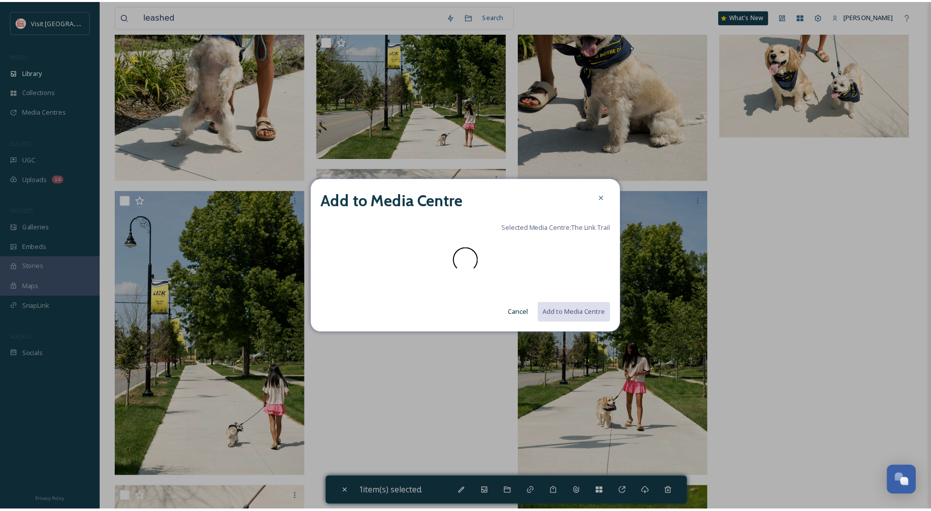
scroll to position [0, 0]
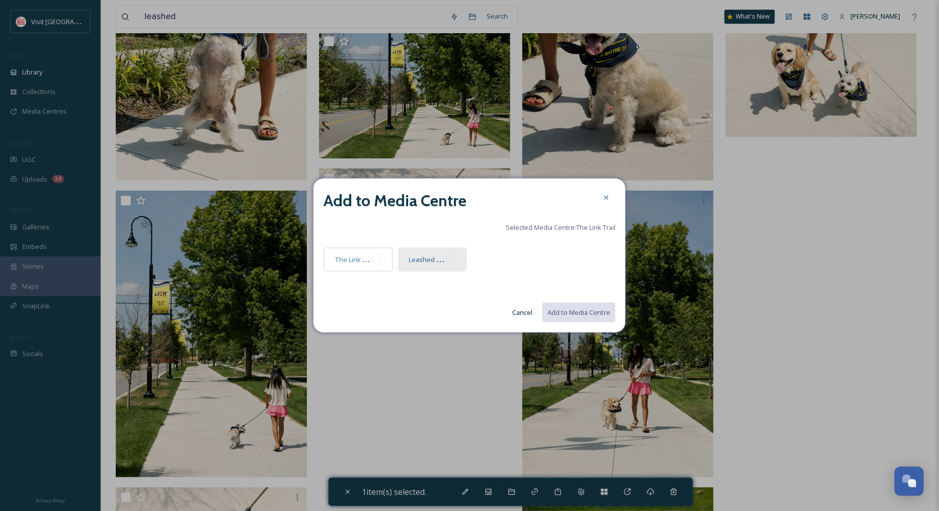
click at [446, 258] on div at bounding box center [451, 260] width 10 height 10
click at [577, 311] on button "Add to Media Centre" at bounding box center [578, 312] width 74 height 21
checkbox input "false"
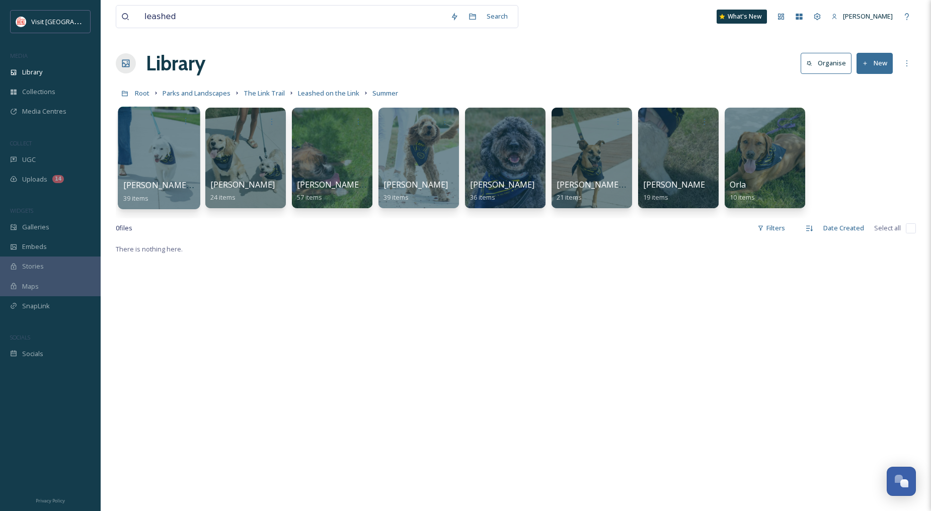
click at [175, 140] on div at bounding box center [159, 158] width 82 height 103
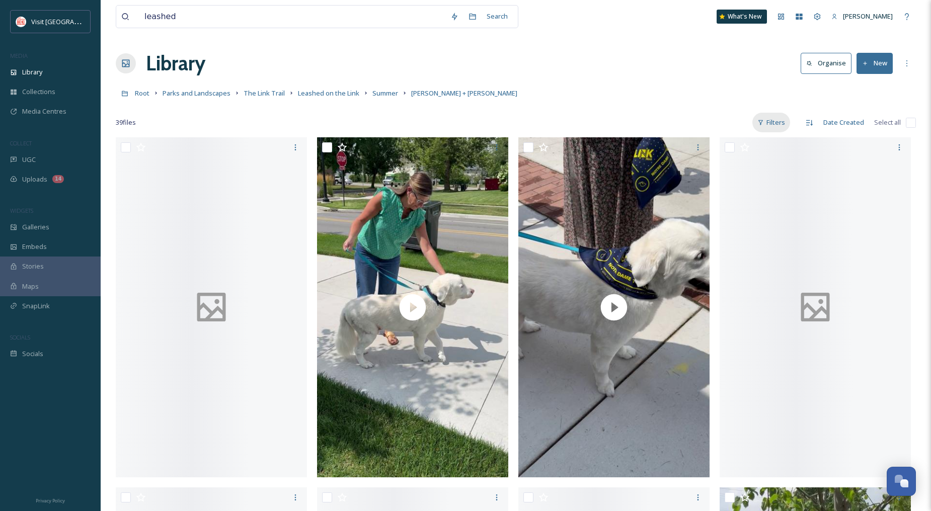
click at [783, 122] on div "Filters" at bounding box center [771, 123] width 38 height 20
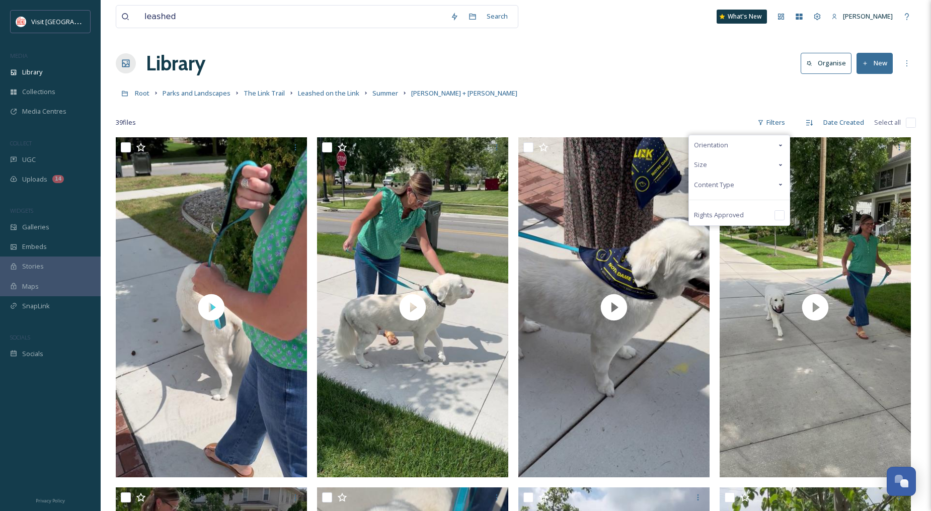
drag, startPoint x: 757, startPoint y: 183, endPoint x: 751, endPoint y: 187, distance: 7.1
click at [757, 184] on div "Content Type" at bounding box center [739, 185] width 101 height 20
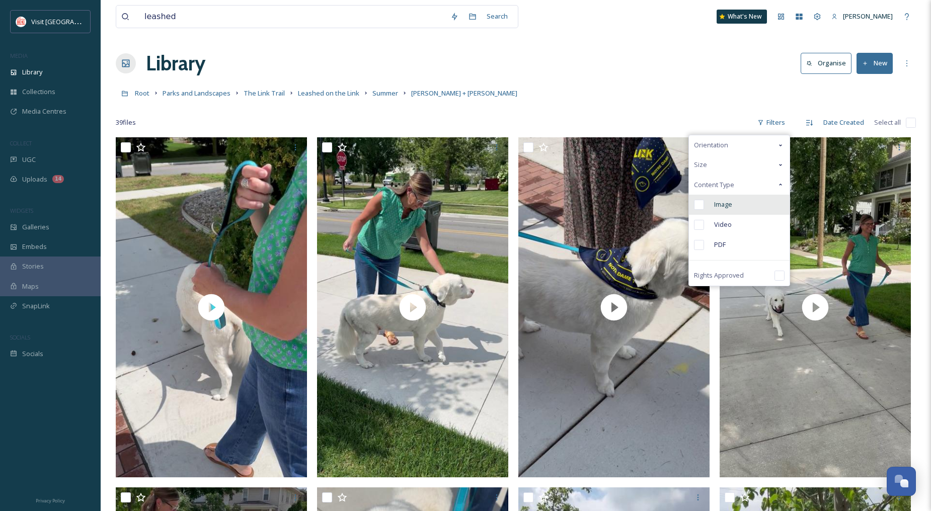
click at [727, 199] on div "Image" at bounding box center [739, 205] width 101 height 20
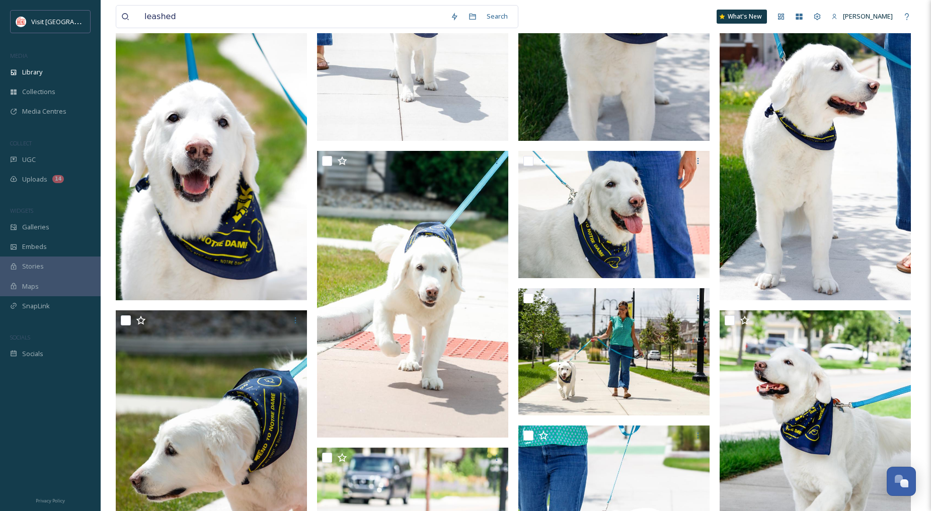
scroll to position [559, 0]
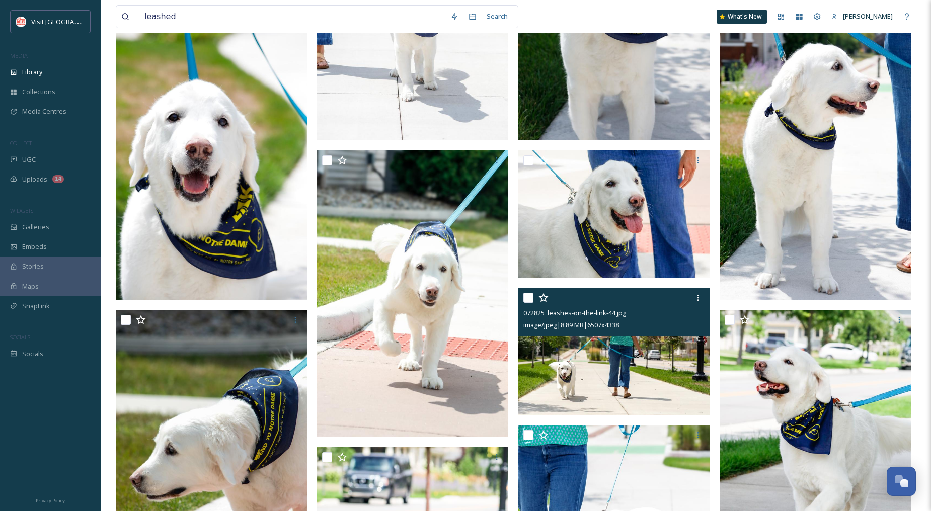
click at [525, 297] on input "checkbox" at bounding box center [528, 298] width 10 height 10
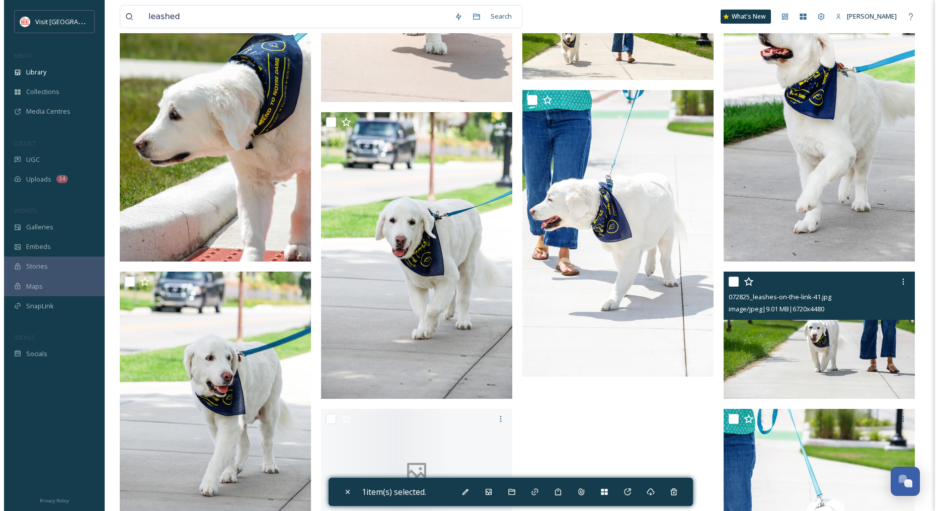
scroll to position [1095, 0]
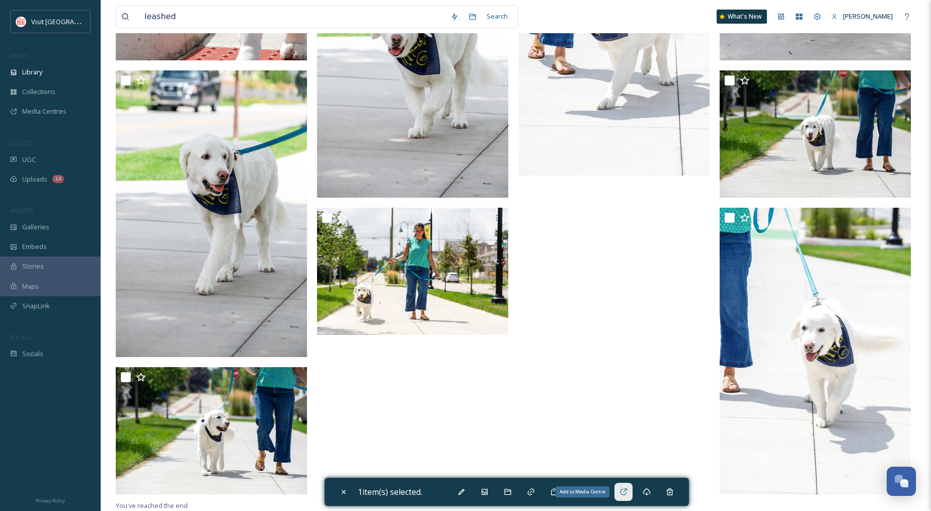
click at [626, 485] on div "Add to Media Centre" at bounding box center [623, 492] width 18 height 18
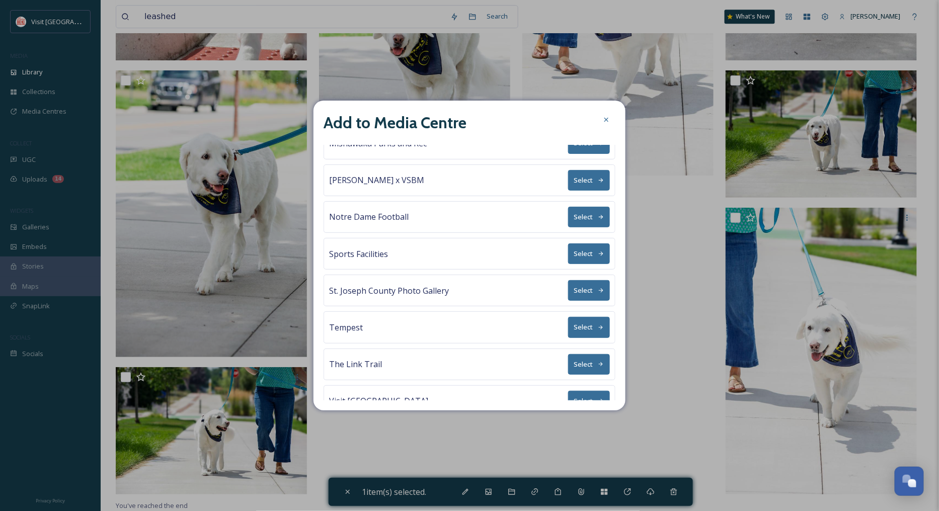
scroll to position [151, 0]
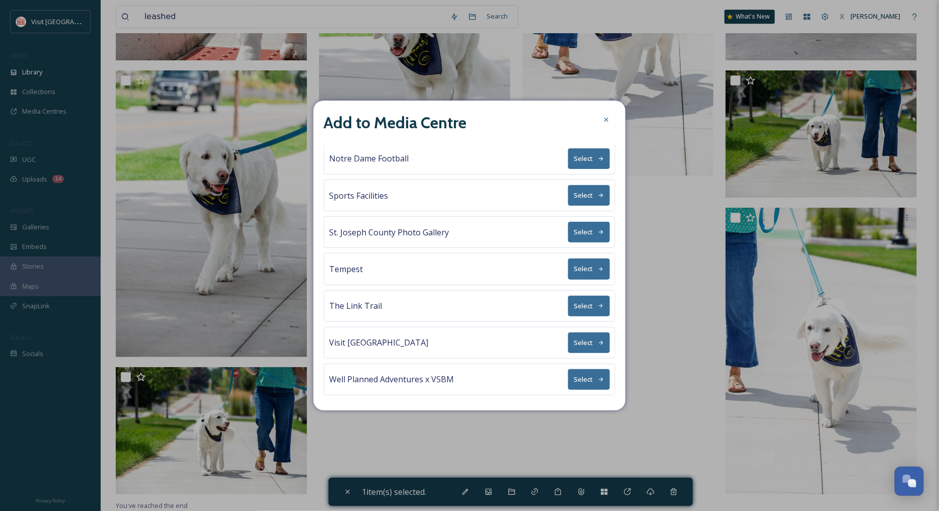
click at [569, 305] on button "Select" at bounding box center [589, 306] width 42 height 21
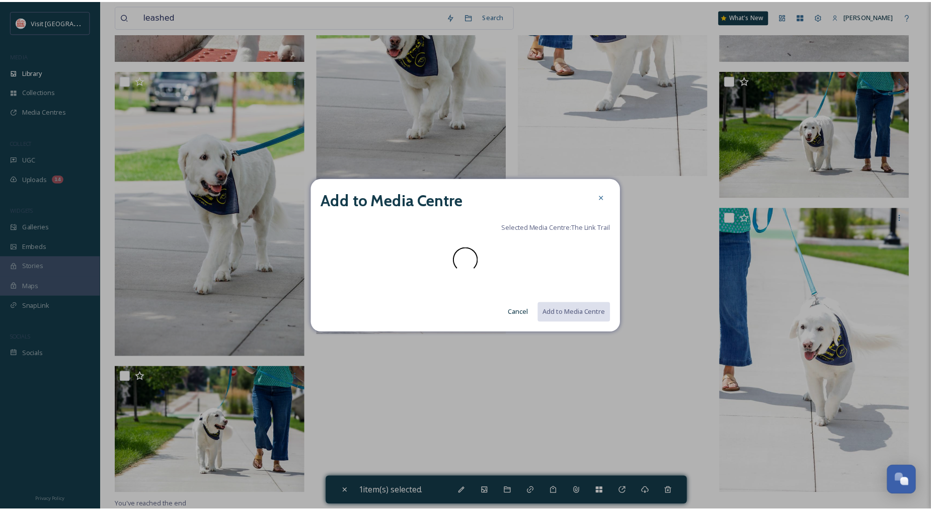
scroll to position [0, 0]
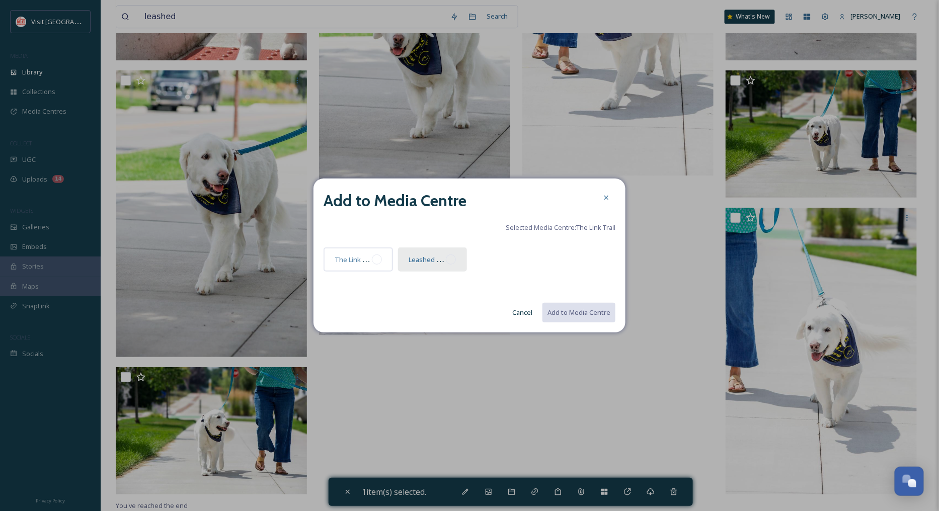
click at [450, 261] on div at bounding box center [451, 260] width 10 height 10
click at [579, 309] on button "Add to Media Centre" at bounding box center [578, 312] width 74 height 21
checkbox input "false"
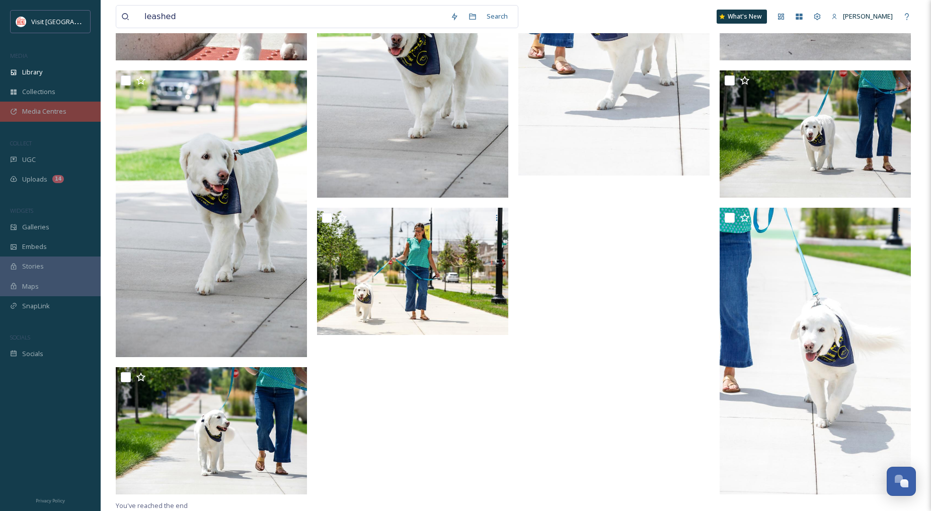
click at [21, 114] on div "Media Centres" at bounding box center [50, 112] width 101 height 20
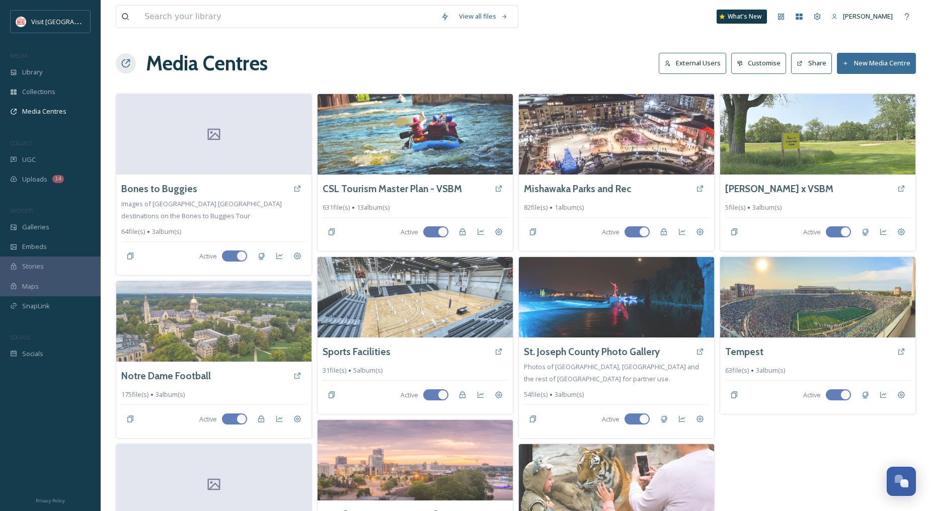
scroll to position [103, 0]
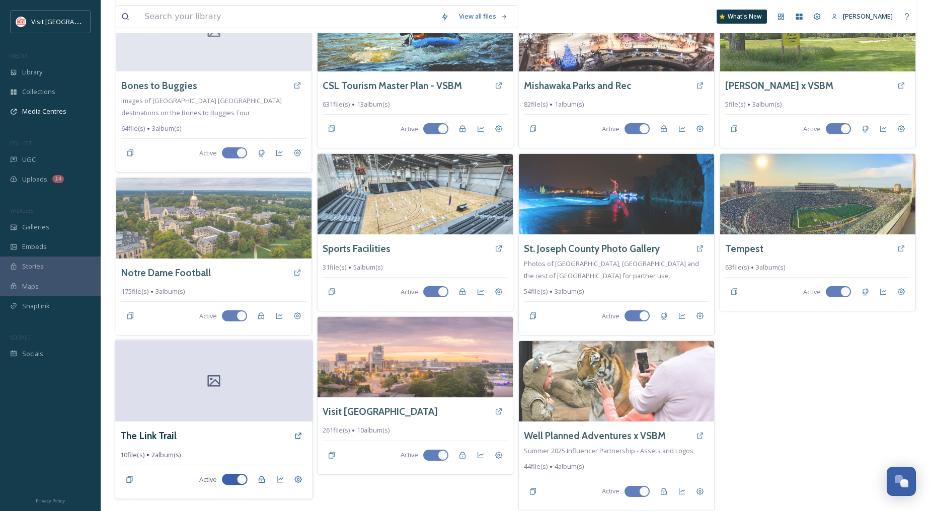
click at [259, 398] on div at bounding box center [213, 381] width 197 height 81
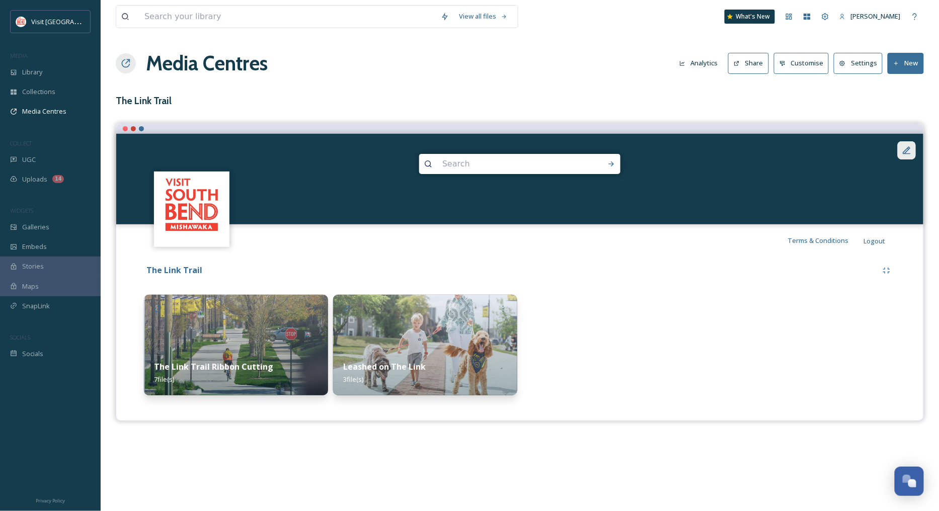
click at [913, 155] on div at bounding box center [906, 150] width 18 height 18
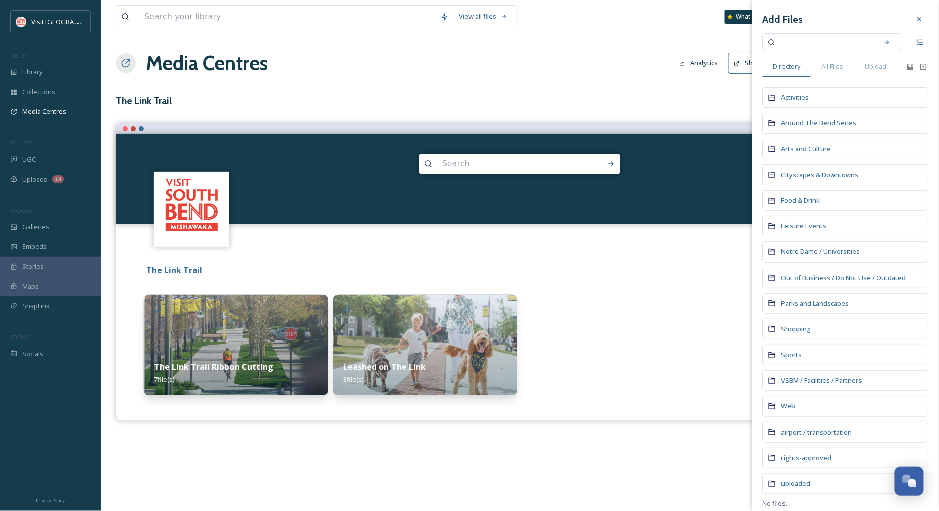
click at [823, 38] on input at bounding box center [825, 42] width 95 height 22
type input "the link"
click at [879, 38] on div "Search" at bounding box center [887, 42] width 18 height 18
click at [883, 44] on div "Search" at bounding box center [887, 42] width 18 height 18
click at [806, 43] on span "the link" at bounding box center [794, 42] width 32 height 15
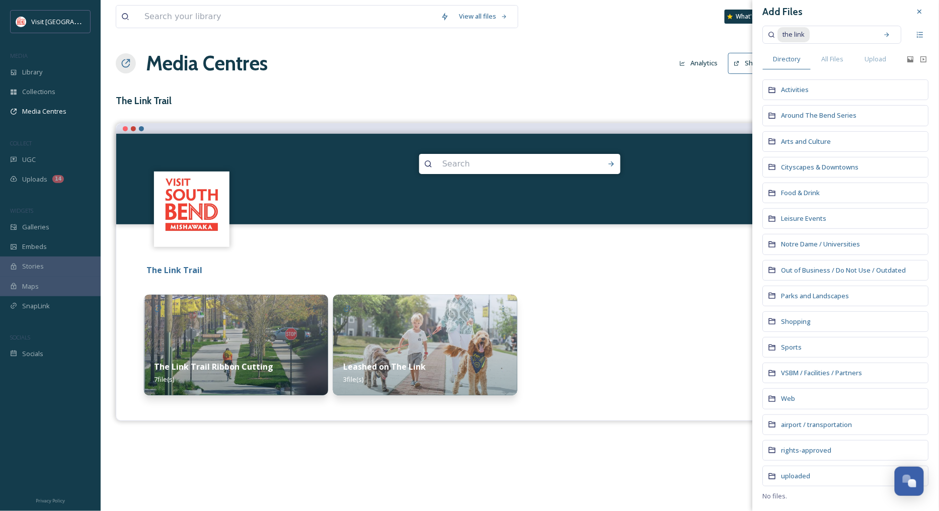
scroll to position [9, 0]
click at [883, 36] on icon at bounding box center [886, 34] width 7 height 7
click at [837, 57] on span "All Files" at bounding box center [832, 59] width 22 height 10
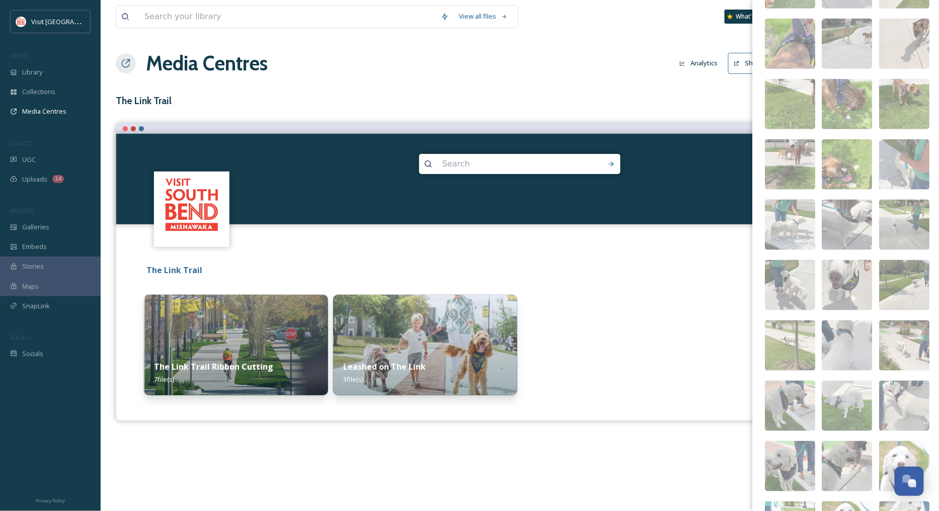
scroll to position [0, 0]
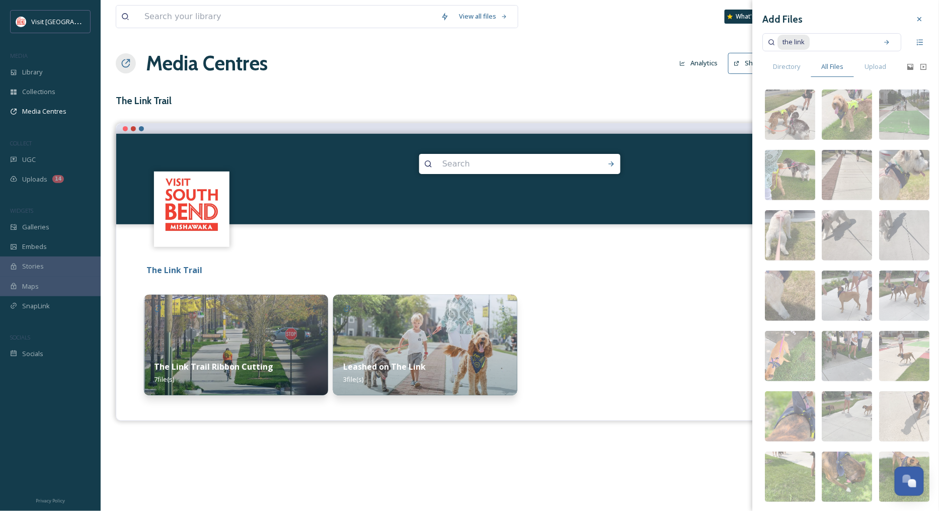
click at [821, 43] on input at bounding box center [842, 42] width 62 height 22
drag, startPoint x: 832, startPoint y: 41, endPoint x: 733, endPoint y: 40, distance: 98.6
click at [733, 40] on div "View all files What's New [PERSON_NAME] Media Centres Analytics Share Customise…" at bounding box center [520, 255] width 838 height 511
type input "the link trail"
click at [878, 42] on div "Search" at bounding box center [887, 42] width 18 height 18
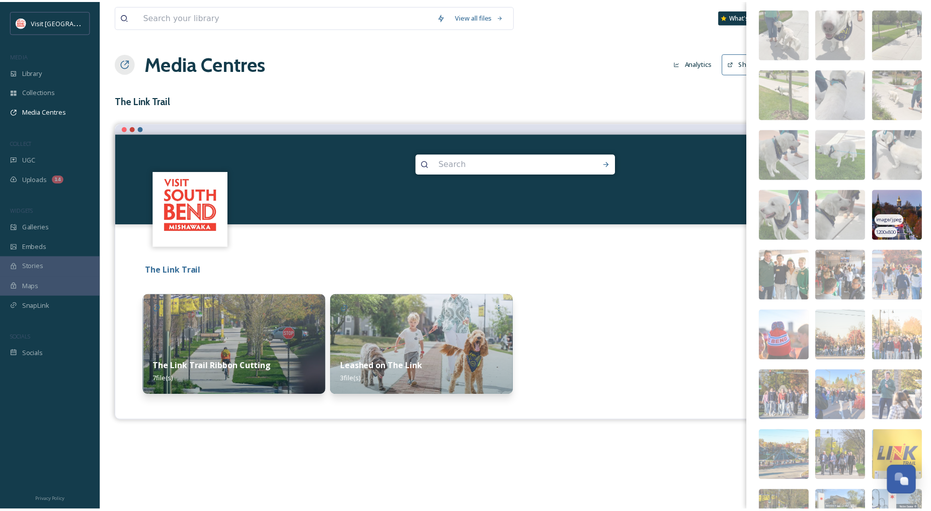
scroll to position [813, 0]
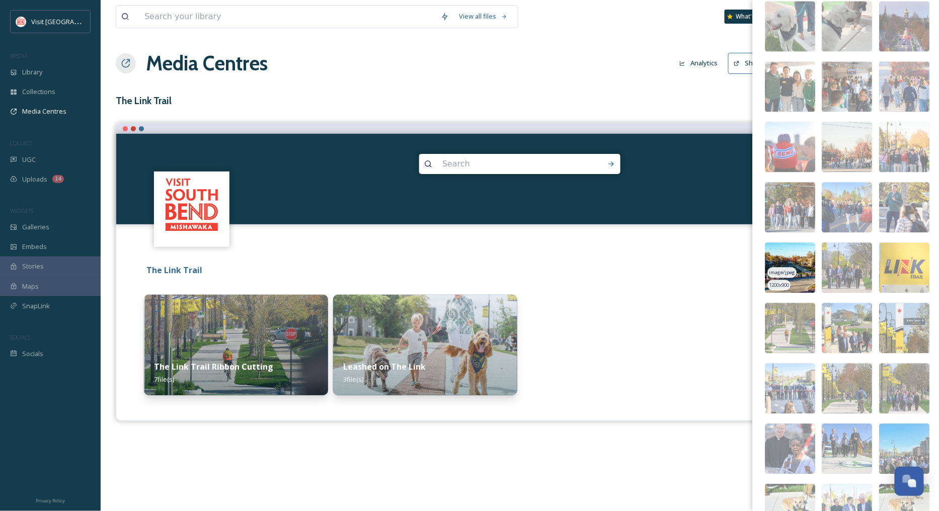
click at [810, 268] on img at bounding box center [790, 267] width 50 height 50
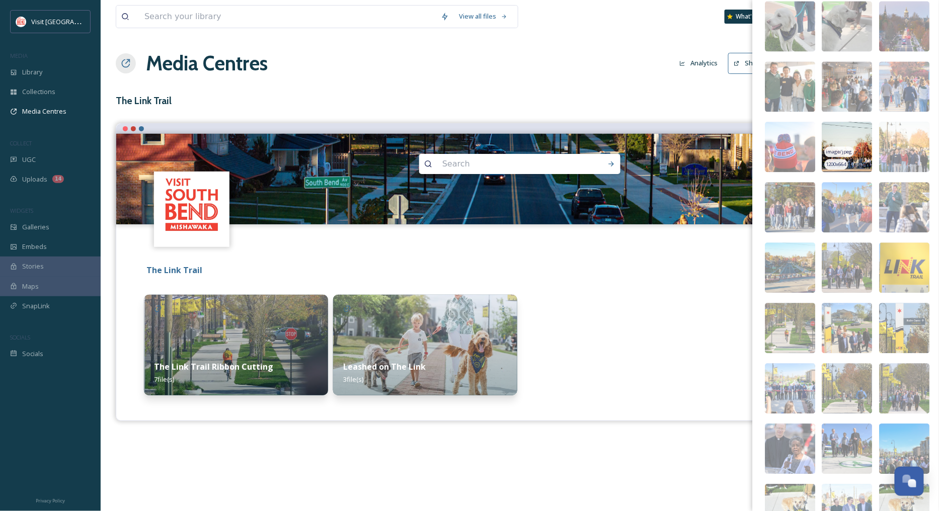
click at [853, 157] on img at bounding box center [847, 147] width 50 height 50
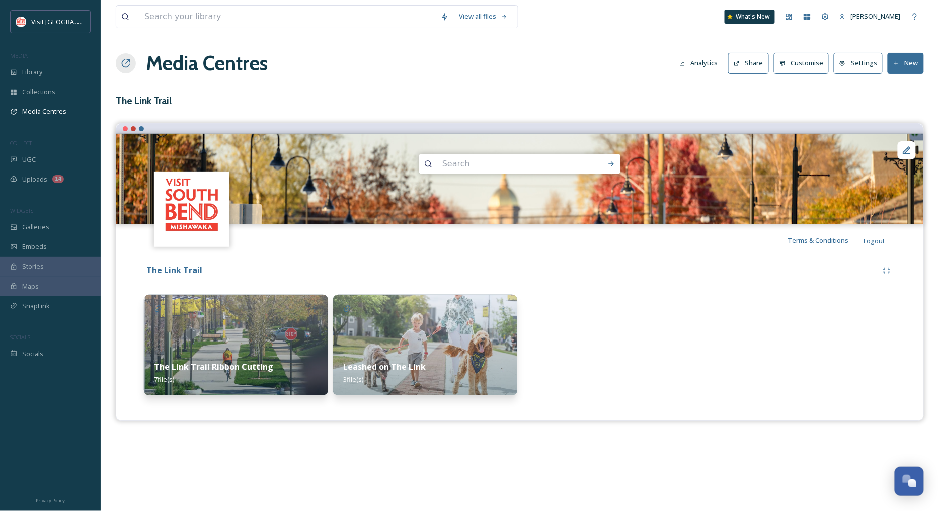
click at [588, 67] on div "Media Centres Analytics Share Customise Settings New" at bounding box center [520, 63] width 808 height 30
click at [768, 67] on button "Share" at bounding box center [748, 63] width 41 height 21
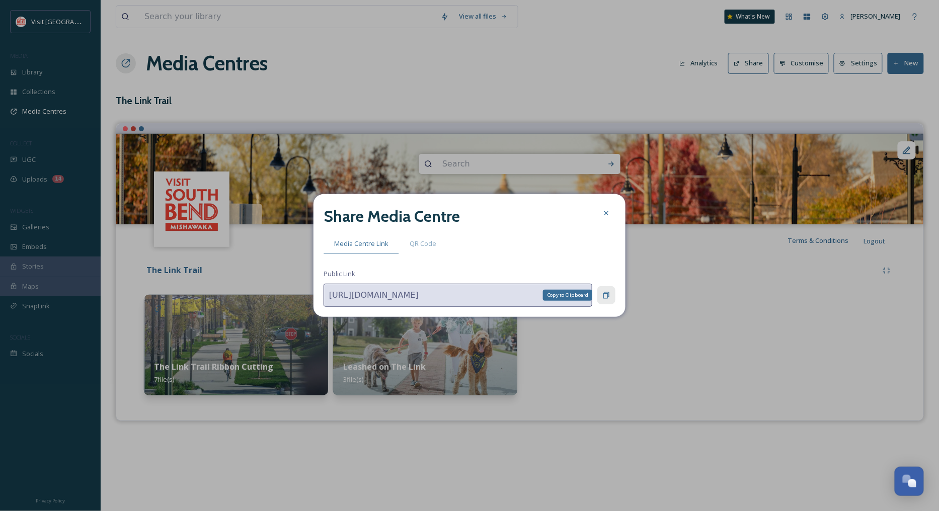
click at [606, 292] on icon at bounding box center [606, 295] width 6 height 7
click at [607, 211] on icon at bounding box center [606, 213] width 8 height 8
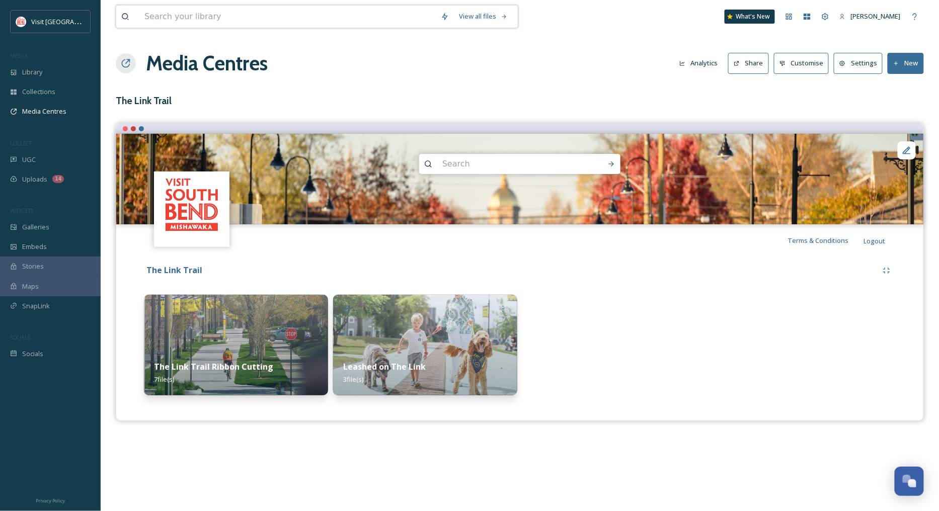
click at [207, 22] on input at bounding box center [287, 17] width 296 height 22
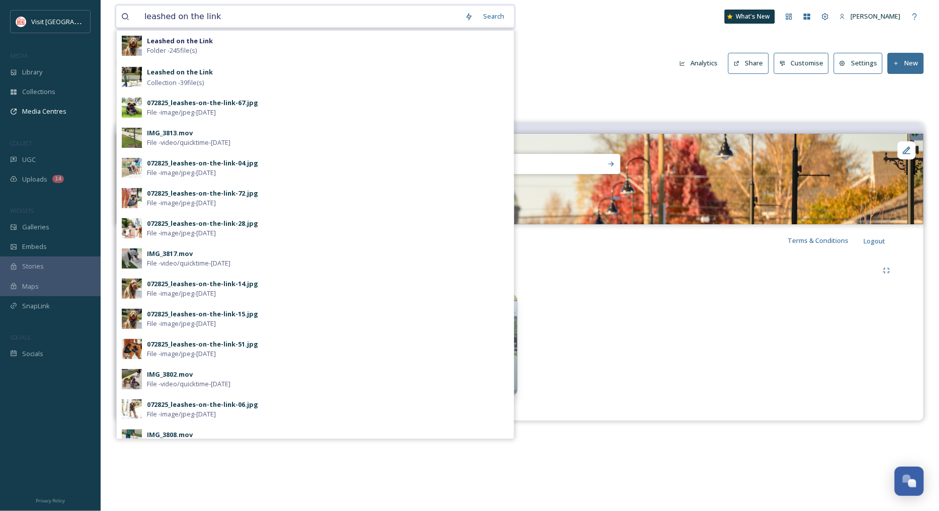
type input "leashed on the link"
click at [227, 36] on div "Leashed on the Link Folder - 245 file(s)" at bounding box center [328, 45] width 362 height 19
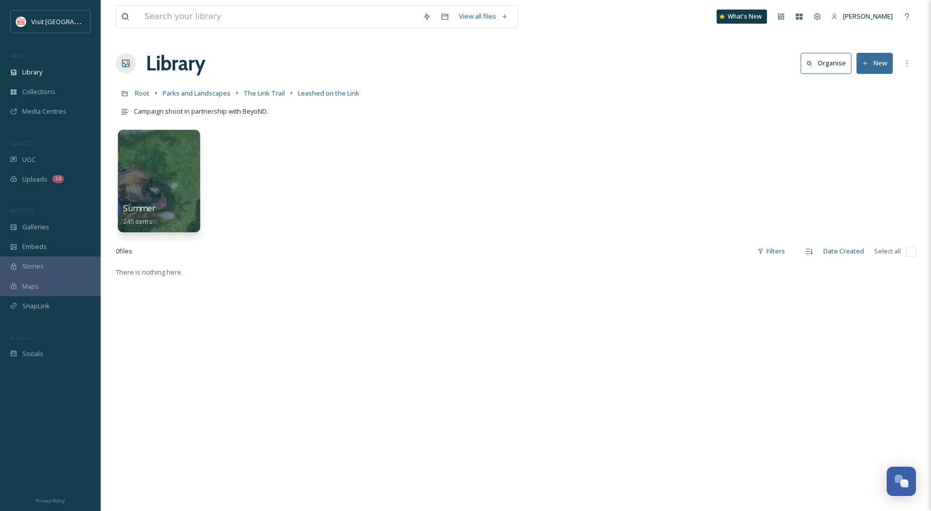
click at [172, 164] on div at bounding box center [159, 181] width 82 height 103
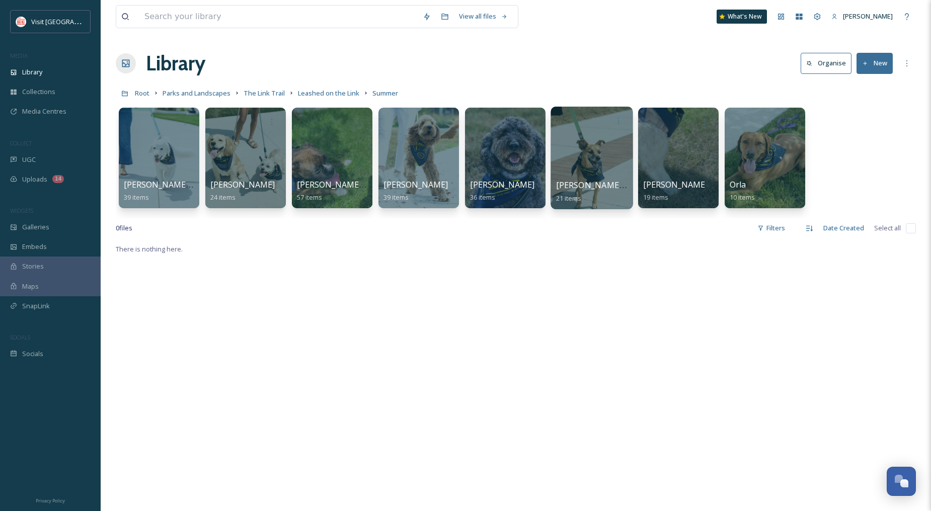
click at [588, 149] on div at bounding box center [591, 158] width 82 height 103
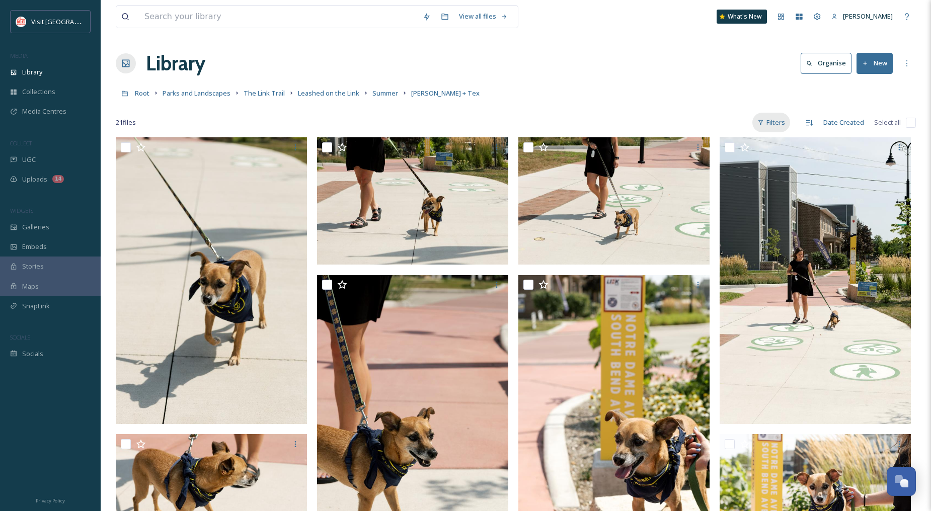
click at [779, 124] on div "Filters" at bounding box center [771, 123] width 38 height 20
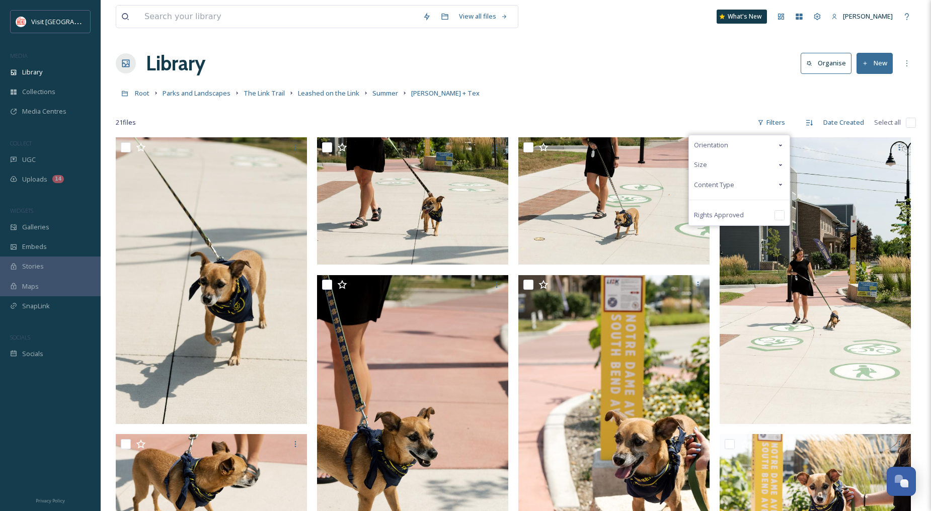
click at [738, 186] on div "Content Type" at bounding box center [739, 185] width 101 height 20
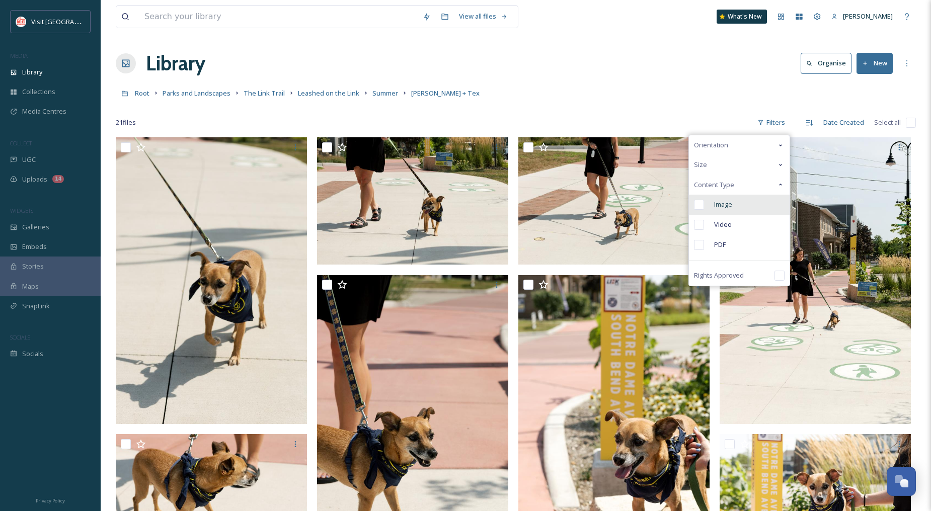
click at [726, 202] on span "Image" at bounding box center [723, 205] width 18 height 10
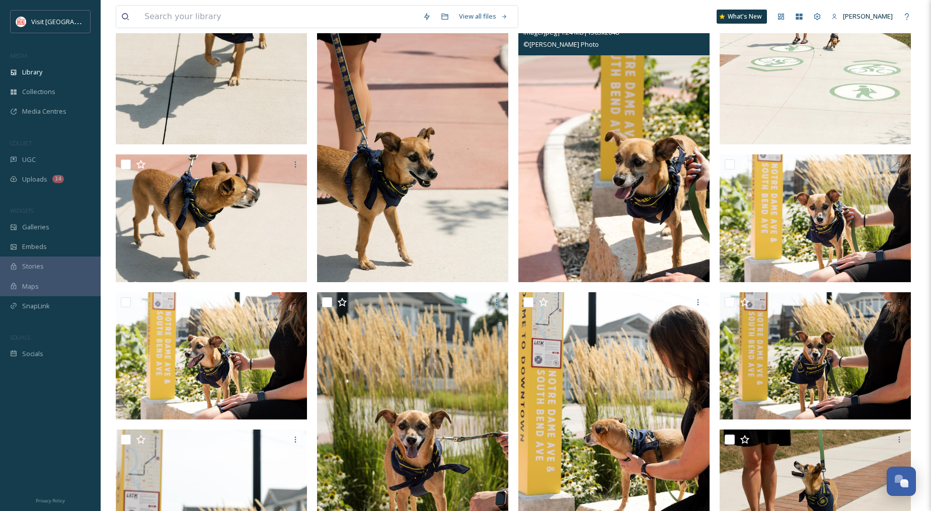
scroll to position [239, 0]
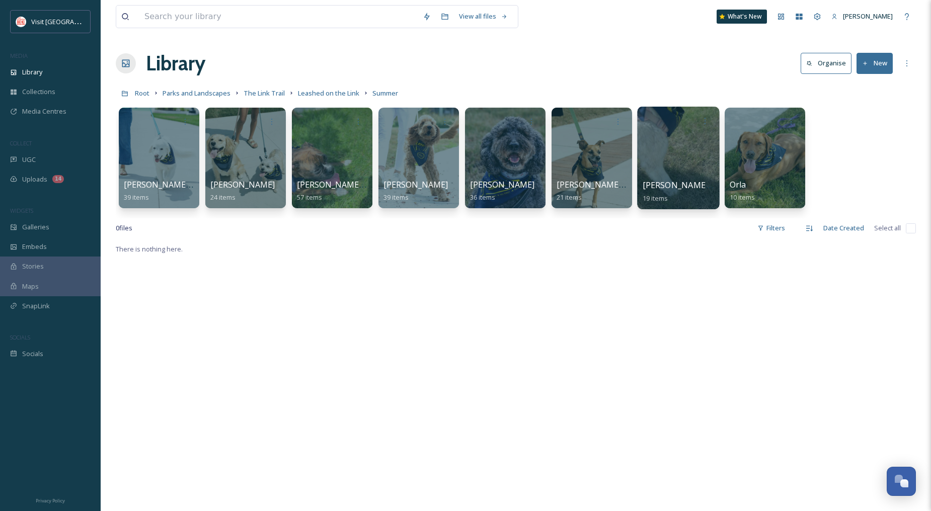
click at [661, 157] on div at bounding box center [678, 158] width 82 height 103
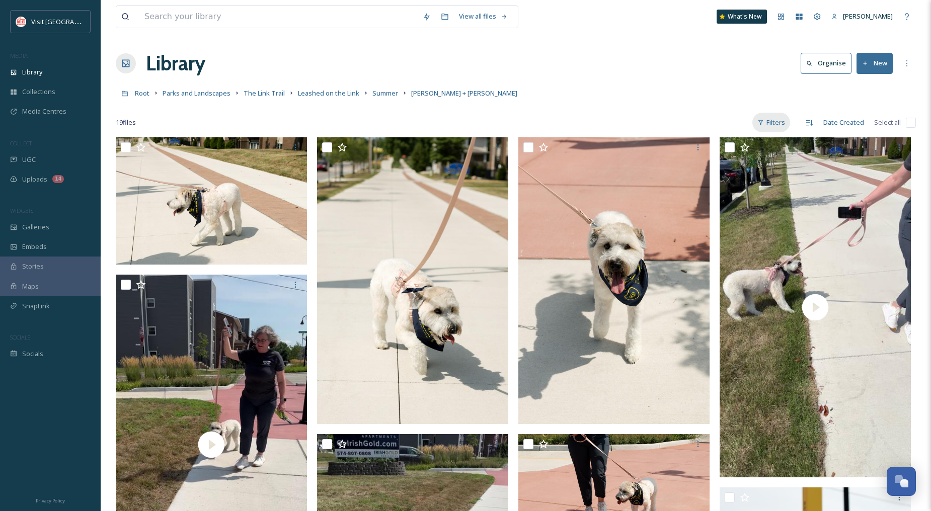
click at [786, 122] on div "Filters" at bounding box center [771, 123] width 38 height 20
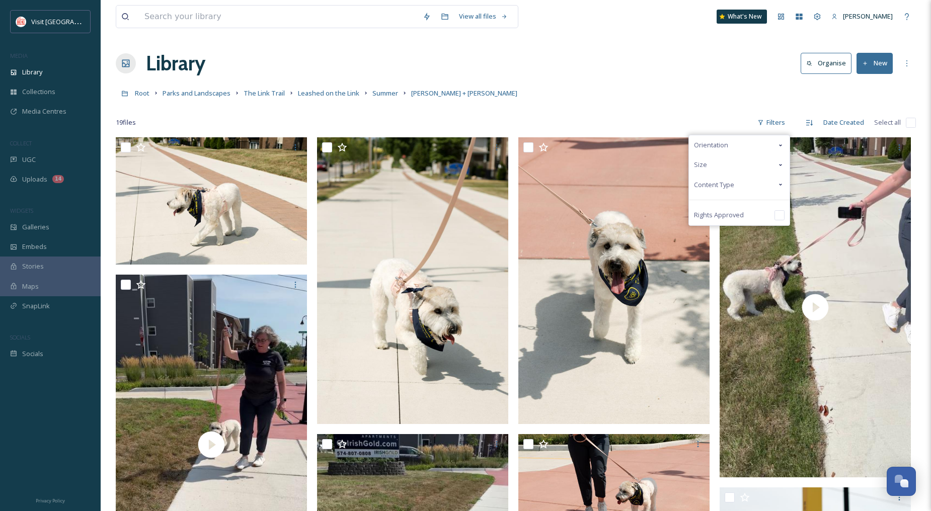
click at [733, 183] on span "Content Type" at bounding box center [714, 185] width 40 height 10
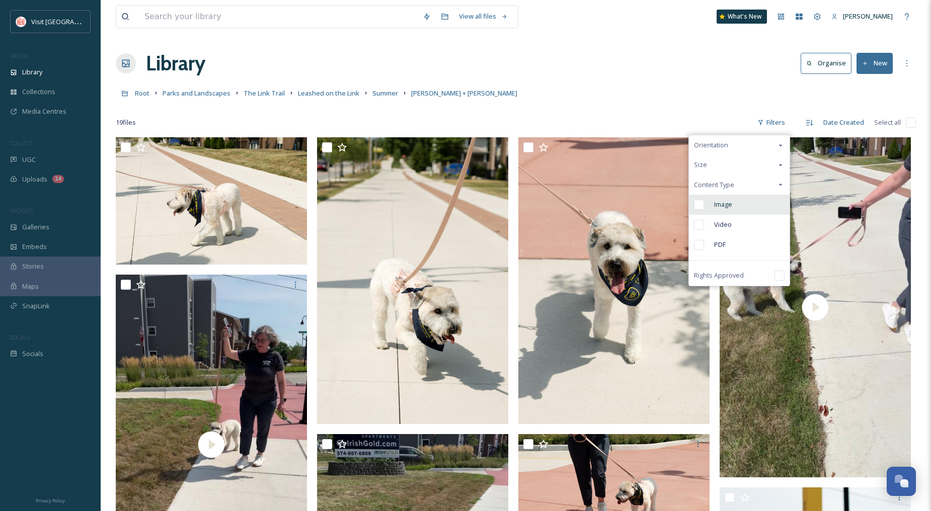
click at [728, 203] on span "Image" at bounding box center [723, 205] width 18 height 10
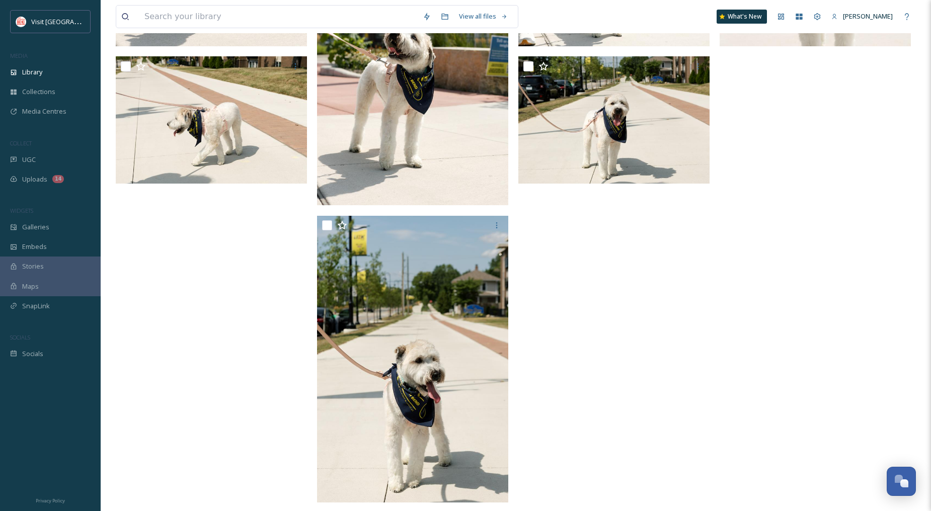
scroll to position [524, 0]
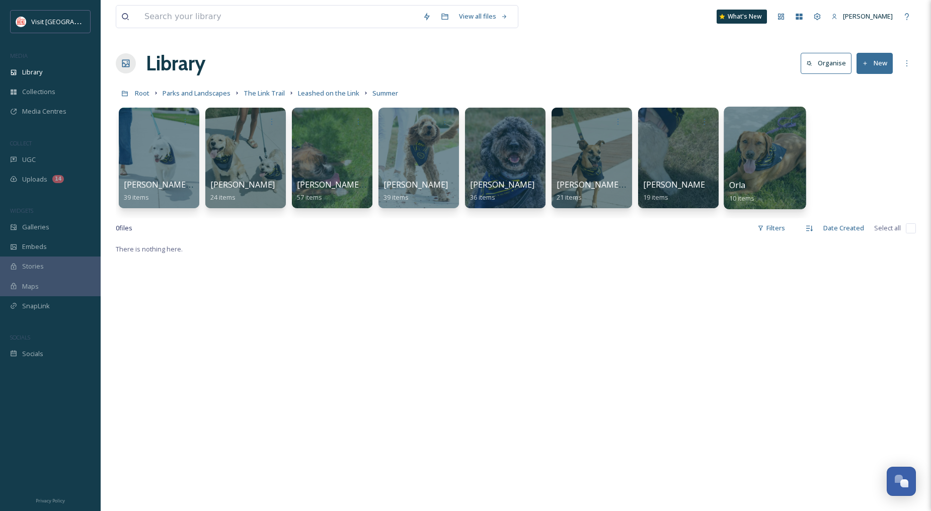
click at [794, 168] on div at bounding box center [764, 158] width 82 height 103
click at [605, 326] on div "There is nothing here." at bounding box center [516, 498] width 800 height 511
click at [628, 385] on div "There is nothing here." at bounding box center [516, 498] width 800 height 511
click at [47, 116] on span "Media Centres" at bounding box center [44, 112] width 44 height 10
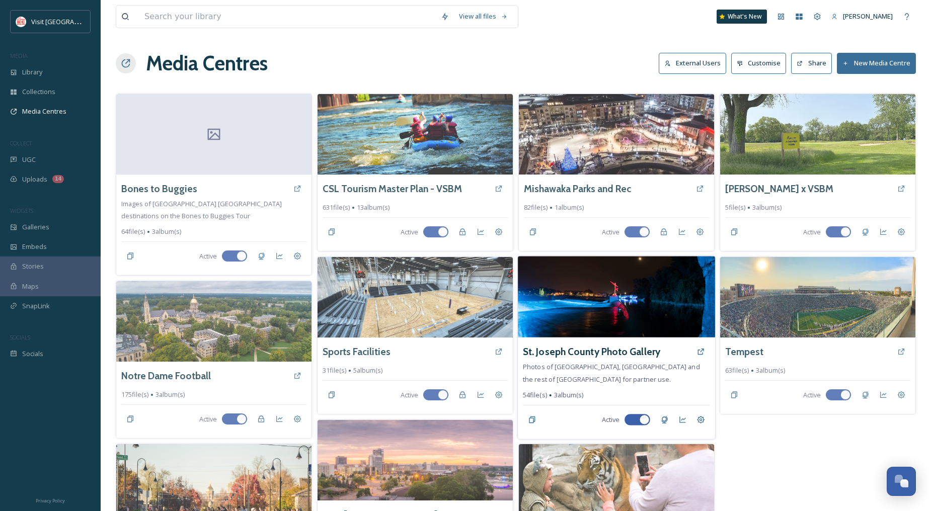
scroll to position [103, 0]
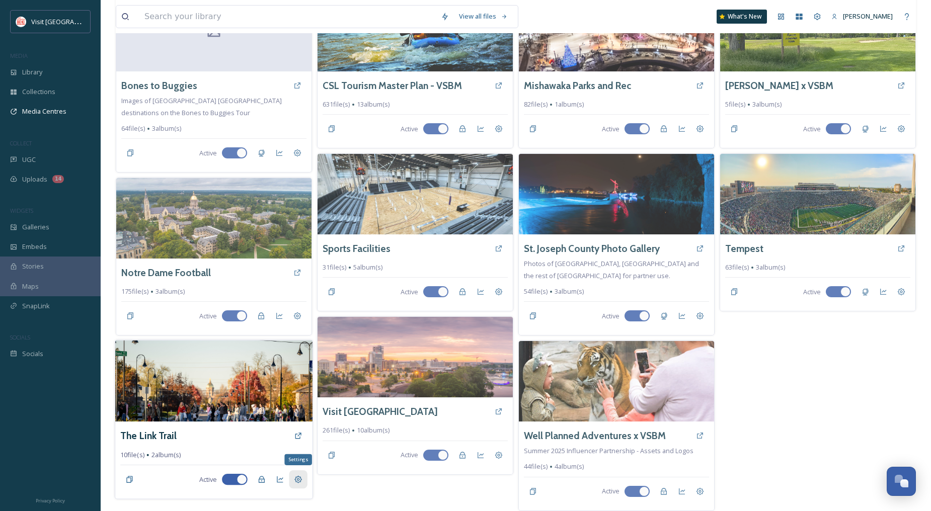
click at [301, 479] on icon at bounding box center [298, 480] width 8 height 8
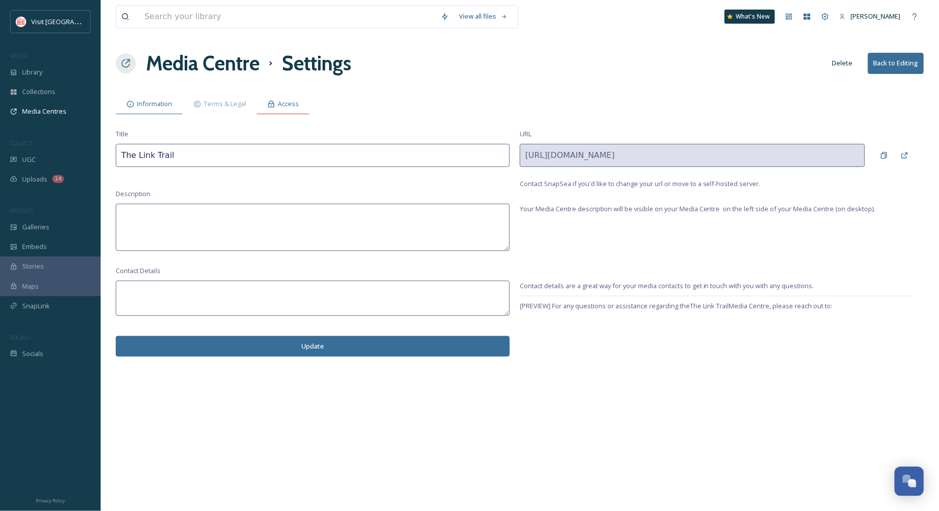
click at [279, 109] on div "Access" at bounding box center [283, 104] width 53 height 21
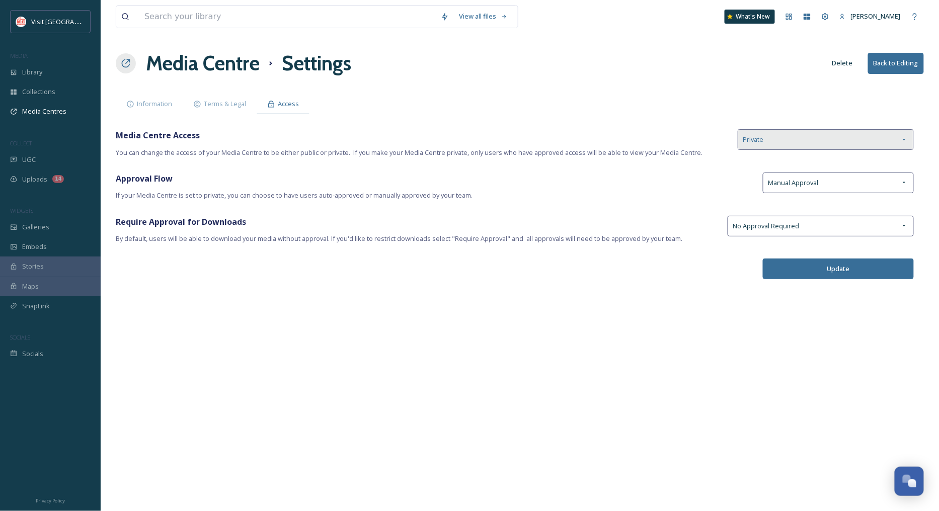
click at [892, 141] on div "Private" at bounding box center [825, 139] width 176 height 21
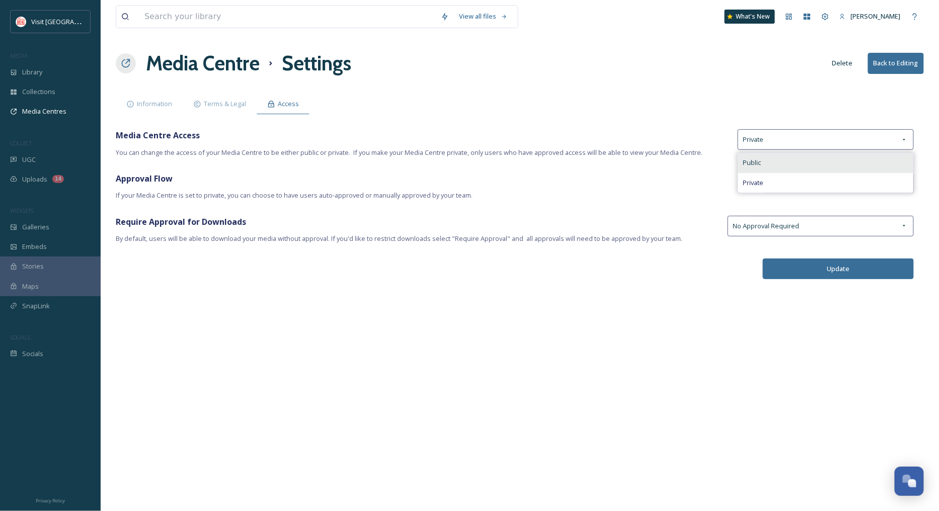
click at [861, 165] on div "Public" at bounding box center [825, 163] width 175 height 20
click at [836, 264] on button "Update" at bounding box center [838, 269] width 151 height 21
click at [820, 278] on button "Update" at bounding box center [838, 269] width 151 height 21
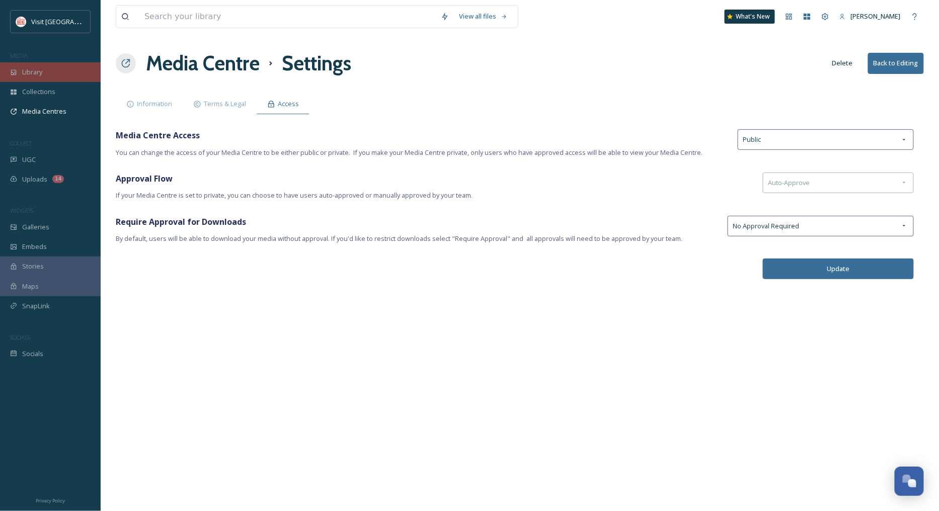
click at [56, 68] on div "Library" at bounding box center [50, 72] width 101 height 20
